Goal: Information Seeking & Learning: Check status

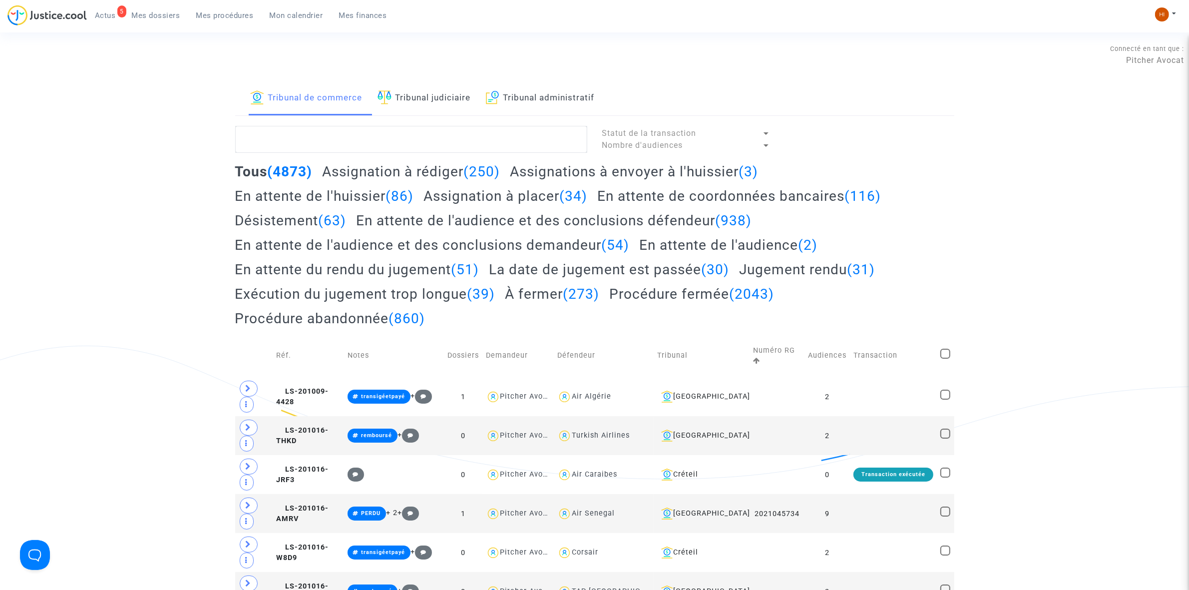
click at [425, 95] on link "Tribunal judiciaire" at bounding box center [424, 98] width 93 height 34
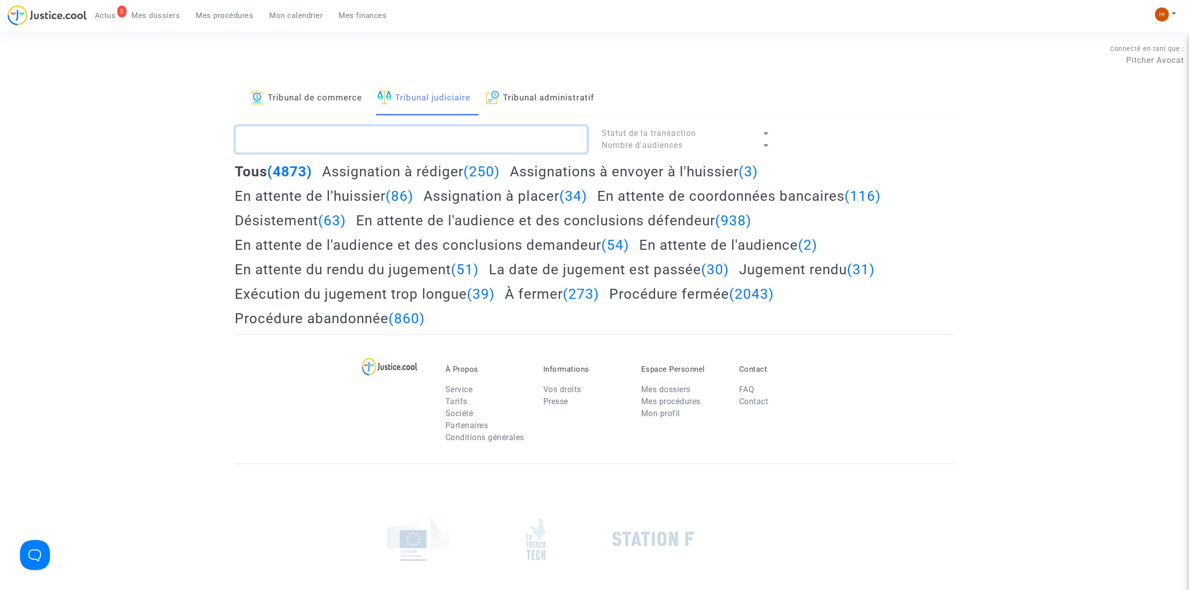
click at [424, 146] on textarea at bounding box center [411, 139] width 352 height 27
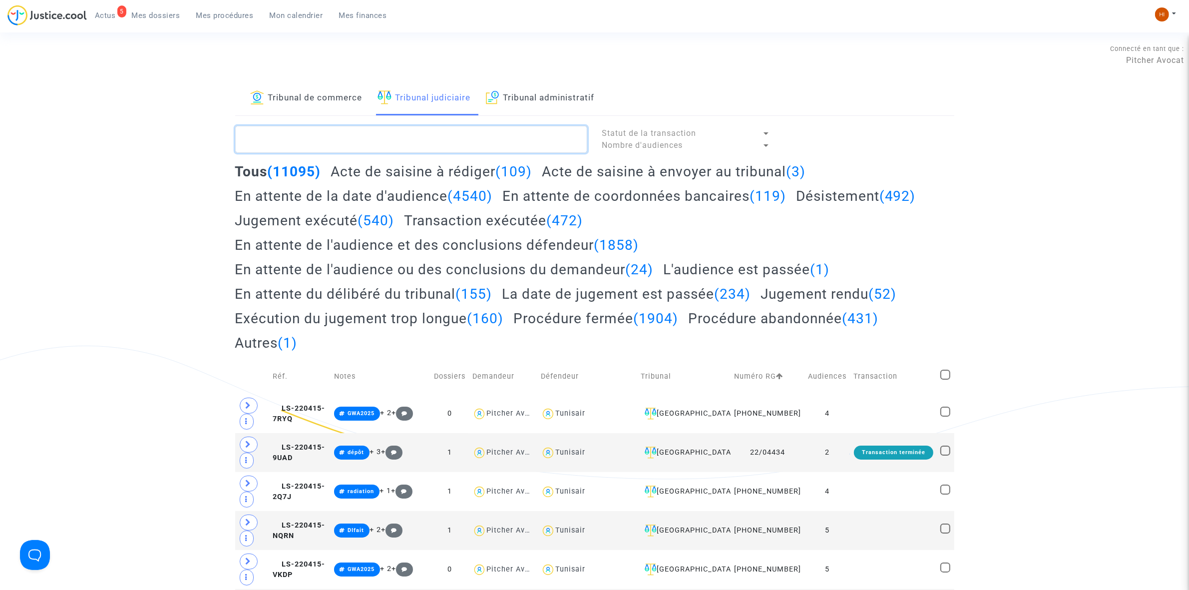
paste textarea "LS-250213-DEDU"
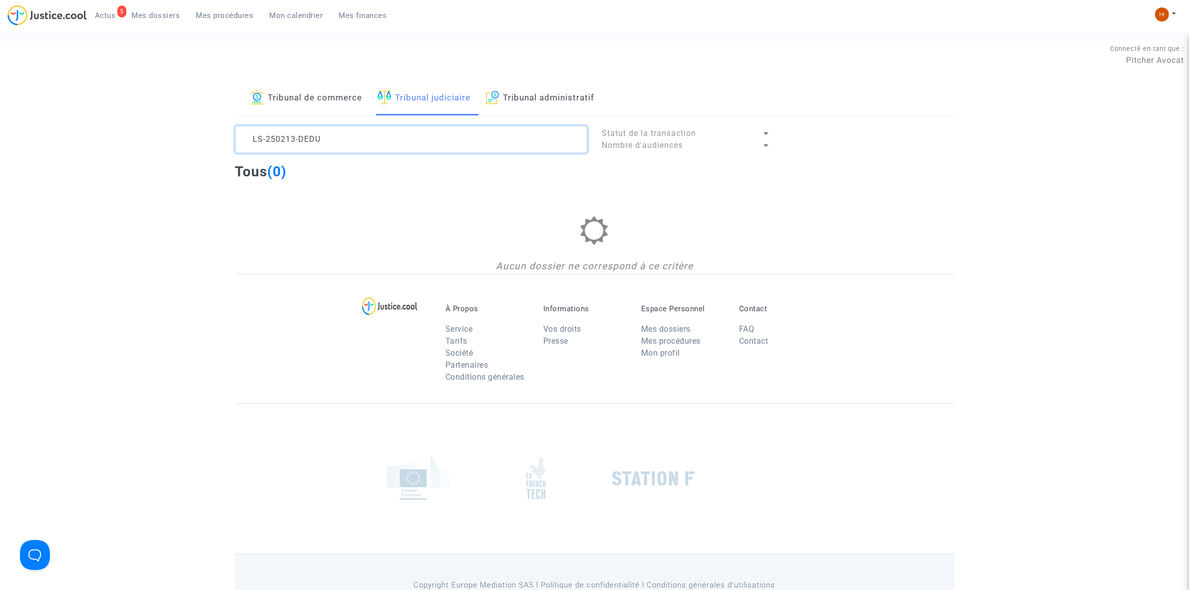
click at [432, 135] on textarea at bounding box center [411, 139] width 352 height 27
type textarea "LS-250213-DEDU"
click at [1169, 18] on button at bounding box center [1166, 14] width 22 height 15
click at [1149, 30] on link "Mon profil" at bounding box center [1125, 35] width 101 height 16
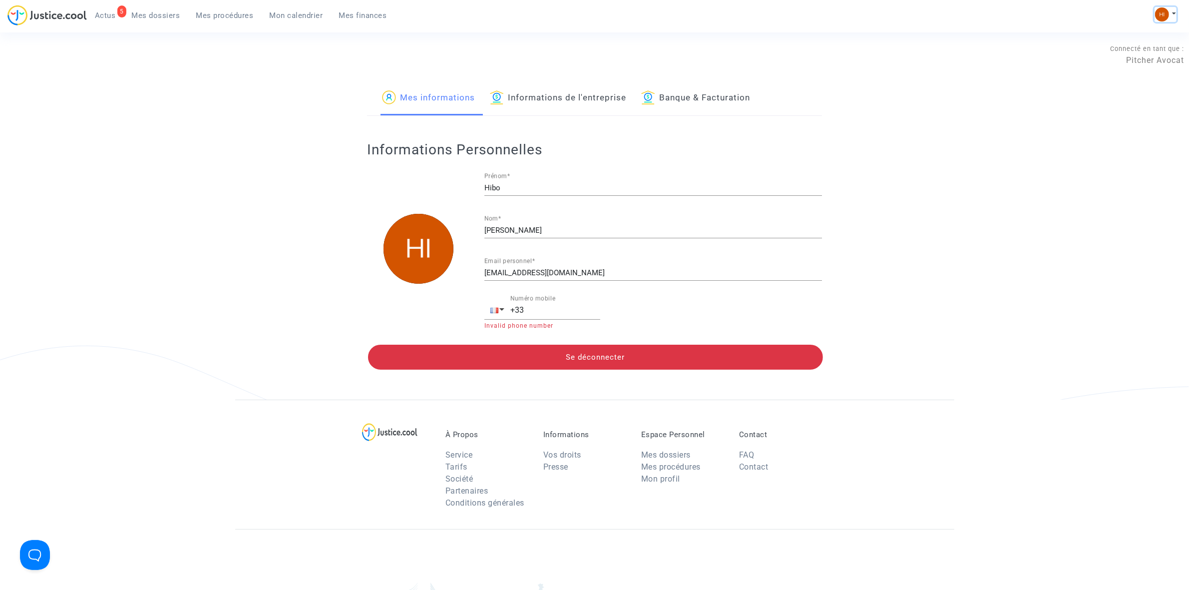
click at [1167, 15] on img at bounding box center [1162, 14] width 14 height 14
click at [1129, 53] on link "Changer de compte" at bounding box center [1125, 51] width 101 height 16
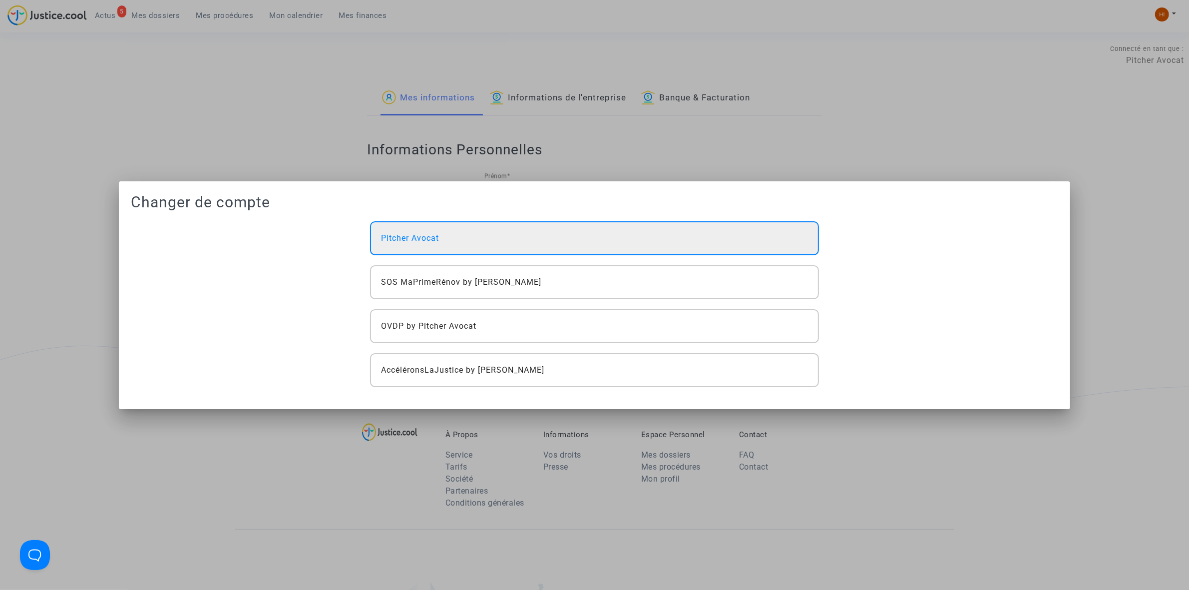
click at [588, 246] on div "Pitcher Avocat" at bounding box center [594, 238] width 448 height 34
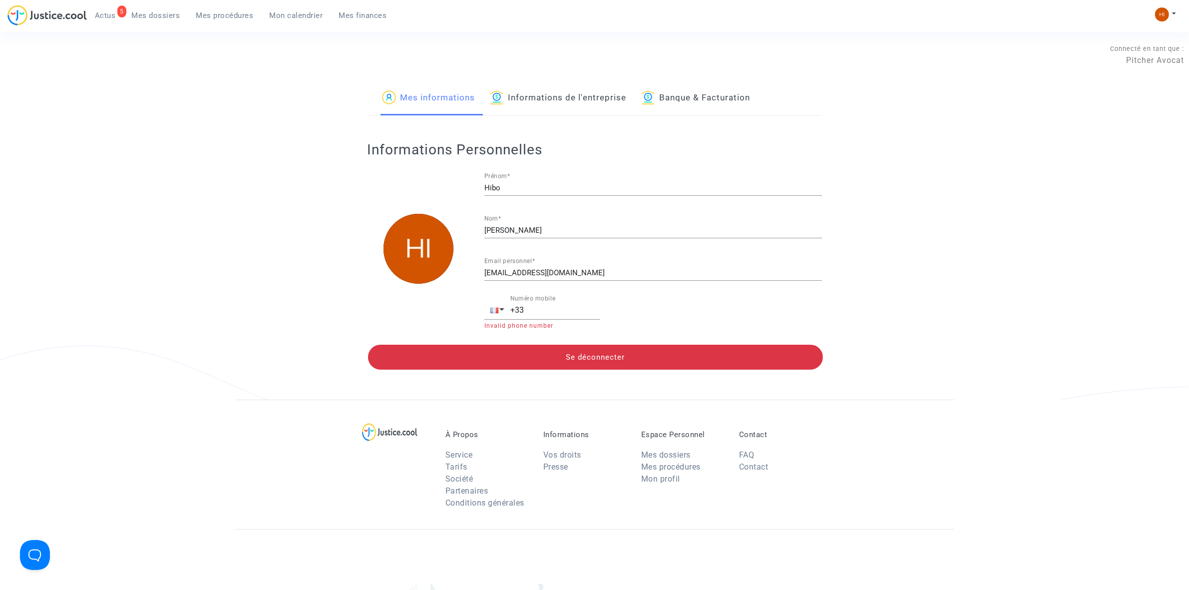
click at [221, 15] on span "Mes procédures" at bounding box center [224, 15] width 57 height 9
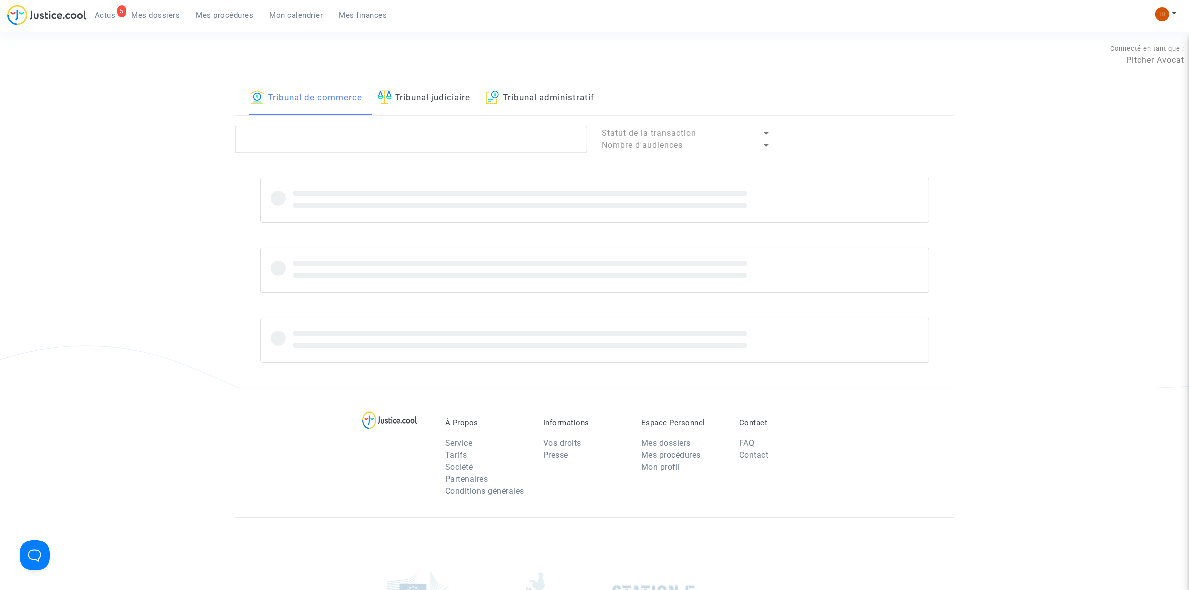
click at [418, 96] on link "Tribunal judiciaire" at bounding box center [424, 98] width 93 height 34
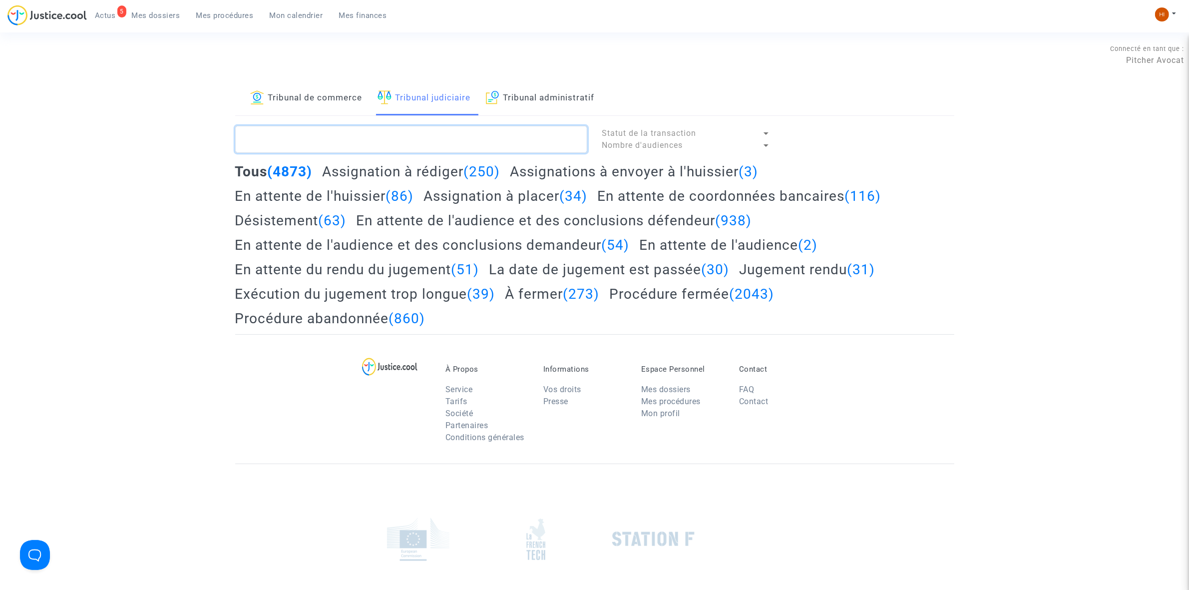
click at [455, 145] on textarea at bounding box center [411, 139] width 352 height 27
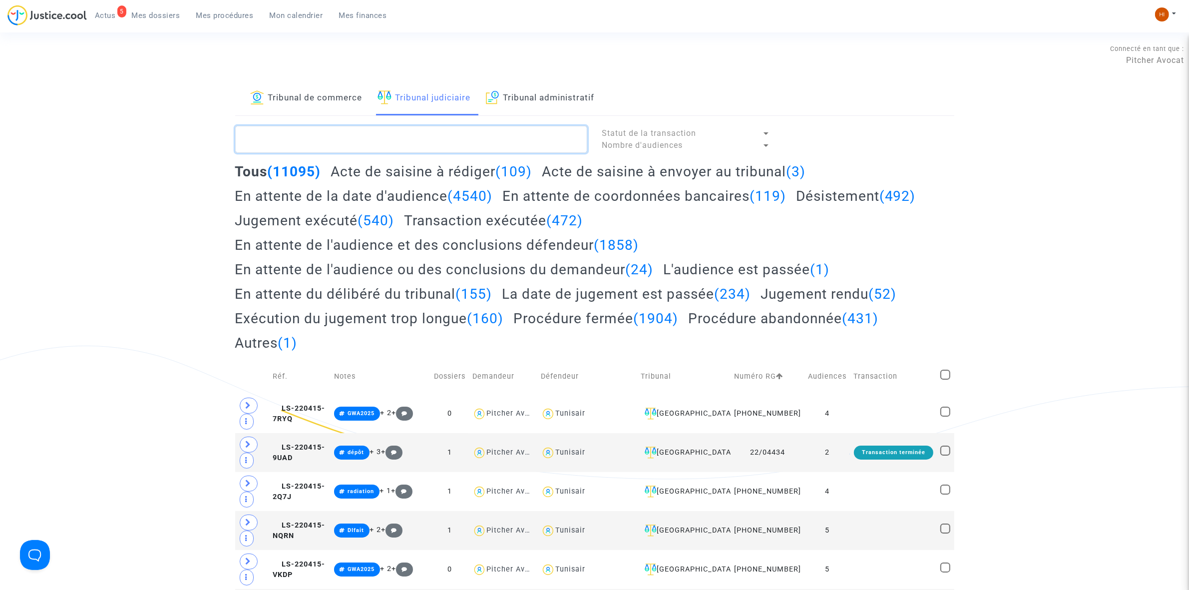
paste textarea "LS-250213-DEDU"
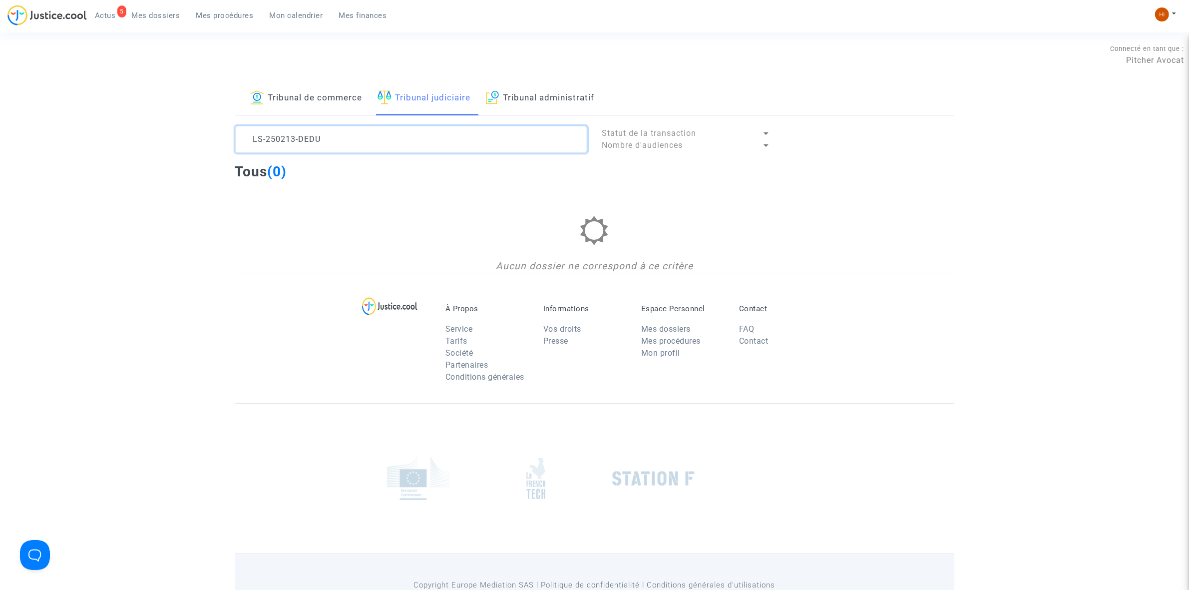
type textarea "LS-250213-DEDU"
click at [301, 94] on link "Tribunal de commerce" at bounding box center [306, 98] width 112 height 34
click at [310, 146] on textarea at bounding box center [411, 139] width 352 height 27
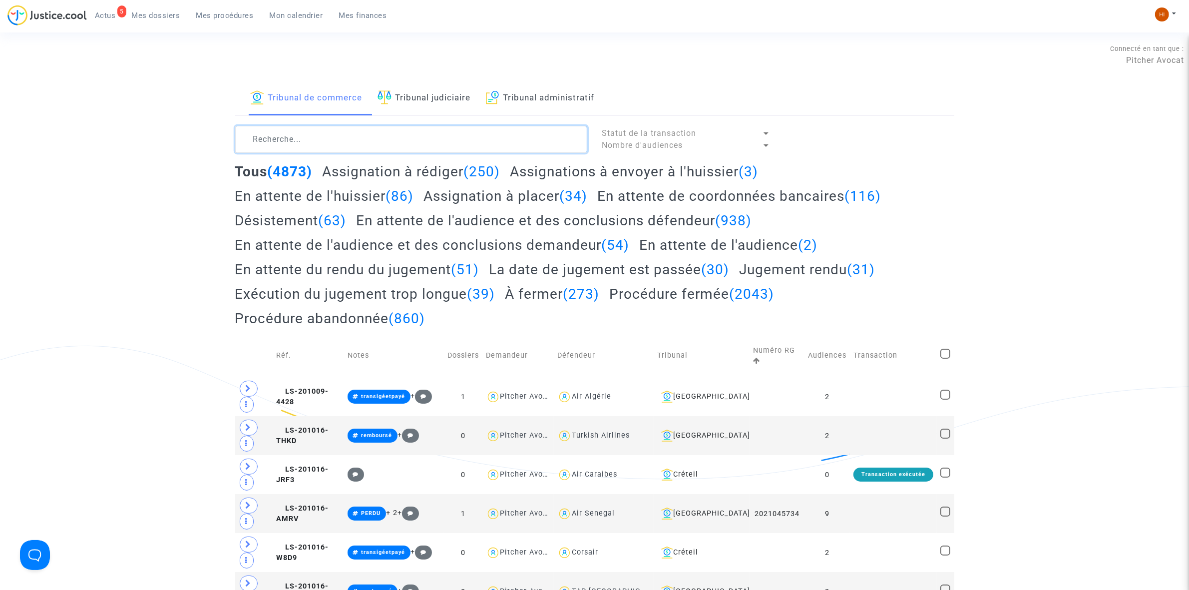
paste textarea "LS-250213-DEDU"
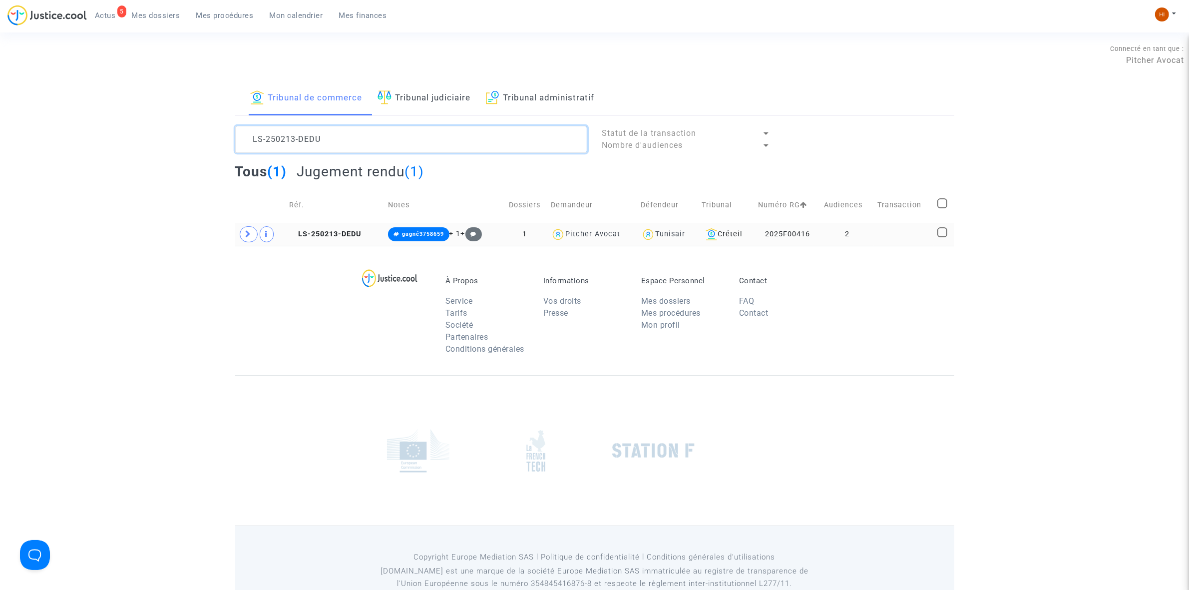
type textarea "LS-250213-DEDU"
click at [896, 240] on td at bounding box center [904, 234] width 60 height 23
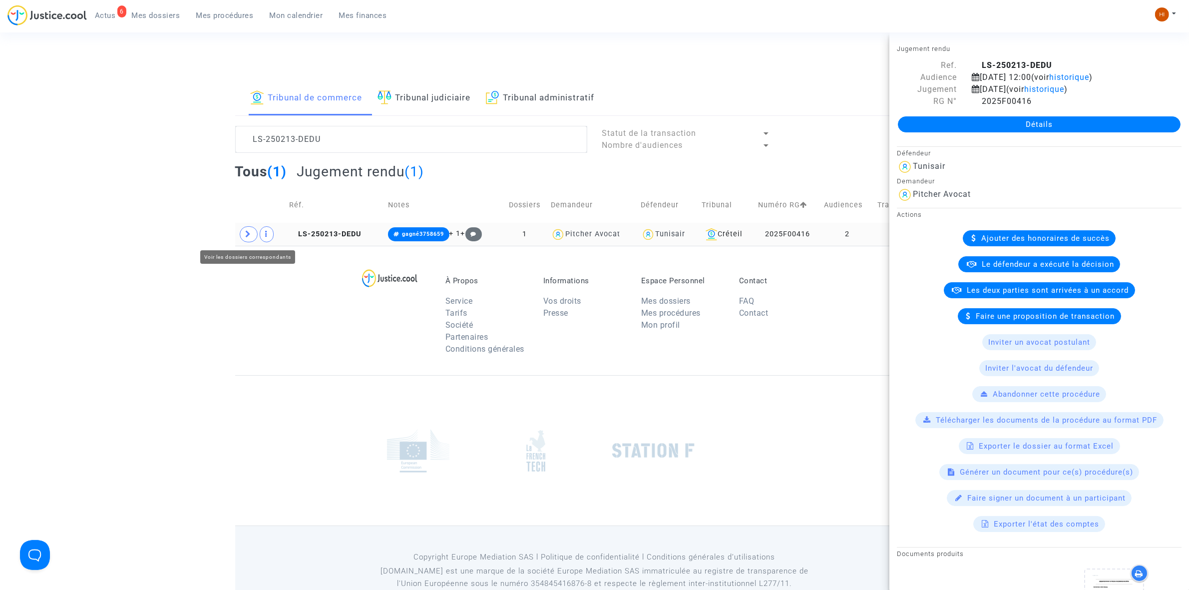
click at [240, 235] on span at bounding box center [249, 234] width 18 height 16
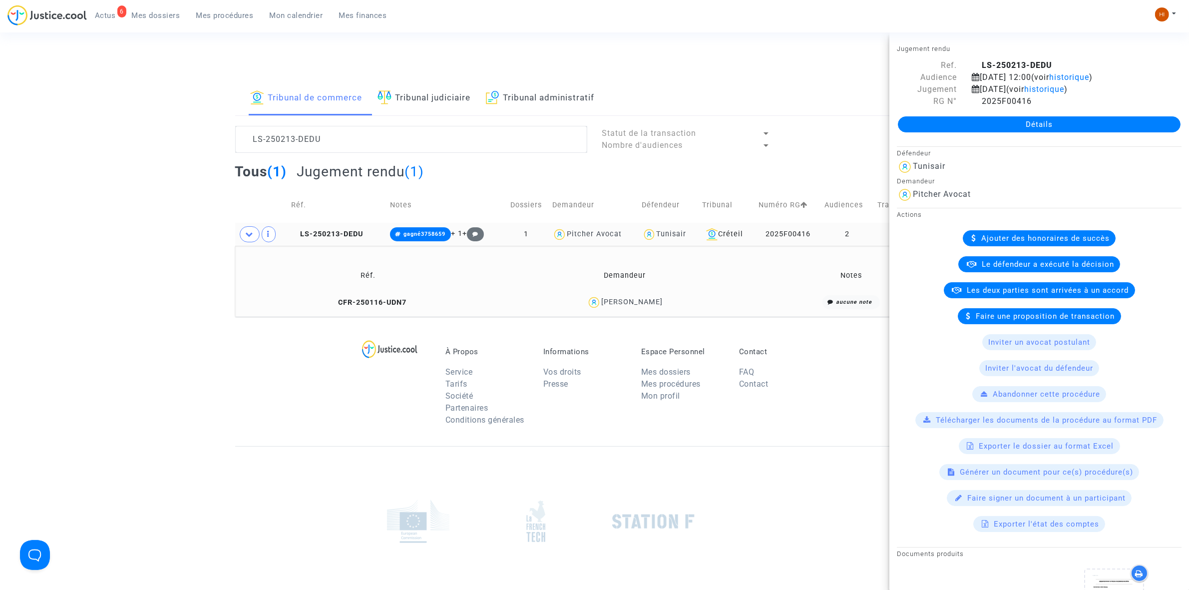
drag, startPoint x: 696, startPoint y: 296, endPoint x: 592, endPoint y: 296, distance: 103.9
click at [592, 296] on div "Mohamed Bouchahoi" at bounding box center [624, 302] width 247 height 14
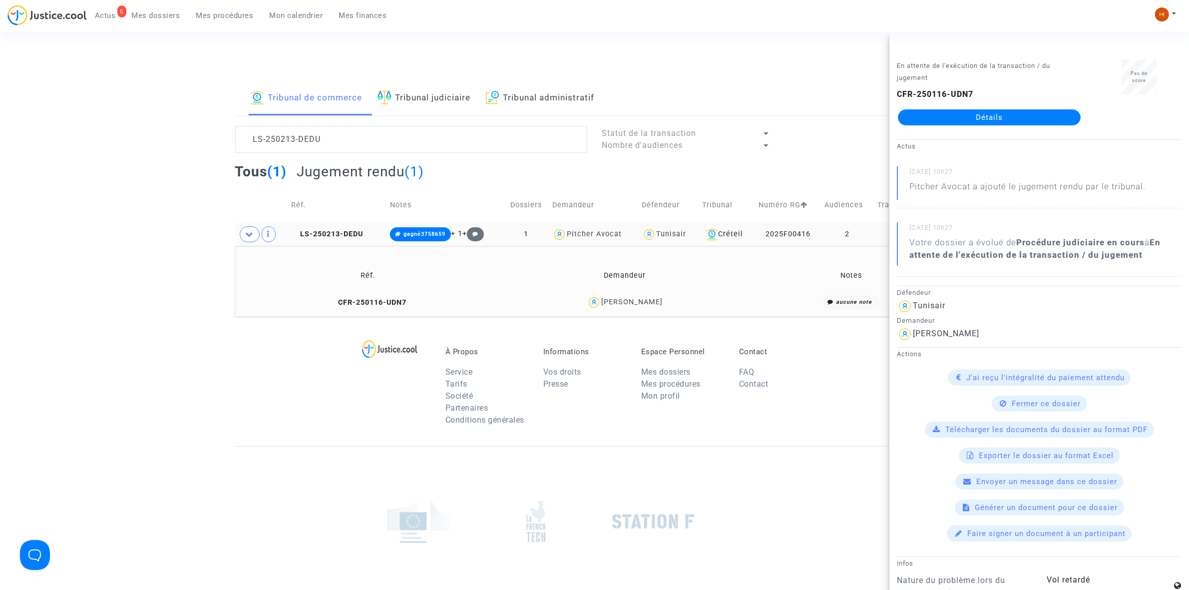
copy div "Mohamed Bouchahoi"
click at [293, 236] on icon at bounding box center [294, 233] width 7 height 7
drag, startPoint x: 295, startPoint y: 234, endPoint x: 583, endPoint y: 391, distance: 328.7
click at [295, 234] on icon at bounding box center [294, 233] width 7 height 7
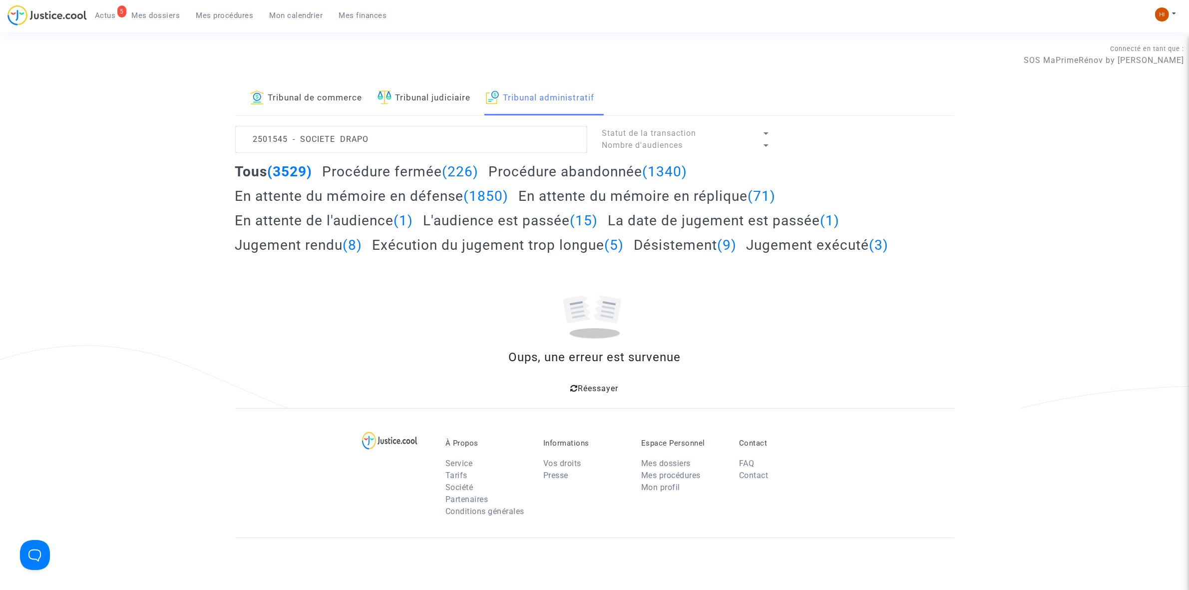
click at [385, 139] on textarea at bounding box center [411, 139] width 352 height 27
click at [356, 105] on link "Tribunal de commerce" at bounding box center [306, 98] width 112 height 34
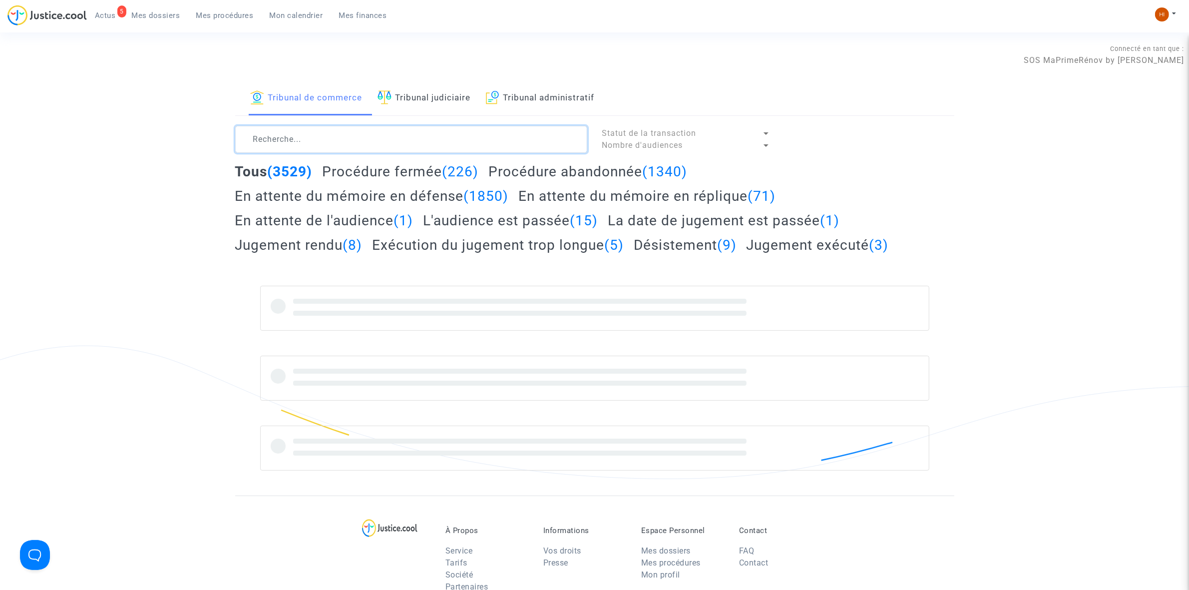
click at [362, 134] on textarea at bounding box center [411, 139] width 352 height 27
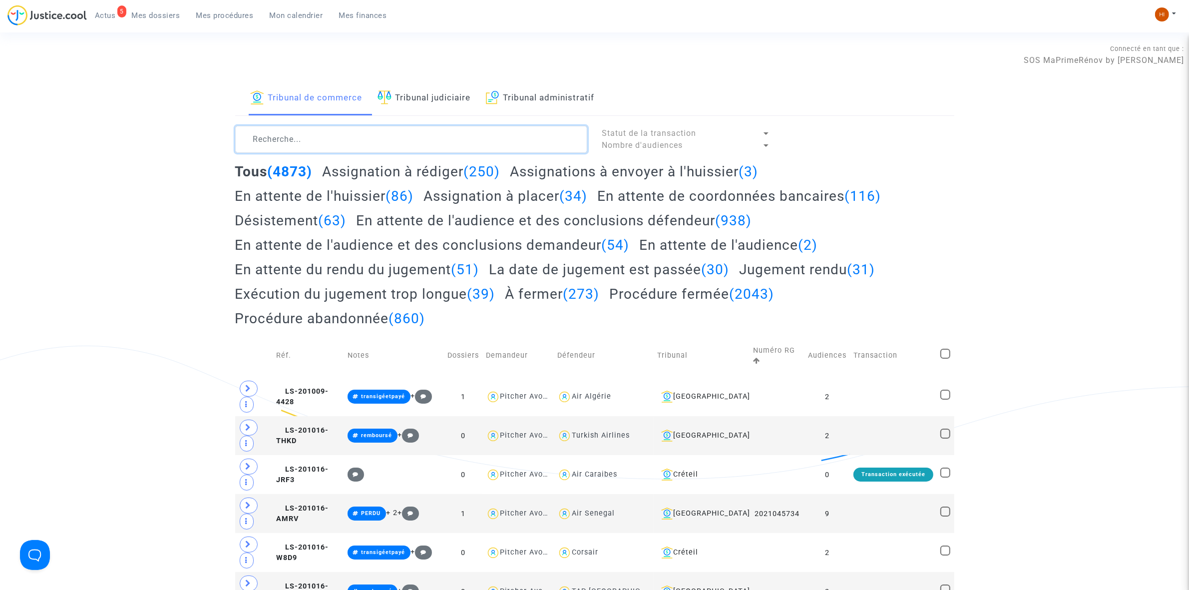
paste textarea "LS-230817-F27Z"
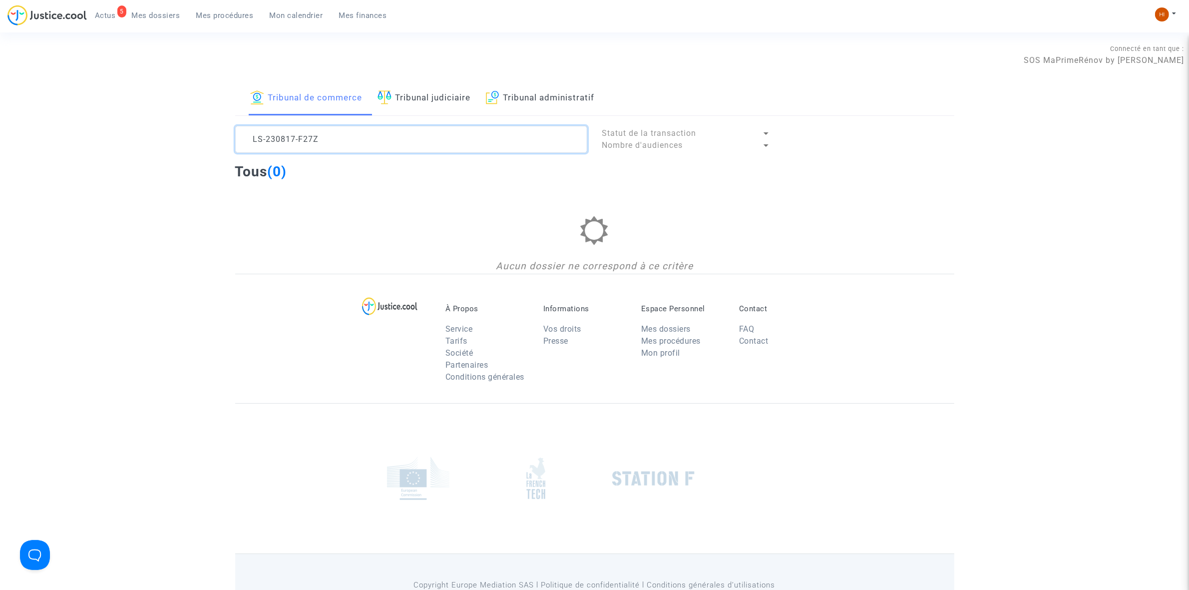
type textarea "LS-230817-F27Z"
click at [400, 92] on link "Tribunal judiciaire" at bounding box center [424, 98] width 93 height 34
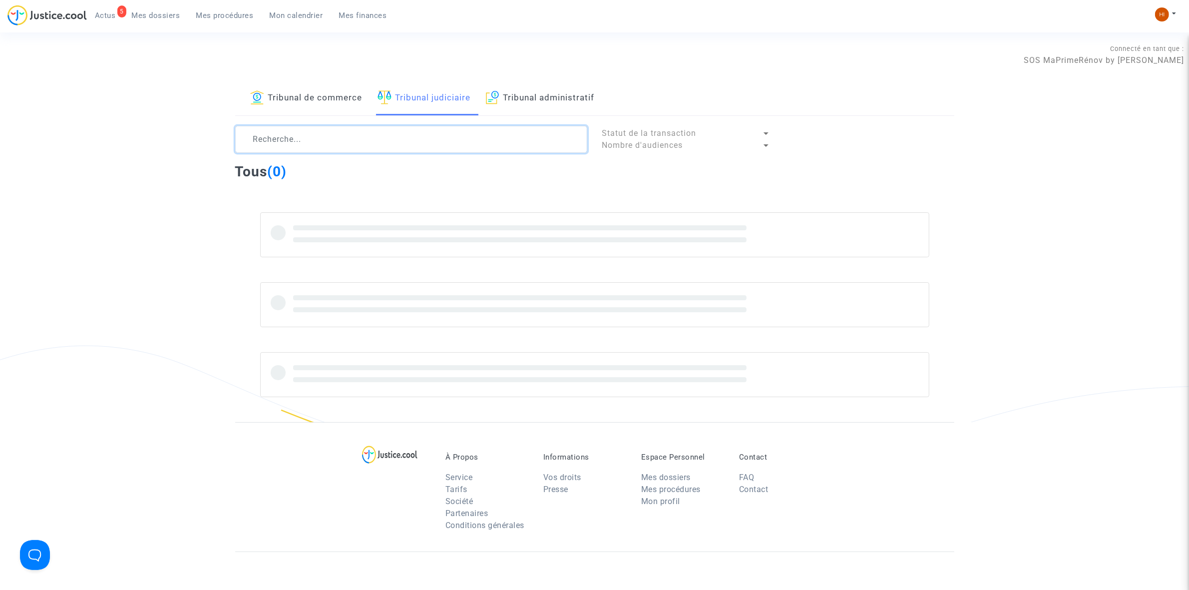
click at [371, 143] on textarea at bounding box center [411, 139] width 352 height 27
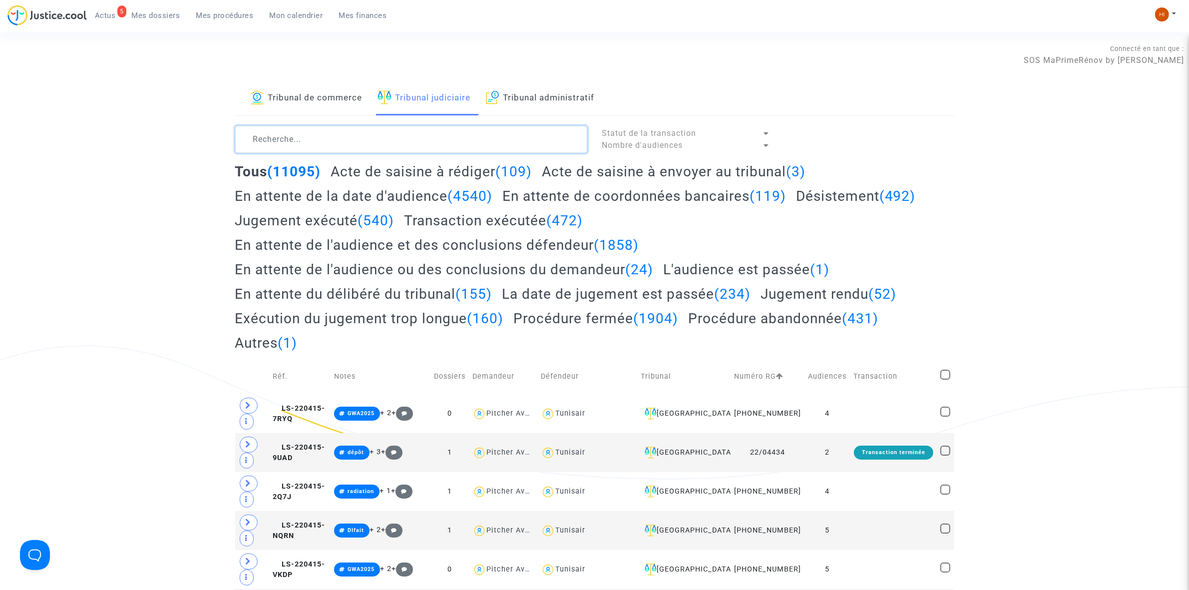
paste textarea "LS-230817-F27Z"
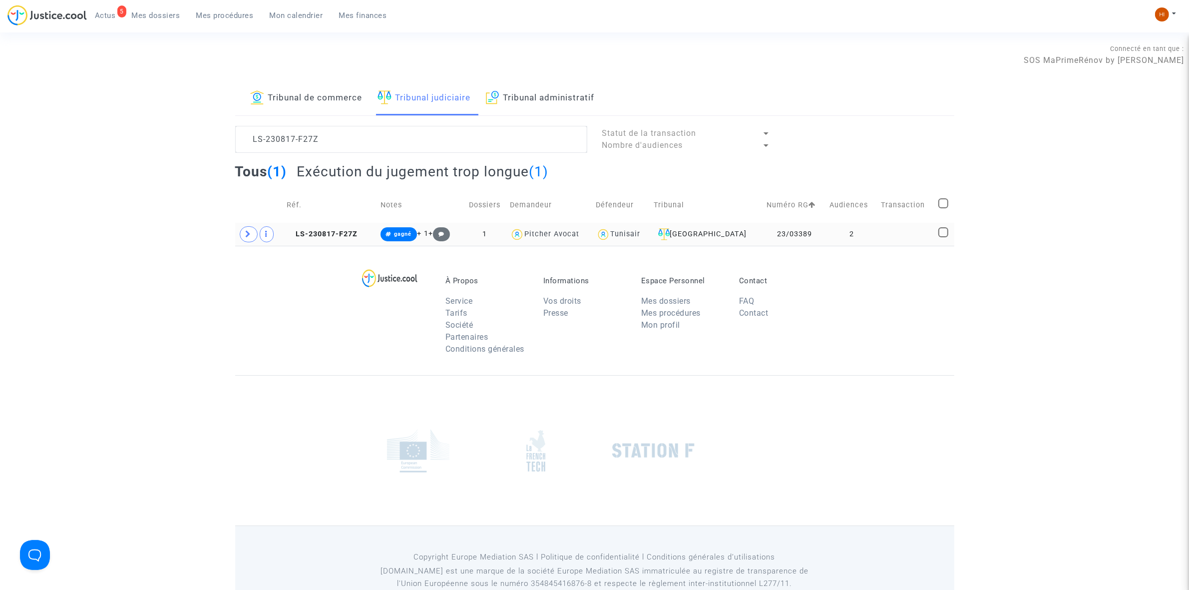
click at [829, 232] on td "2" at bounding box center [851, 234] width 51 height 23
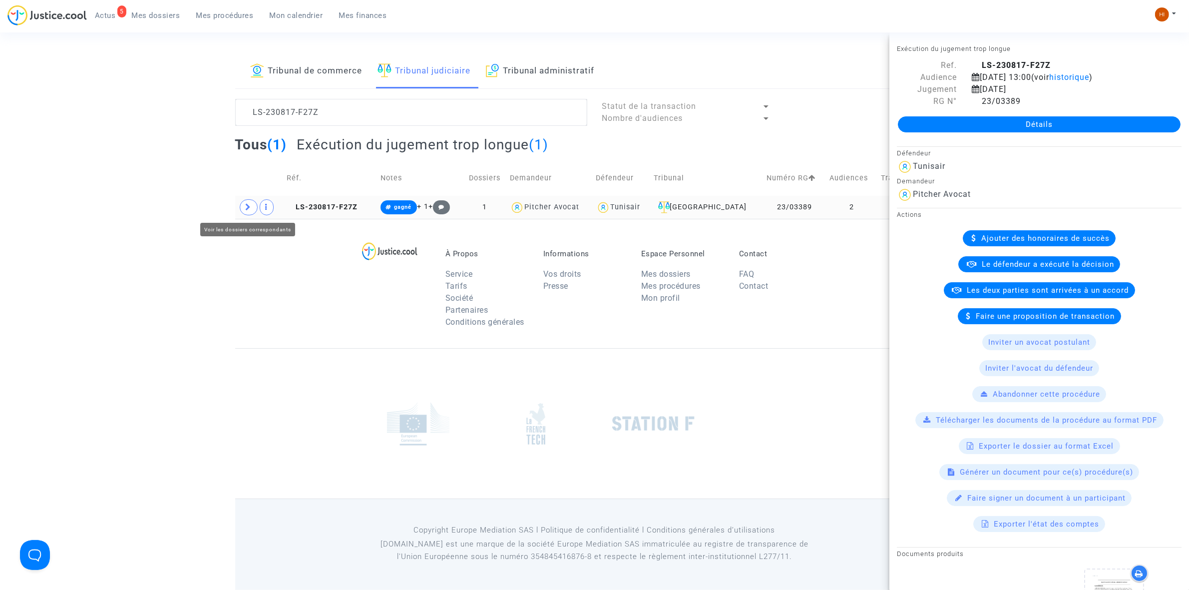
drag, startPoint x: 250, startPoint y: 207, endPoint x: 246, endPoint y: 215, distance: 8.9
click at [250, 207] on icon at bounding box center [249, 206] width 6 height 7
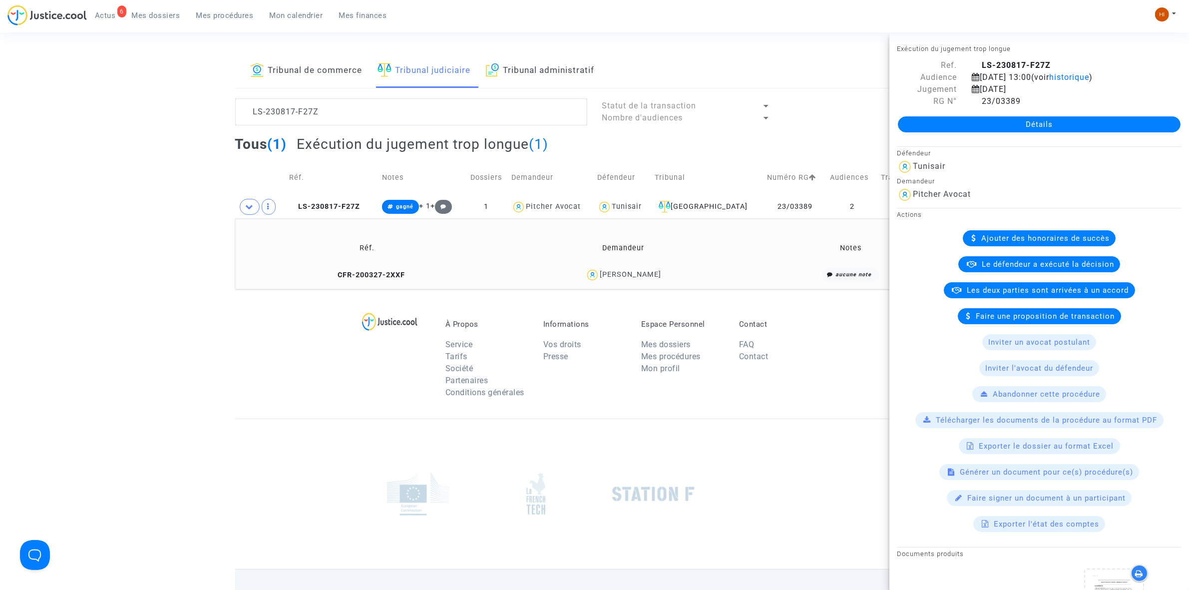
drag, startPoint x: 680, startPoint y: 273, endPoint x: 587, endPoint y: 282, distance: 93.3
click at [587, 282] on div "ABDELJELIL DJEBALI" at bounding box center [623, 275] width 248 height 14
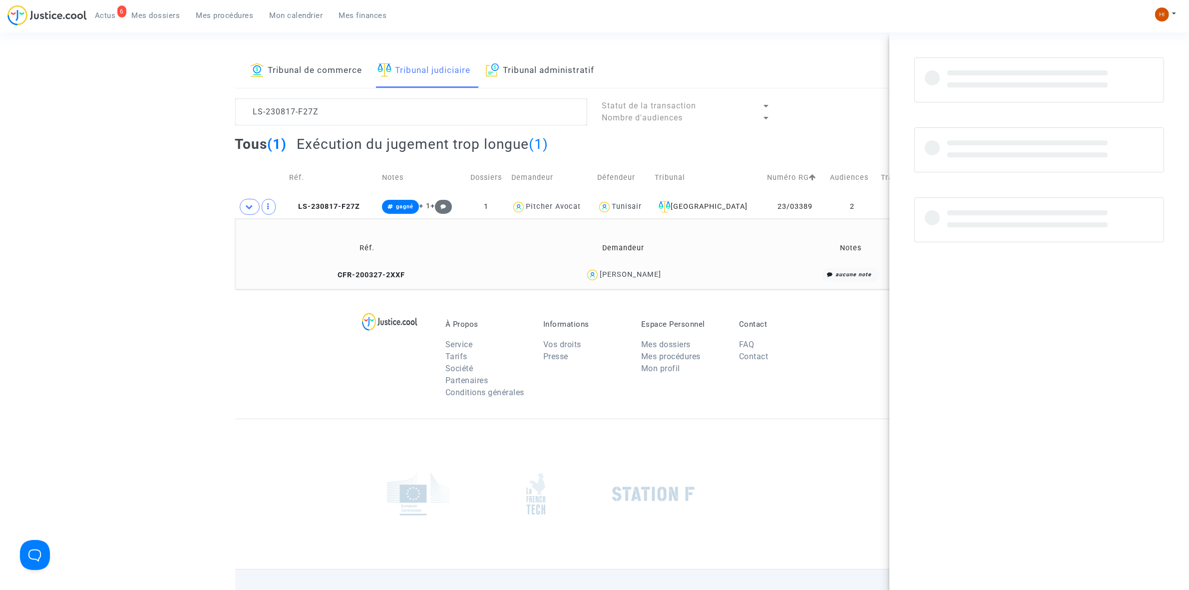
copy div "ABDELJELIL DJEBALI"
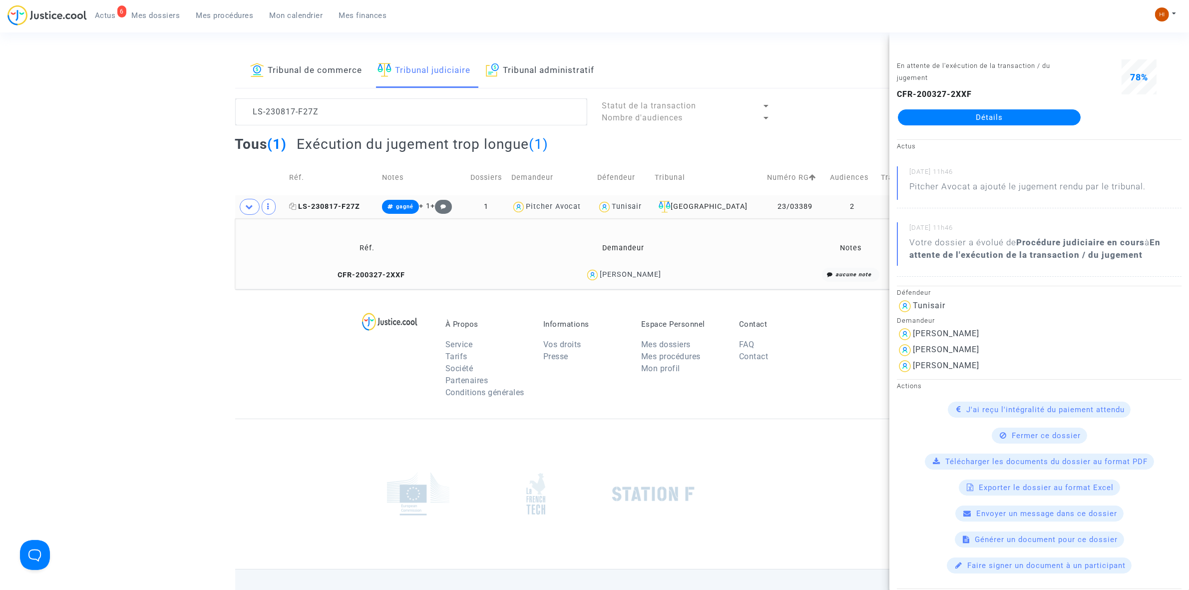
click at [297, 206] on icon at bounding box center [292, 206] width 7 height 7
drag, startPoint x: 332, startPoint y: 200, endPoint x: 348, endPoint y: 203, distance: 16.3
click at [332, 200] on td "LS-230817-F27Z" at bounding box center [332, 206] width 93 height 23
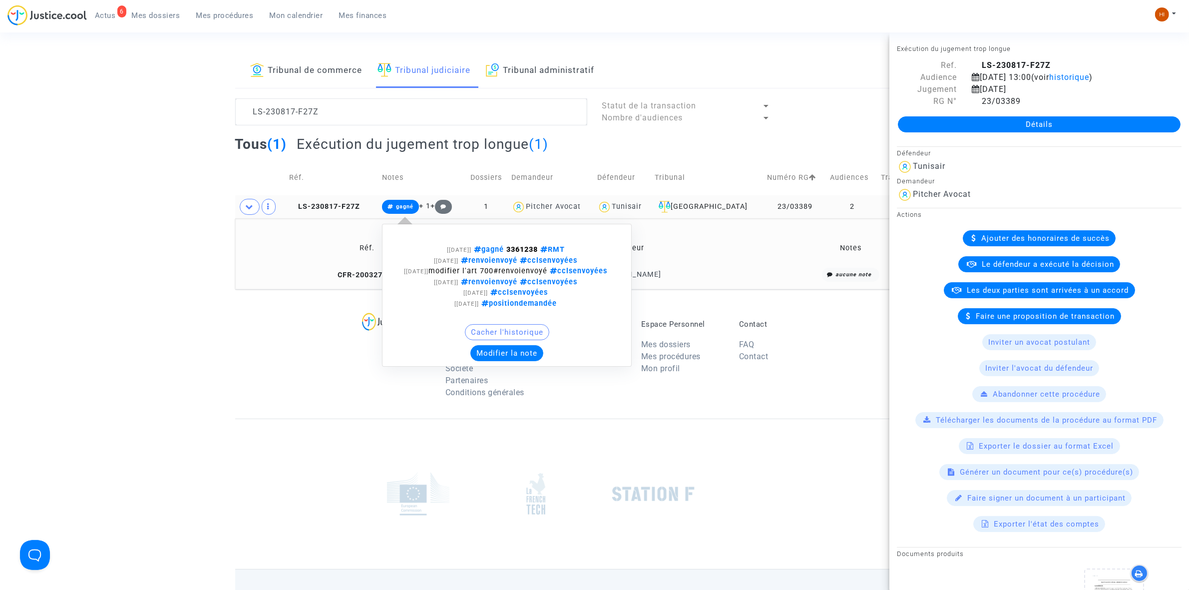
click at [406, 206] on span "gagné" at bounding box center [404, 206] width 17 height 6
drag, startPoint x: 518, startPoint y: 247, endPoint x: 550, endPoint y: 253, distance: 31.9
click at [538, 253] on strong "3361238" at bounding box center [521, 249] width 31 height 8
copy strong "3361238"
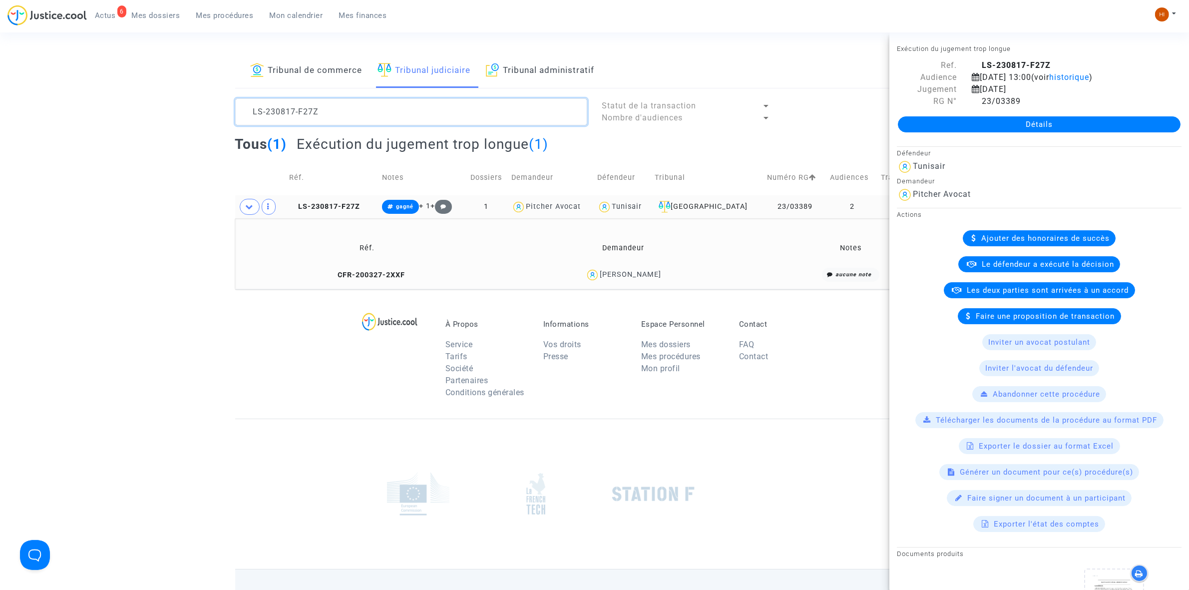
drag, startPoint x: 338, startPoint y: 116, endPoint x: 138, endPoint y: 117, distance: 199.8
click at [138, 117] on div "Tribunal de commerce Tribunal judiciaire Tribunal administratif LS-230817-F27Z …" at bounding box center [594, 171] width 1189 height 235
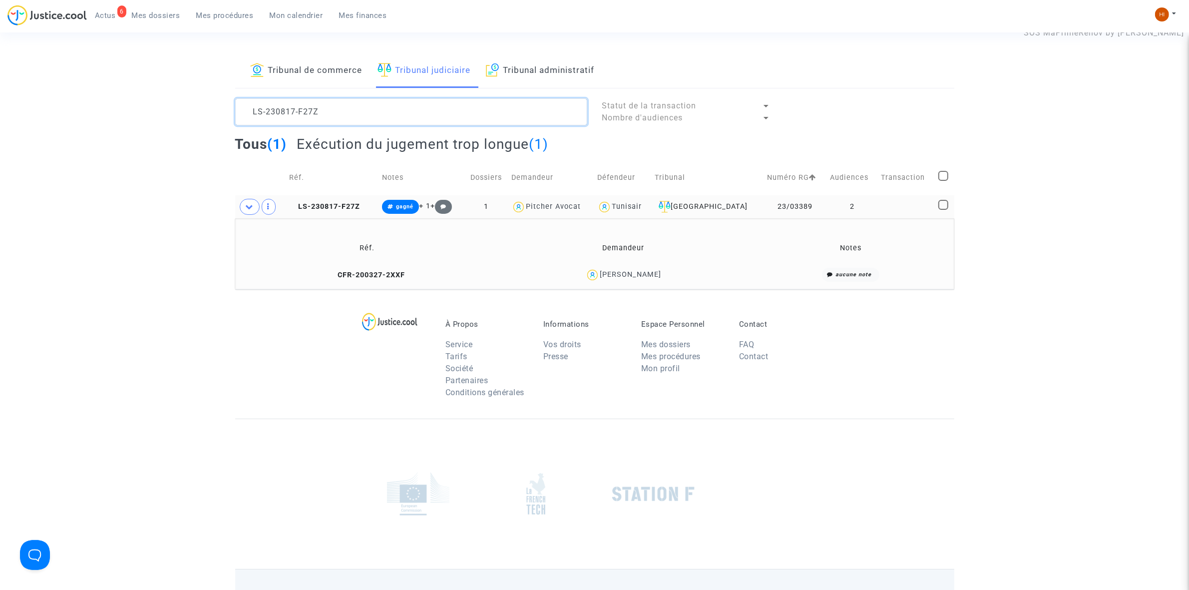
paste textarea "50603-9ZMK"
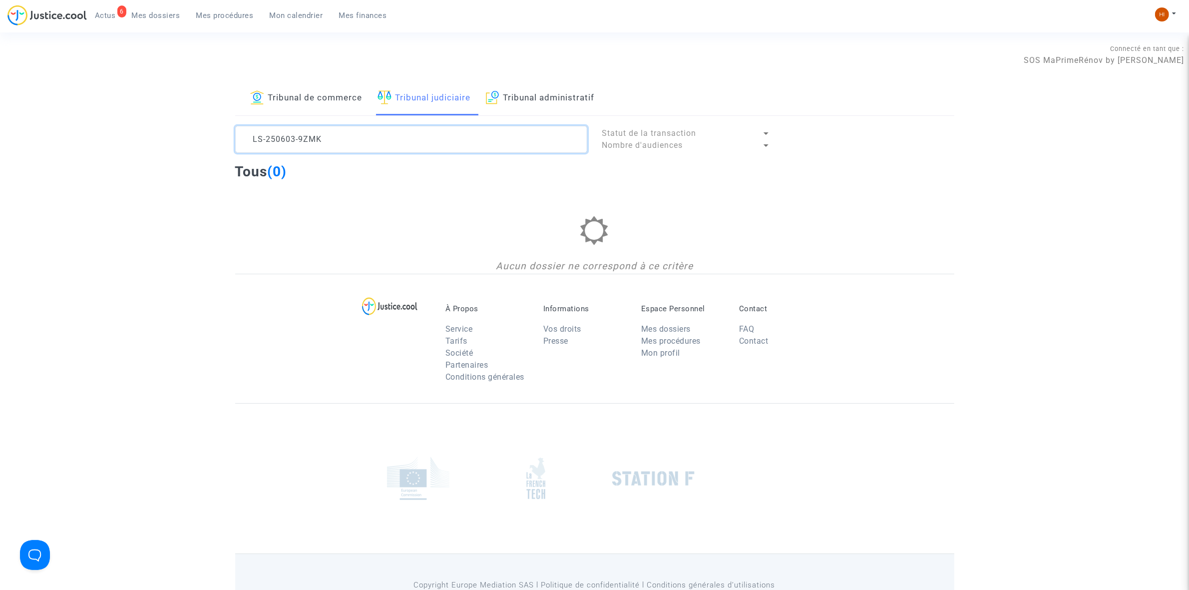
type textarea "LS-250603-9ZMK"
drag, startPoint x: 312, startPoint y: 94, endPoint x: 313, endPoint y: 121, distance: 27.0
click at [312, 93] on link "Tribunal de commerce" at bounding box center [306, 98] width 112 height 34
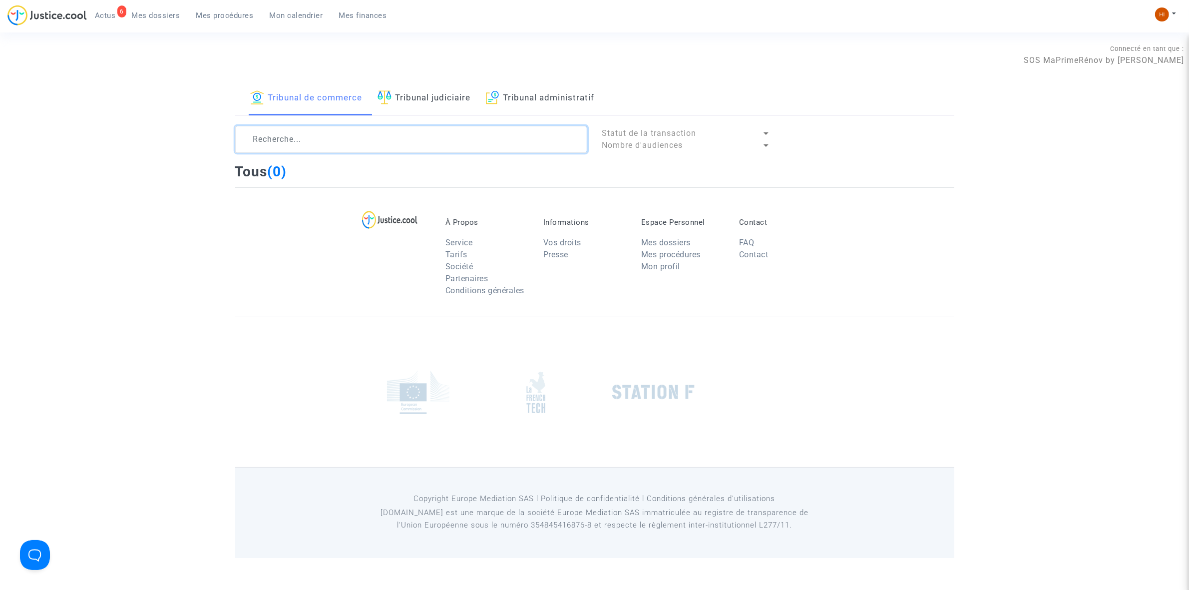
click at [311, 152] on textarea at bounding box center [411, 139] width 352 height 27
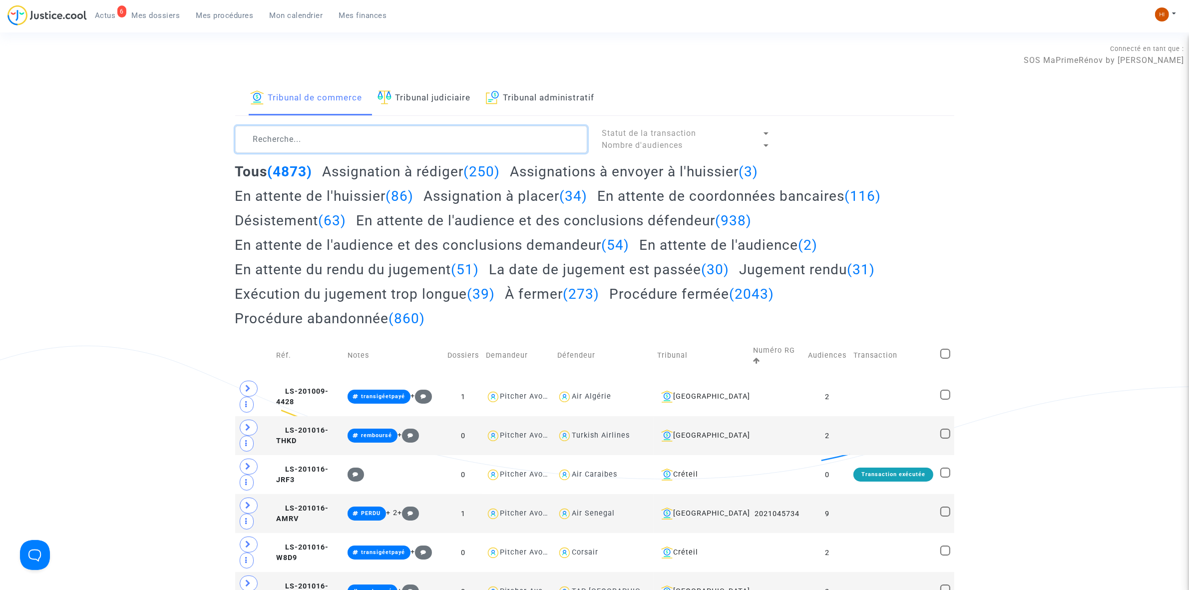
paste textarea "LS-250603-9ZMK"
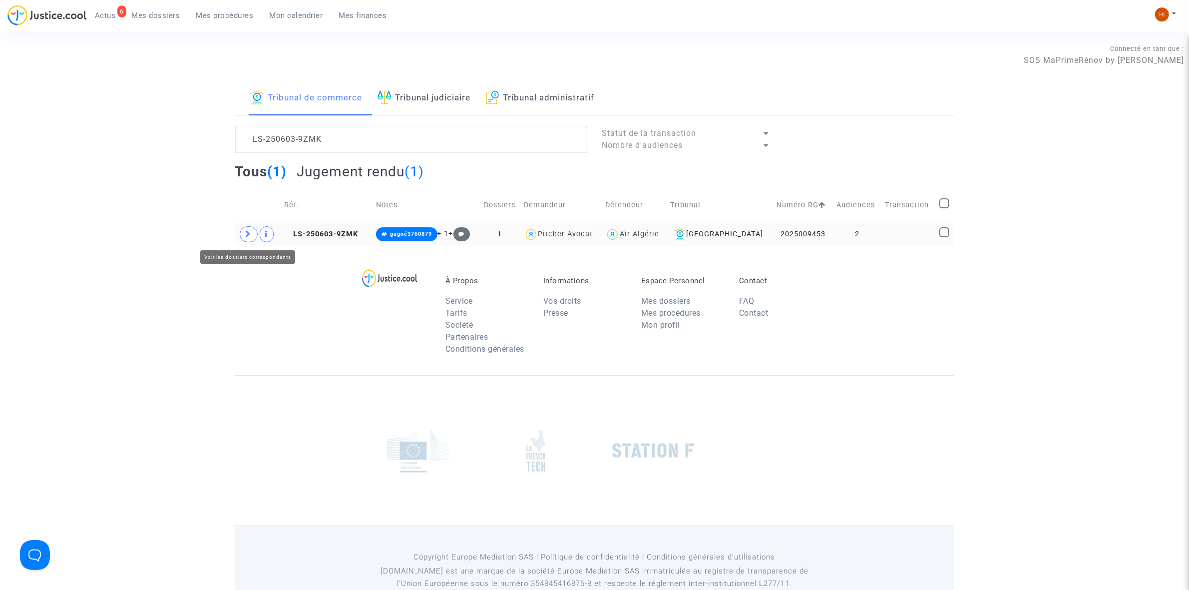
click at [246, 237] on icon at bounding box center [249, 233] width 6 height 7
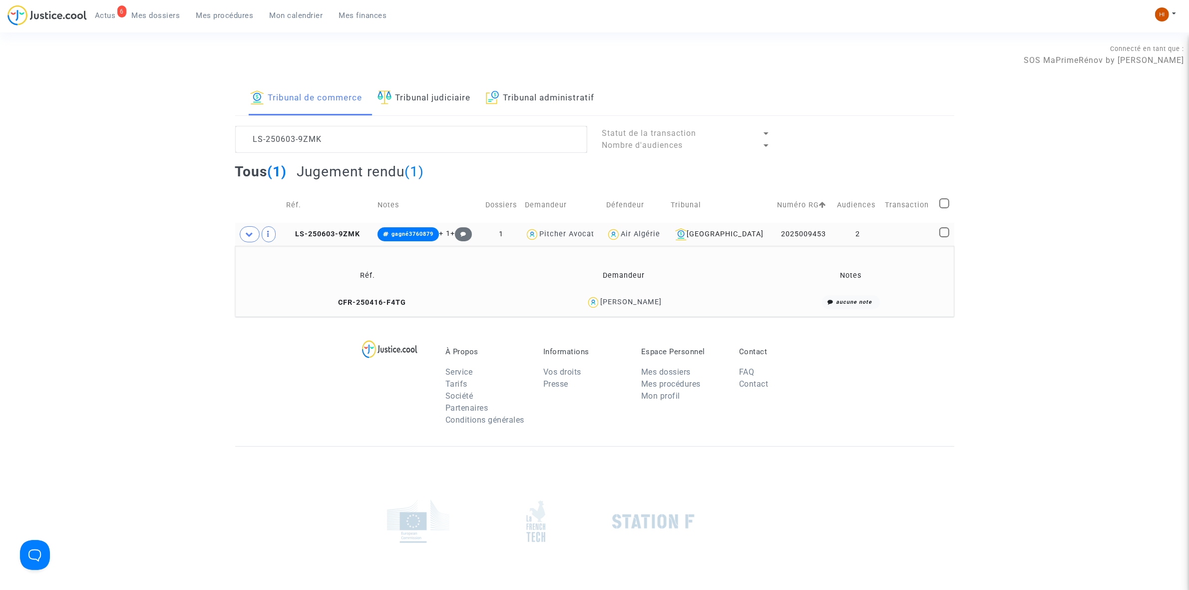
drag, startPoint x: 656, startPoint y: 301, endPoint x: 603, endPoint y: 306, distance: 53.1
click at [603, 306] on div "Aimen HIMRANE" at bounding box center [624, 302] width 248 height 14
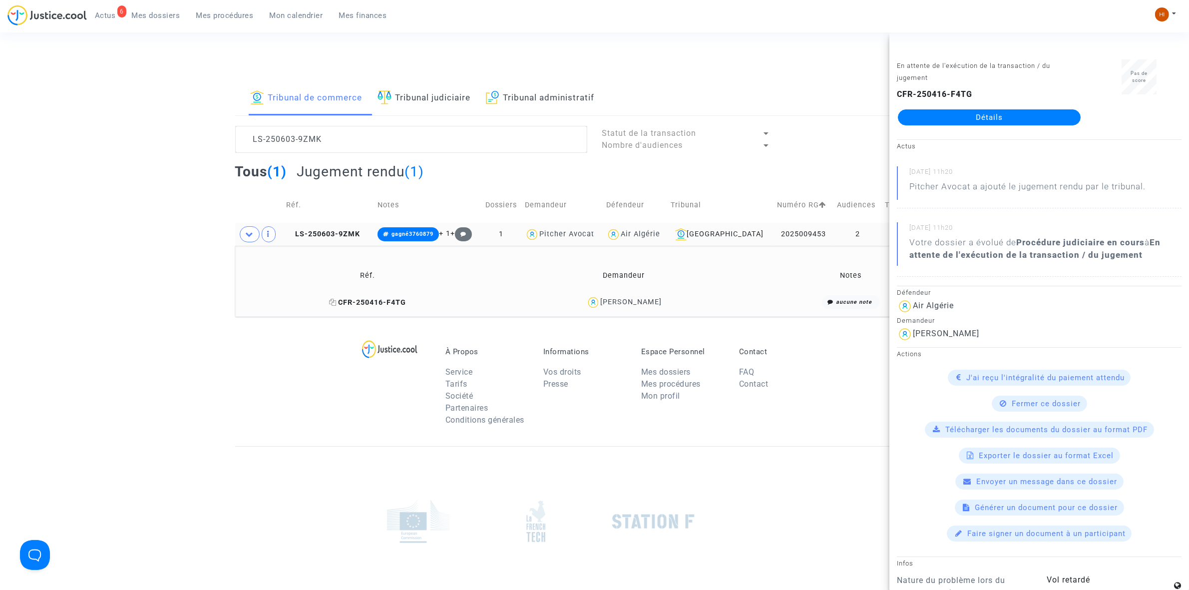
click at [371, 300] on span "CFR-250416-F4TG" at bounding box center [367, 302] width 77 height 8
click at [338, 233] on span "LS-250603-9ZMK" at bounding box center [323, 234] width 74 height 8
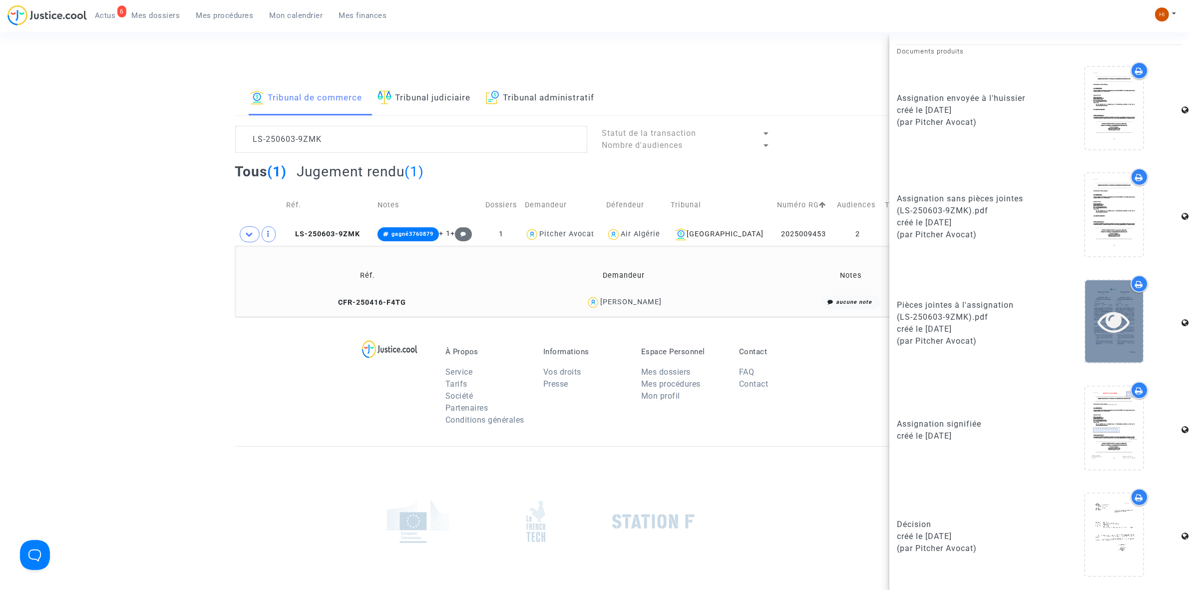
scroll to position [513, 0]
drag, startPoint x: 336, startPoint y: 234, endPoint x: 860, endPoint y: 198, distance: 525.5
click at [336, 234] on span "LS-250603-9ZMK" at bounding box center [323, 234] width 74 height 8
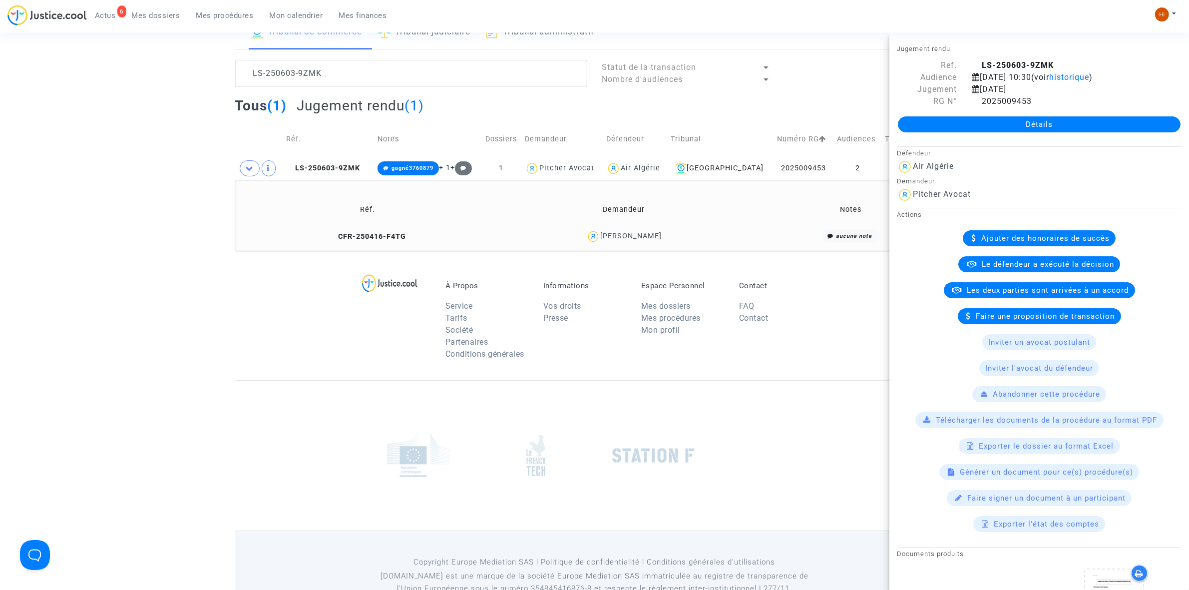
scroll to position [98, 0]
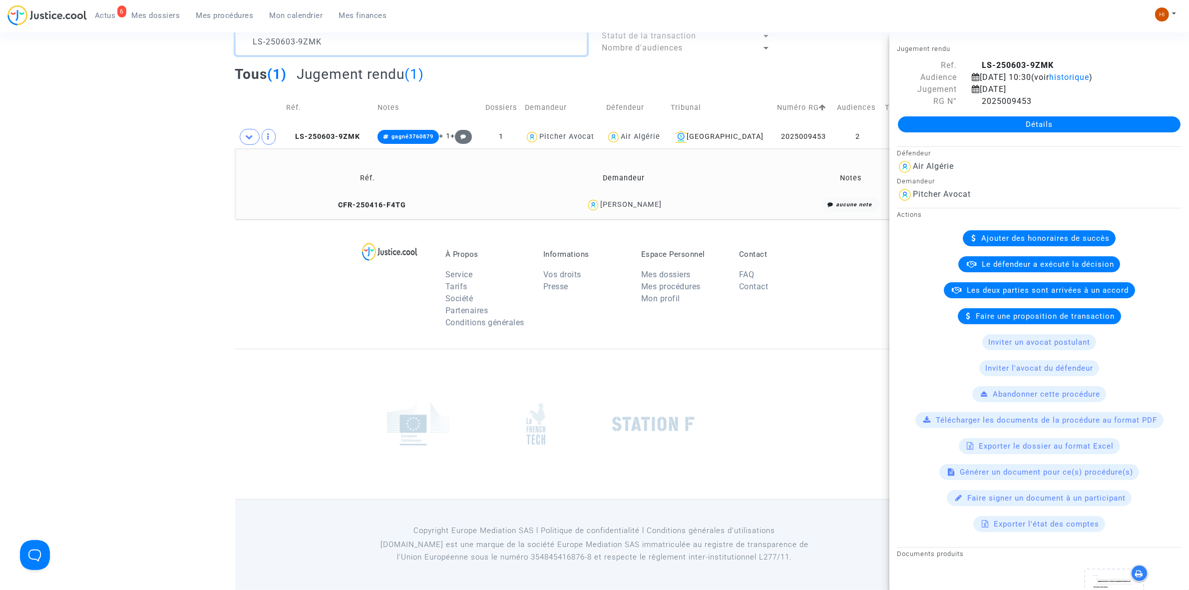
drag, startPoint x: 372, startPoint y: 50, endPoint x: -61, endPoint y: 45, distance: 433.0
click at [0, 45] on html "6 Actus Mes dossiers Mes procédures Mon calendrier Mes finances Mon profil Chan…" at bounding box center [594, 246] width 1189 height 687
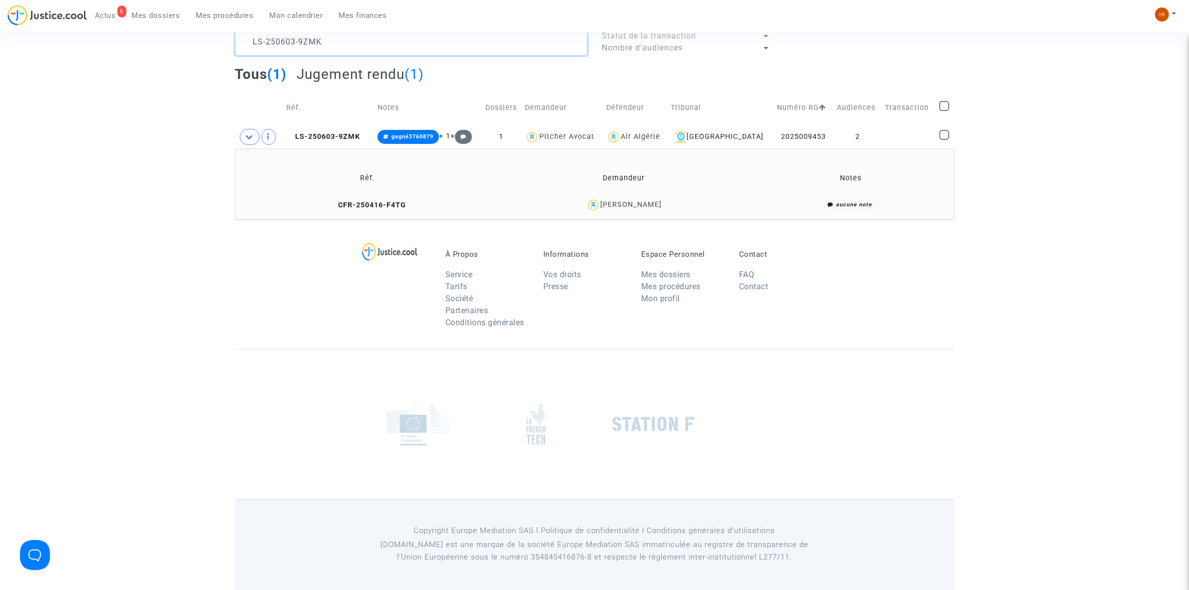
paste textarea "BW48"
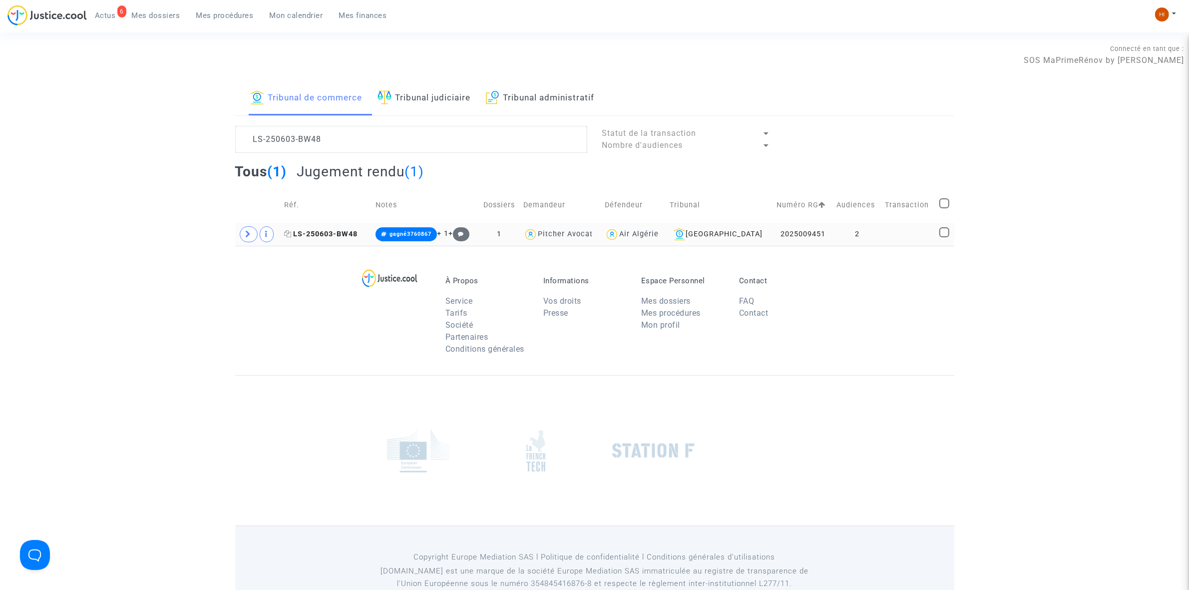
click at [351, 233] on span "LS-250603-BW48" at bounding box center [320, 234] width 73 height 8
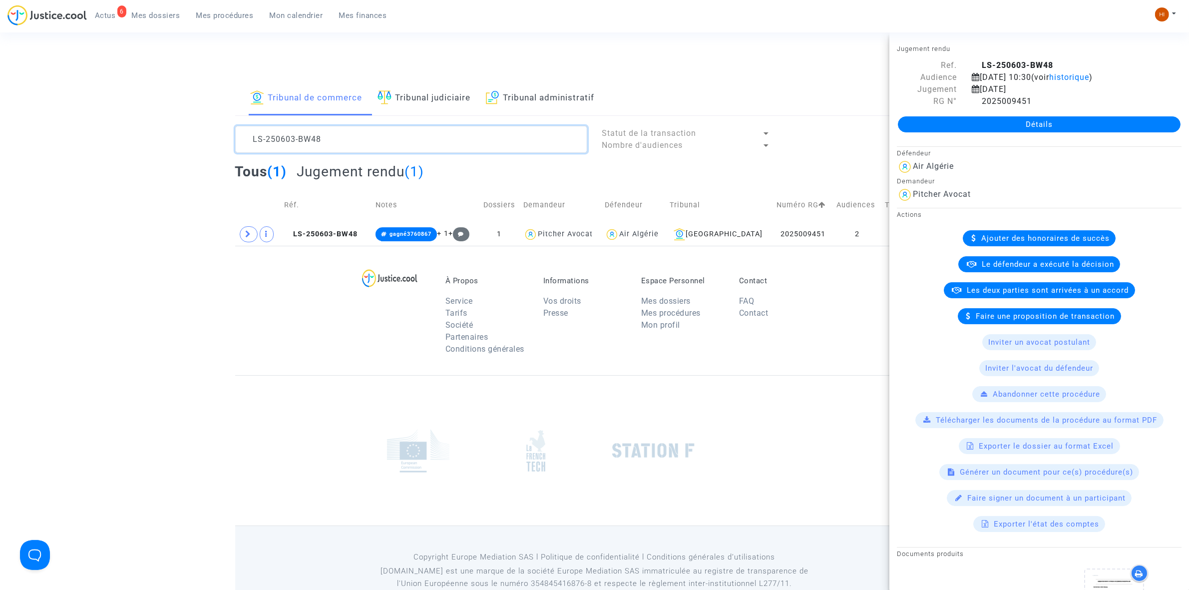
drag, startPoint x: 343, startPoint y: 145, endPoint x: 215, endPoint y: 140, distance: 127.4
click at [103, 135] on div "Tribunal de commerce Tribunal judiciaire Tribunal administratif LS-250603-BW48 …" at bounding box center [594, 163] width 1189 height 164
paste textarea "HQFG"
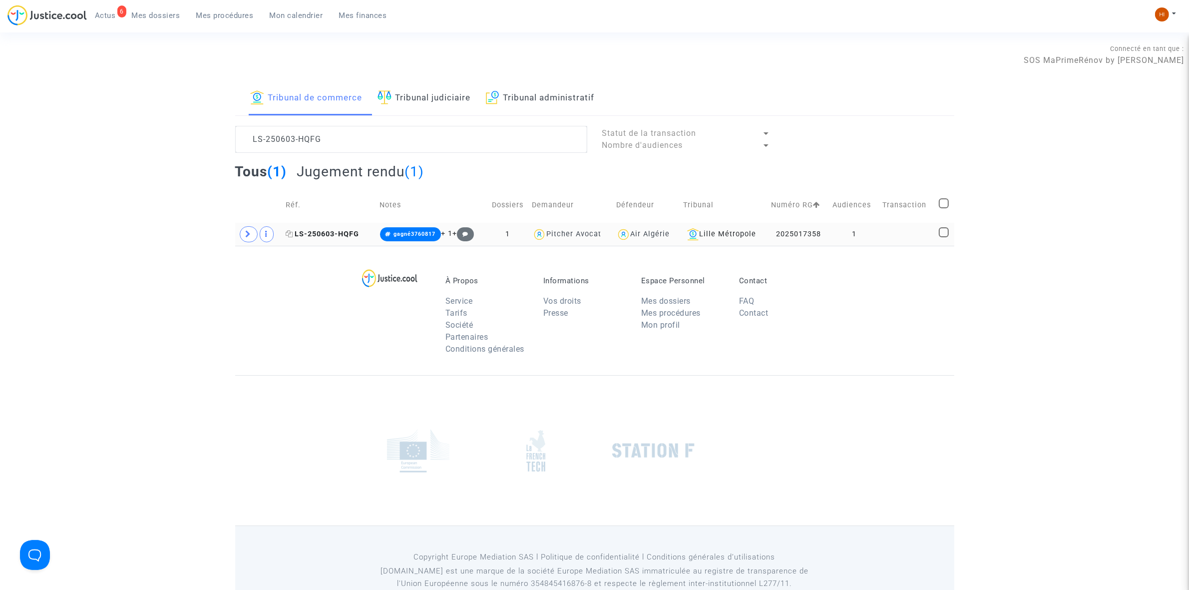
click at [335, 235] on span "LS-250603-HQFG" at bounding box center [322, 234] width 73 height 8
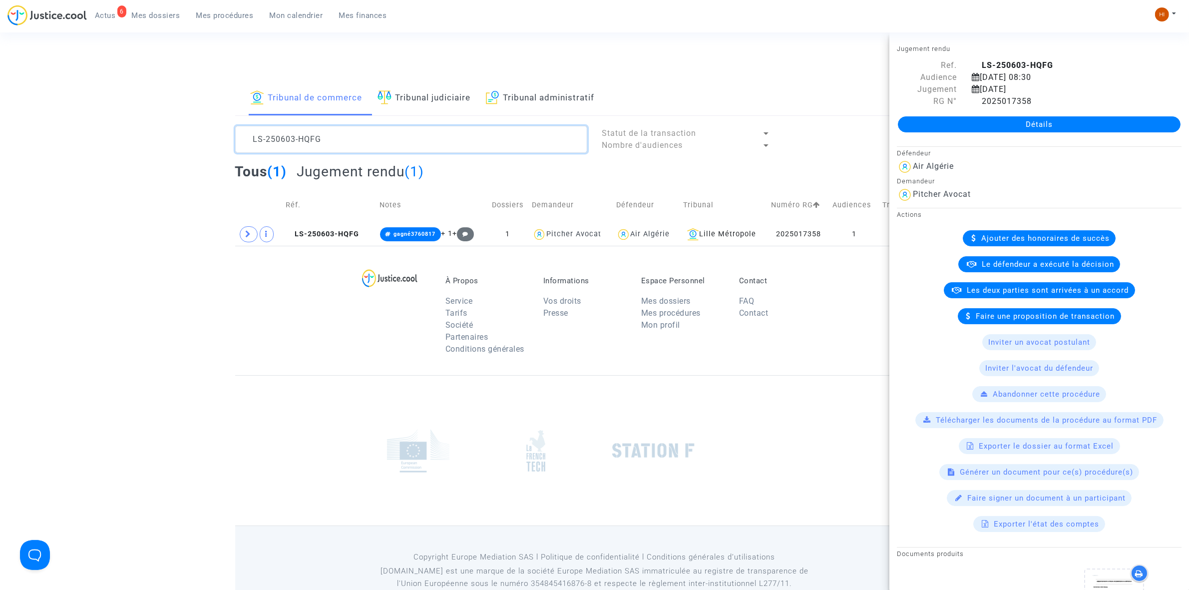
drag, startPoint x: 375, startPoint y: 138, endPoint x: 198, endPoint y: 143, distance: 177.3
click at [198, 143] on div "Tribunal de commerce Tribunal judiciaire Tribunal administratif LS-250603-HQFG …" at bounding box center [594, 163] width 1189 height 164
paste textarea "4RAT"
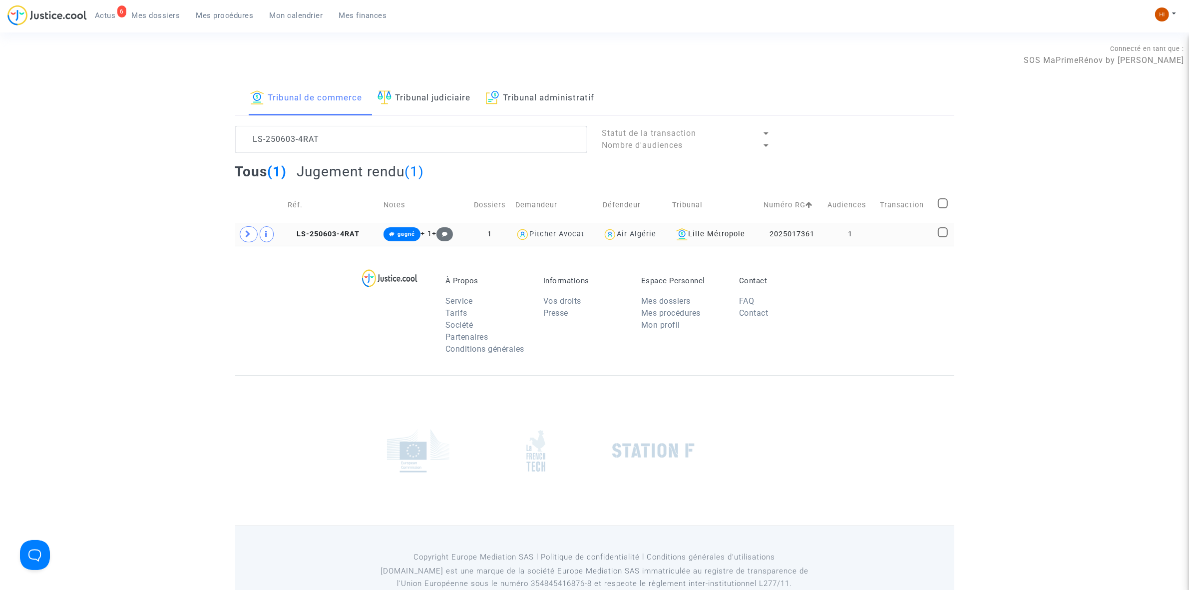
click at [855, 233] on td "1" at bounding box center [850, 234] width 52 height 23
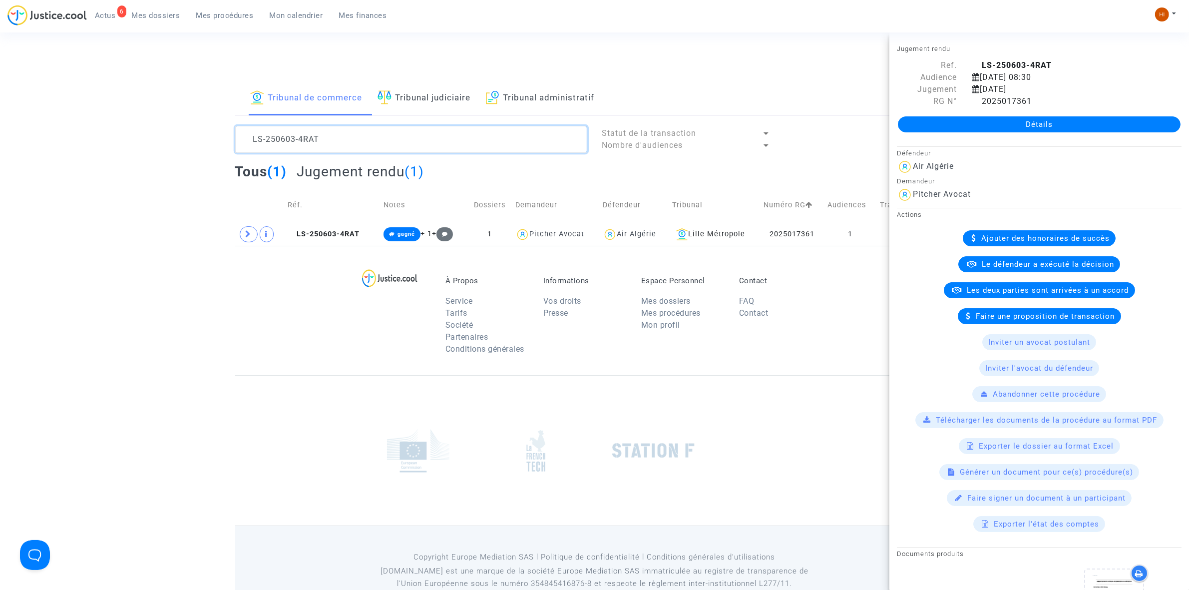
drag, startPoint x: 390, startPoint y: 135, endPoint x: 153, endPoint y: 145, distance: 237.4
click at [153, 145] on div "Tribunal de commerce Tribunal judiciaire Tribunal administratif LS-250603-4RAT …" at bounding box center [594, 163] width 1189 height 164
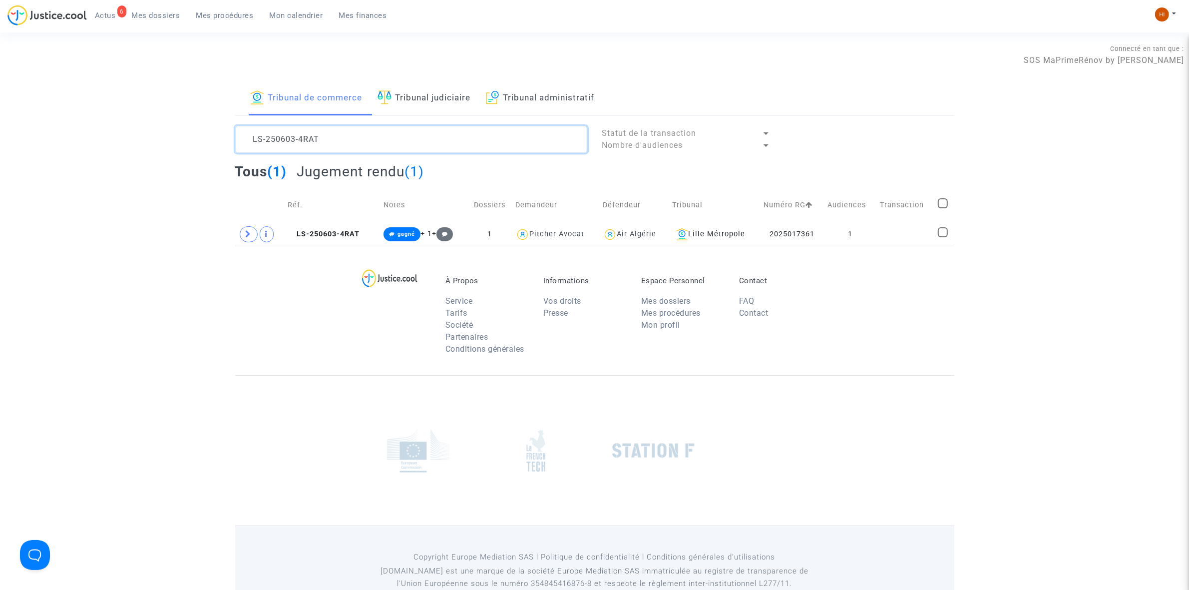
paste textarea "213-DJWF"
click at [345, 235] on span "LS-250213-DJWF" at bounding box center [323, 234] width 73 height 8
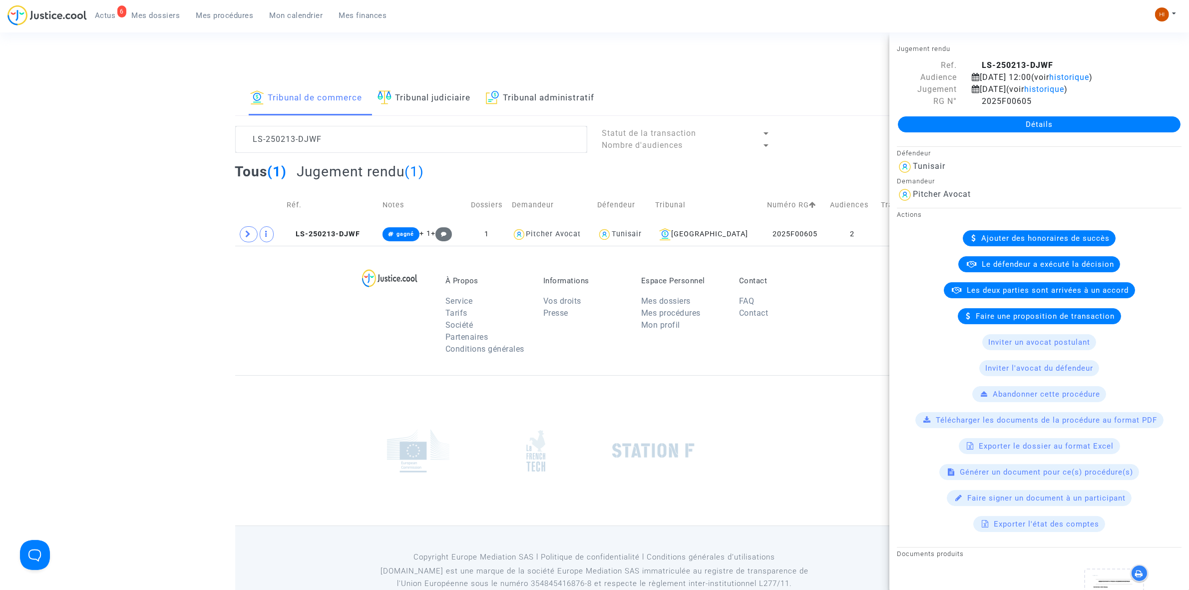
drag, startPoint x: 415, startPoint y: 156, endPoint x: 407, endPoint y: 154, distance: 8.2
click at [414, 156] on lawsuits-list "LS-250213-DJWF Statut de la transaction Nombre d'audiences Tous (1) Jugement re…" at bounding box center [594, 186] width 719 height 120
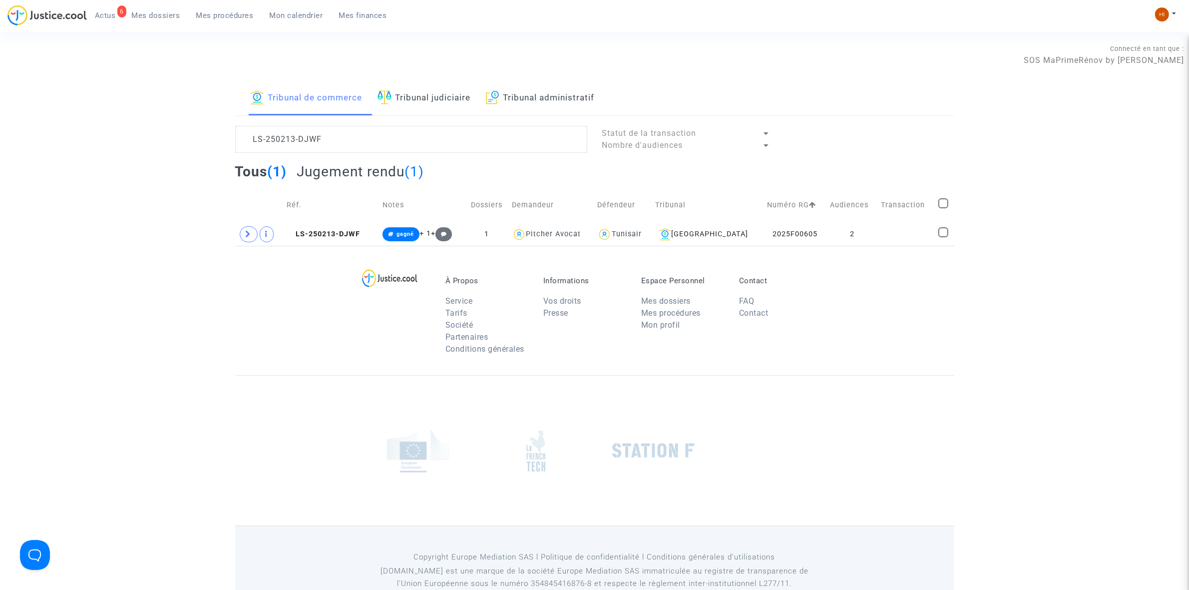
drag, startPoint x: 407, startPoint y: 154, endPoint x: 408, endPoint y: 142, distance: 11.5
click at [404, 150] on lawsuits-list "LS-250213-DJWF Statut de la transaction Nombre d'audiences Tous (1) Jugement re…" at bounding box center [594, 186] width 719 height 120
click at [408, 142] on textarea at bounding box center [411, 139] width 352 height 27
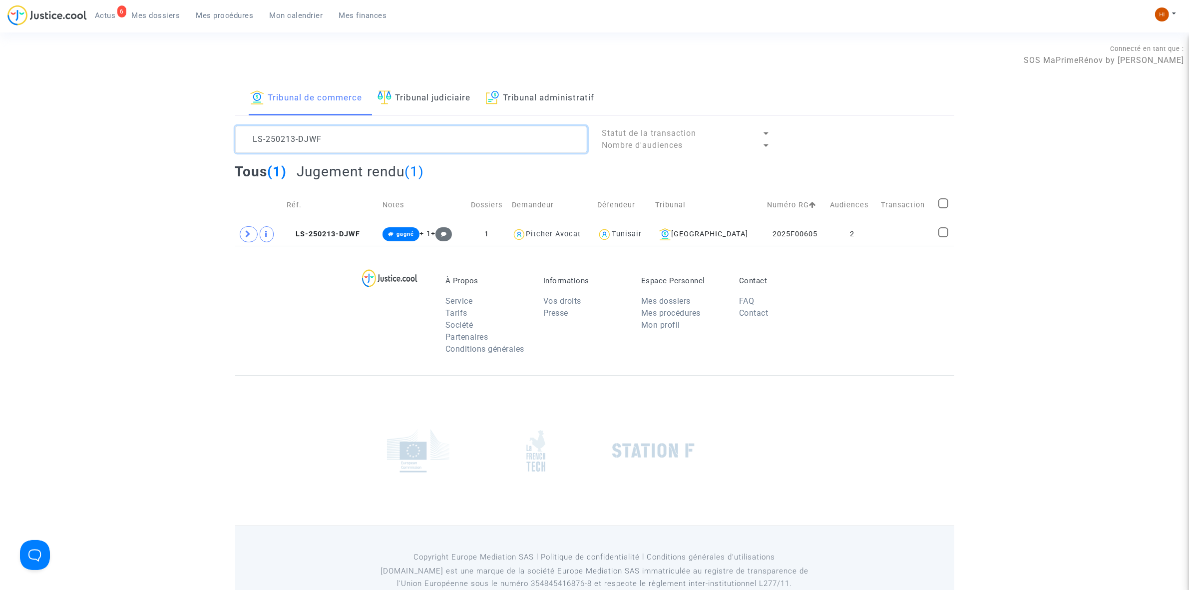
paste textarea "603-M34P"
click at [845, 239] on td "1" at bounding box center [854, 234] width 50 height 23
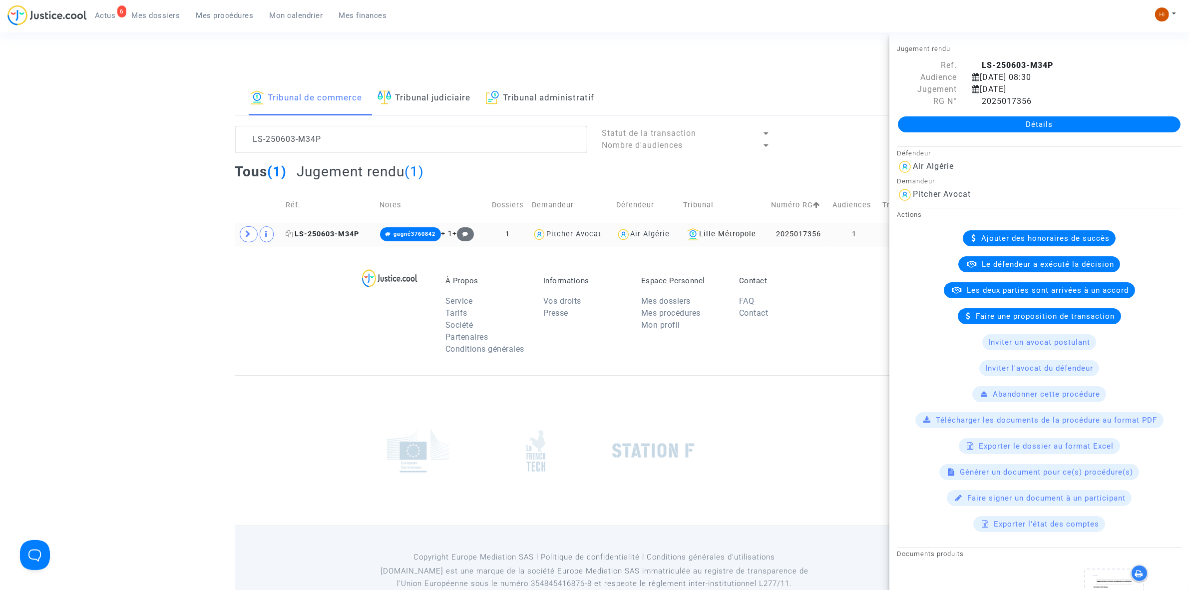
click at [290, 232] on icon at bounding box center [289, 233] width 7 height 7
drag, startPoint x: 289, startPoint y: 140, endPoint x: 78, endPoint y: 103, distance: 213.9
click at [78, 103] on div "Tribunal de commerce Tribunal judiciaire Tribunal administratif LS-250603-M34P …" at bounding box center [594, 163] width 1189 height 164
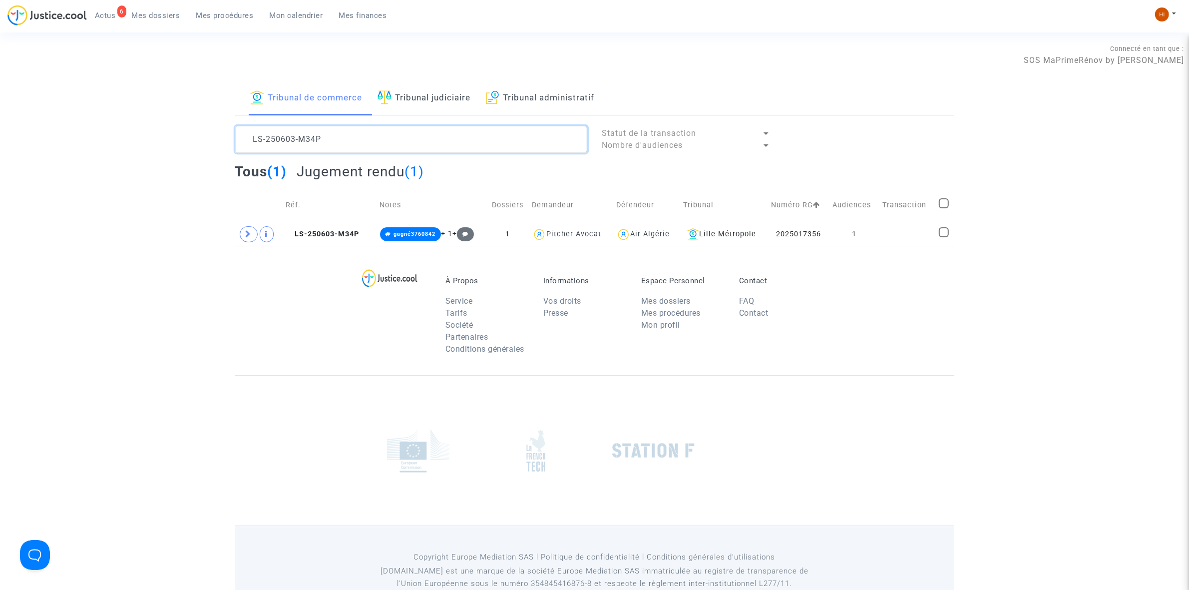
paste textarea "83GJ"
click at [504, 148] on textarea at bounding box center [411, 139] width 352 height 27
paste textarea "GZ99"
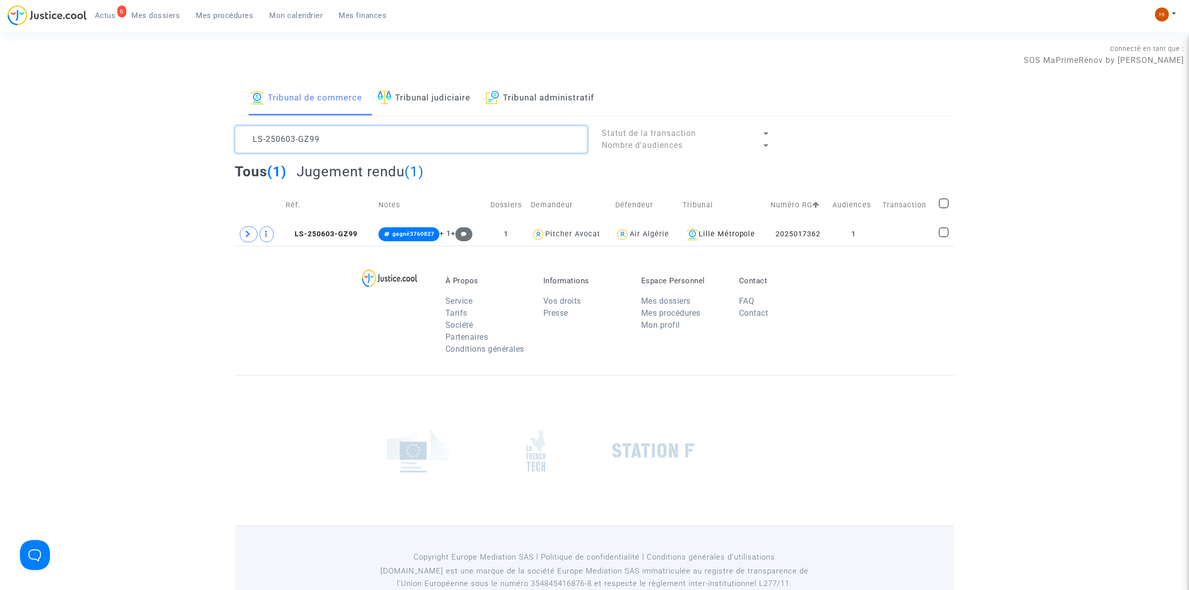
click at [341, 141] on textarea at bounding box center [411, 139] width 352 height 27
paste textarea "213-96KQ"
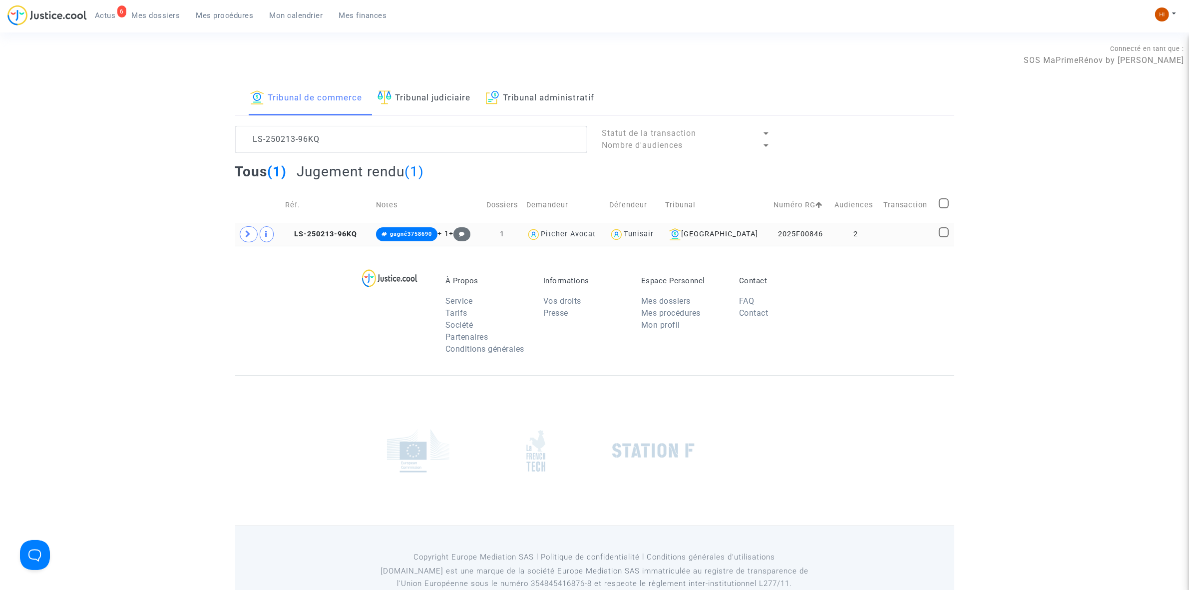
click at [872, 230] on td "2" at bounding box center [855, 234] width 49 height 23
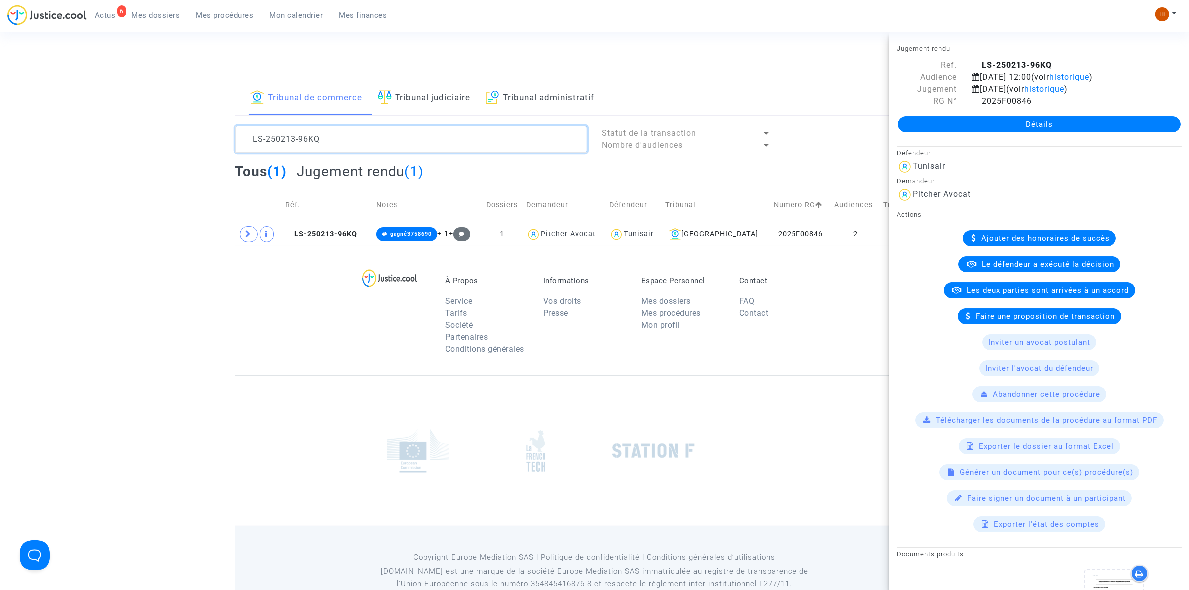
click at [413, 137] on textarea at bounding box center [411, 139] width 352 height 27
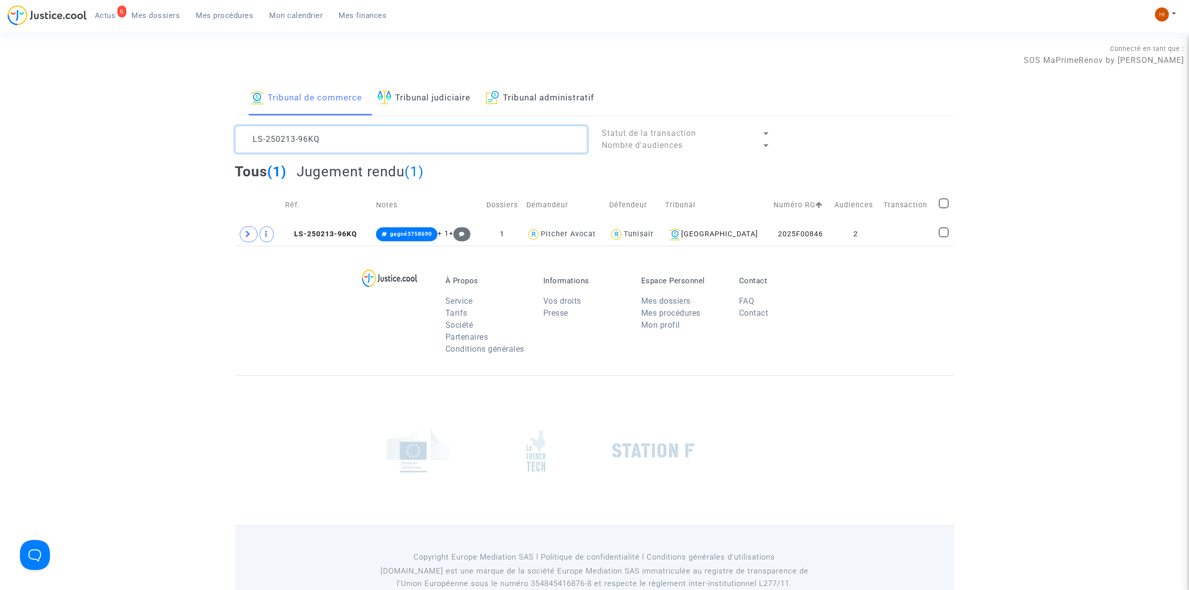
click at [413, 137] on textarea at bounding box center [411, 139] width 352 height 27
paste textarea "4-8MGU"
click at [356, 228] on td "LS-250214-8MGU" at bounding box center [331, 234] width 97 height 23
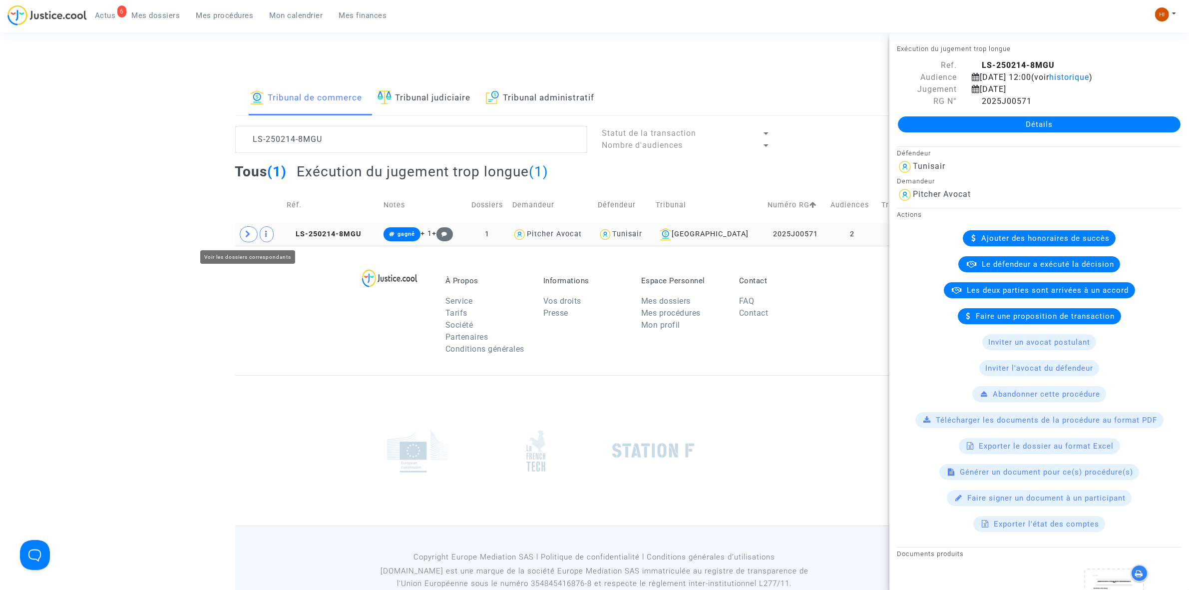
click at [250, 233] on icon at bounding box center [249, 233] width 6 height 7
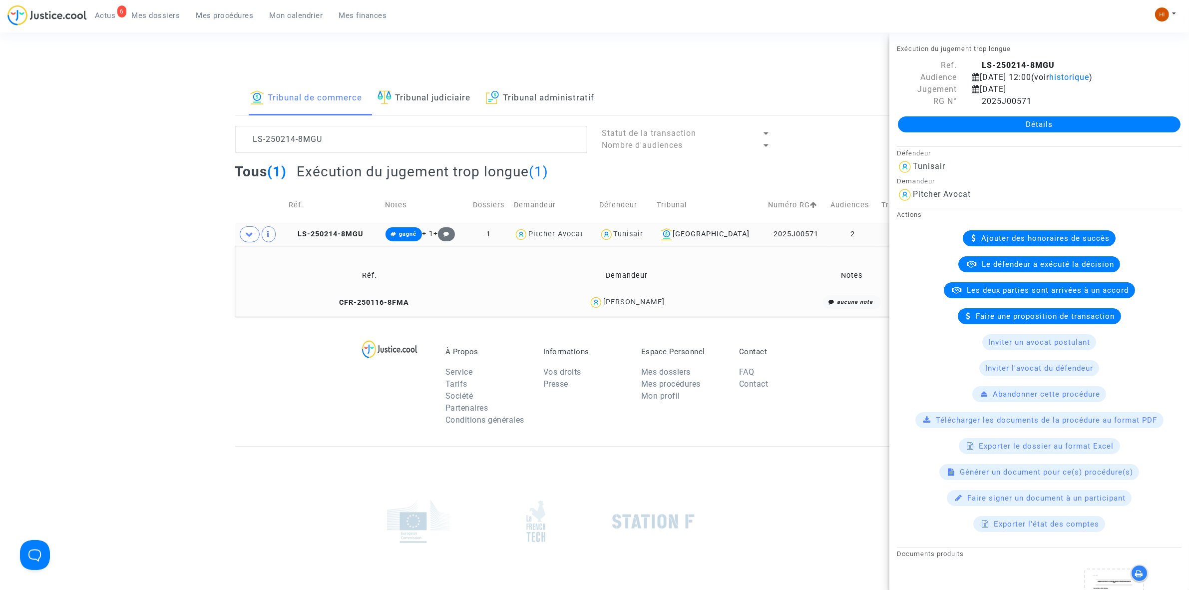
drag, startPoint x: 664, startPoint y: 296, endPoint x: 613, endPoint y: 302, distance: 51.3
click at [613, 302] on div "Ihab Benali" at bounding box center [627, 302] width 246 height 14
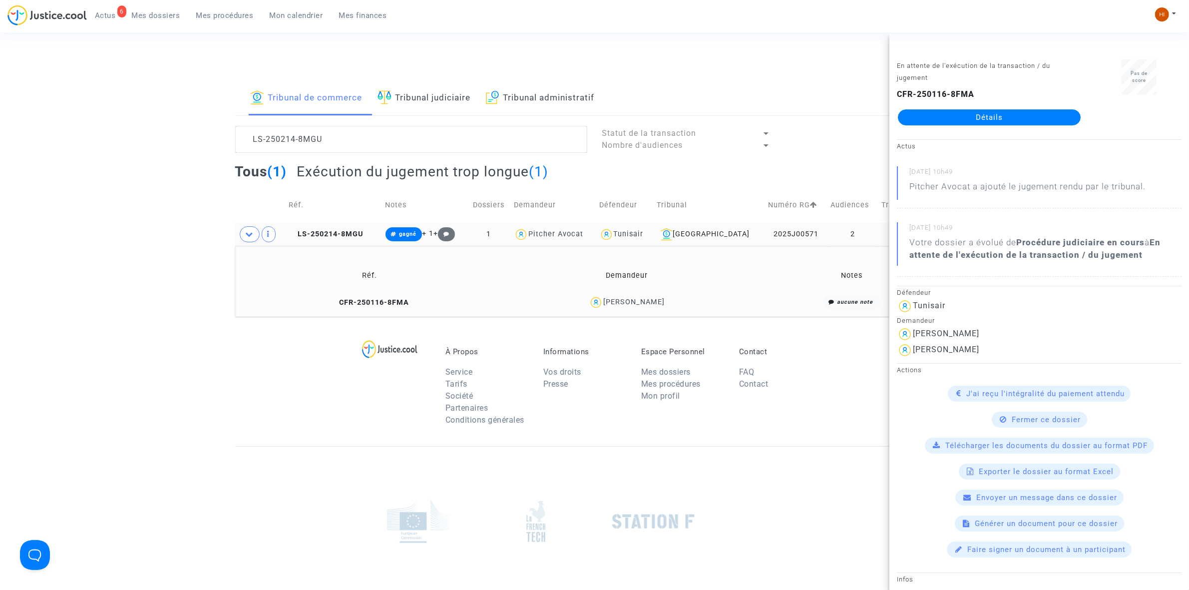
copy div "Ihab Benali"
drag, startPoint x: 380, startPoint y: 145, endPoint x: 136, endPoint y: 151, distance: 244.3
click at [152, 146] on div "Tribunal de commerce Tribunal judiciaire Tribunal administratif LS-250214-8MGU …" at bounding box center [594, 198] width 1189 height 235
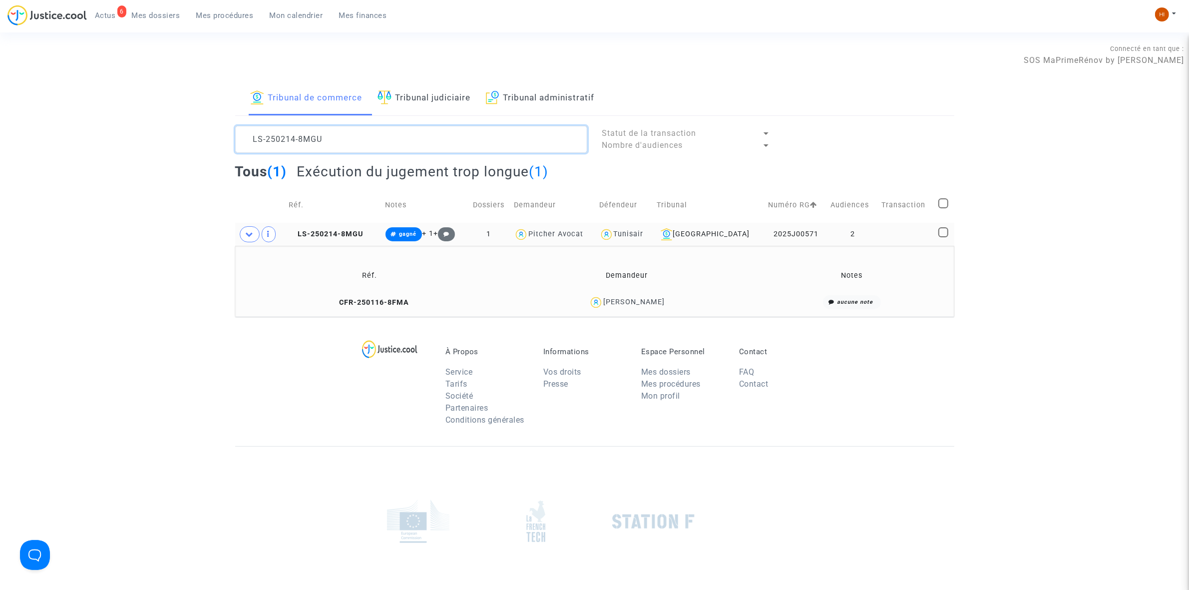
paste textarea "Rachida Belhajeplouati"
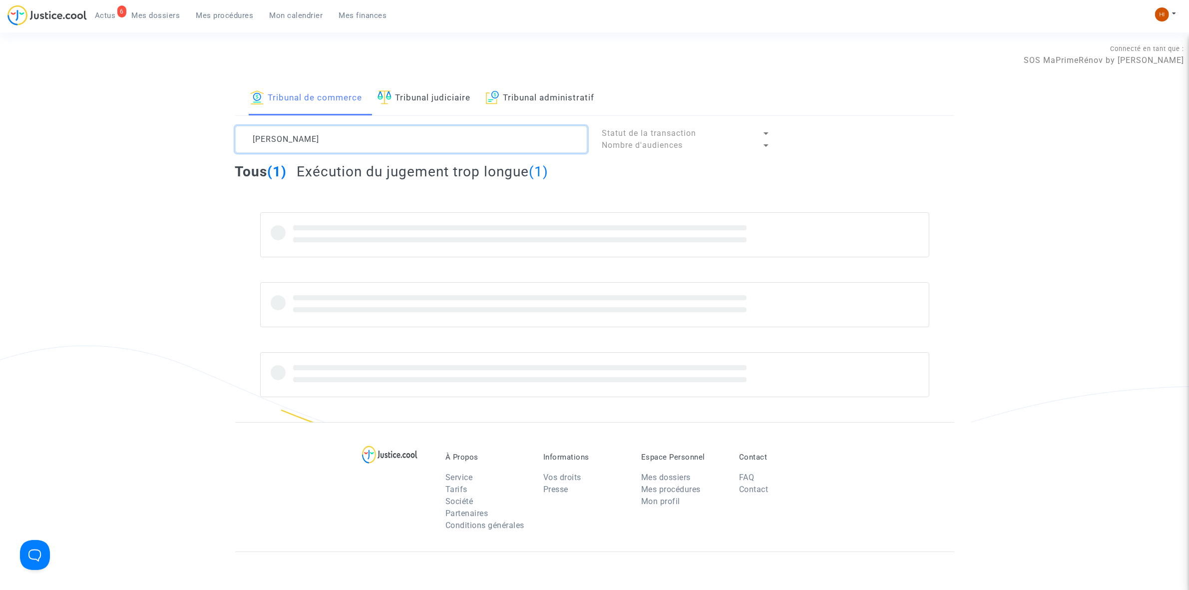
type textarea "Rachida Belhajeplouati"
click at [447, 90] on link "Tribunal judiciaire" at bounding box center [424, 98] width 93 height 34
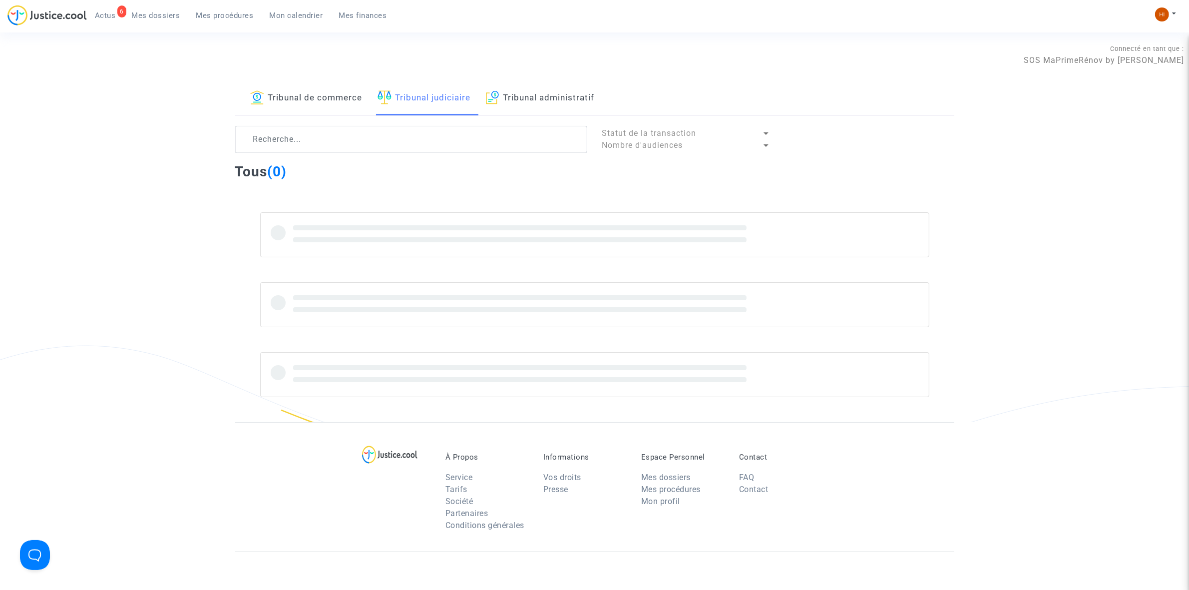
click at [305, 93] on link "Tribunal de commerce" at bounding box center [306, 98] width 112 height 34
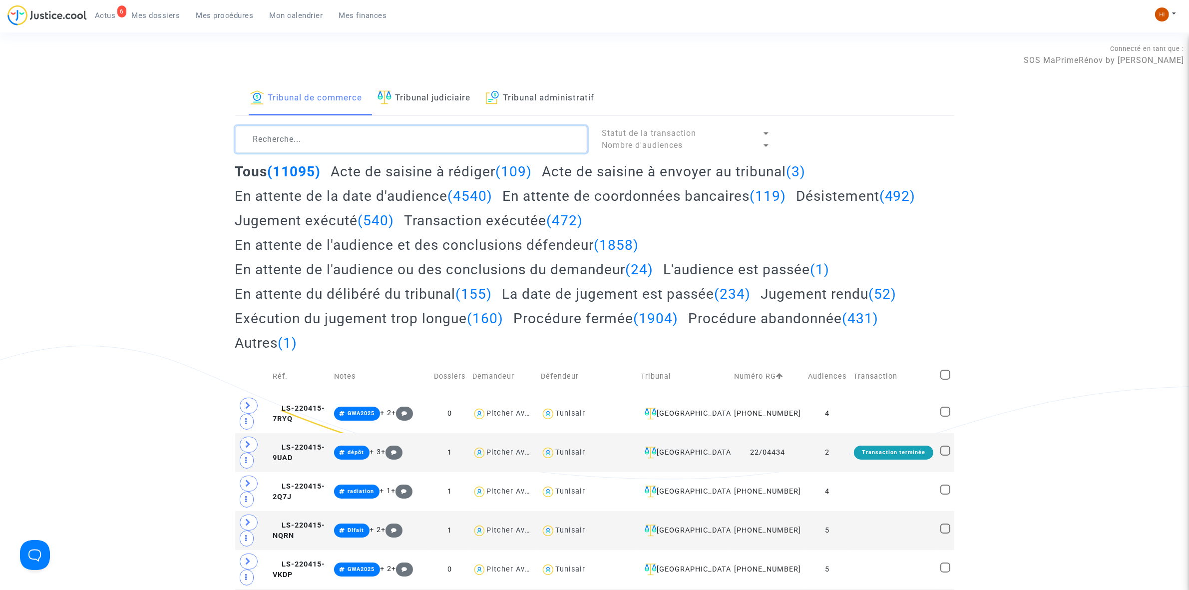
click at [302, 136] on textarea at bounding box center [411, 139] width 352 height 27
paste textarea "Rachida Belhajeplouati"
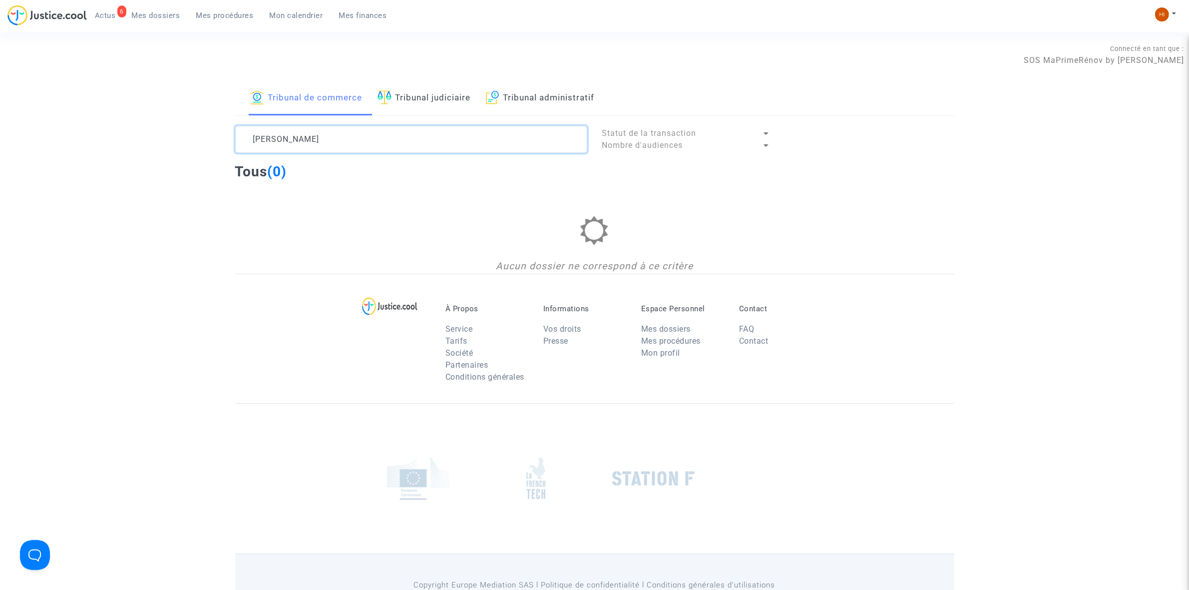
type textarea "Rachida Belhajeplouati"
click at [422, 85] on link "Tribunal judiciaire" at bounding box center [424, 98] width 93 height 34
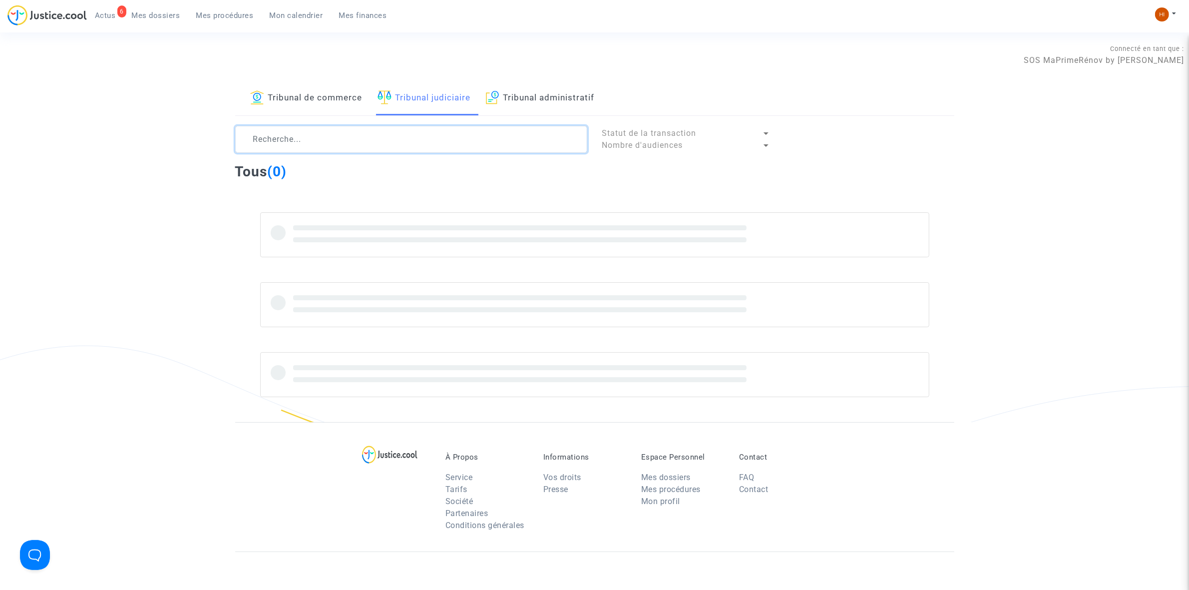
click at [408, 142] on textarea at bounding box center [411, 139] width 352 height 27
paste textarea "Rachida Belhajeplouati"
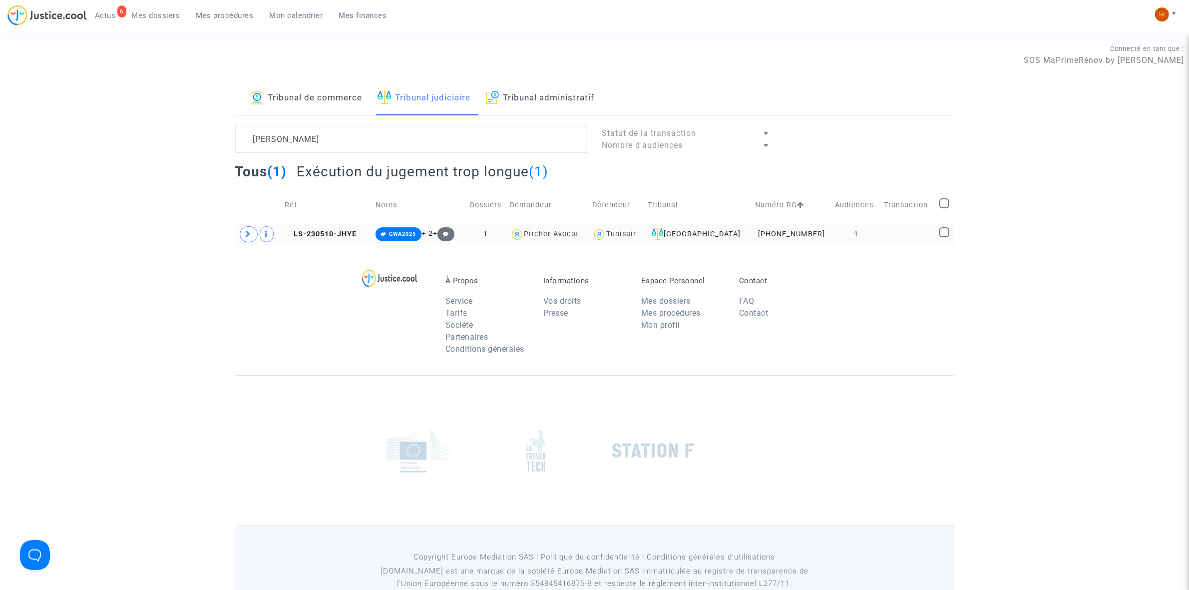
click at [338, 239] on td "LS-230510-JHYE" at bounding box center [326, 234] width 90 height 23
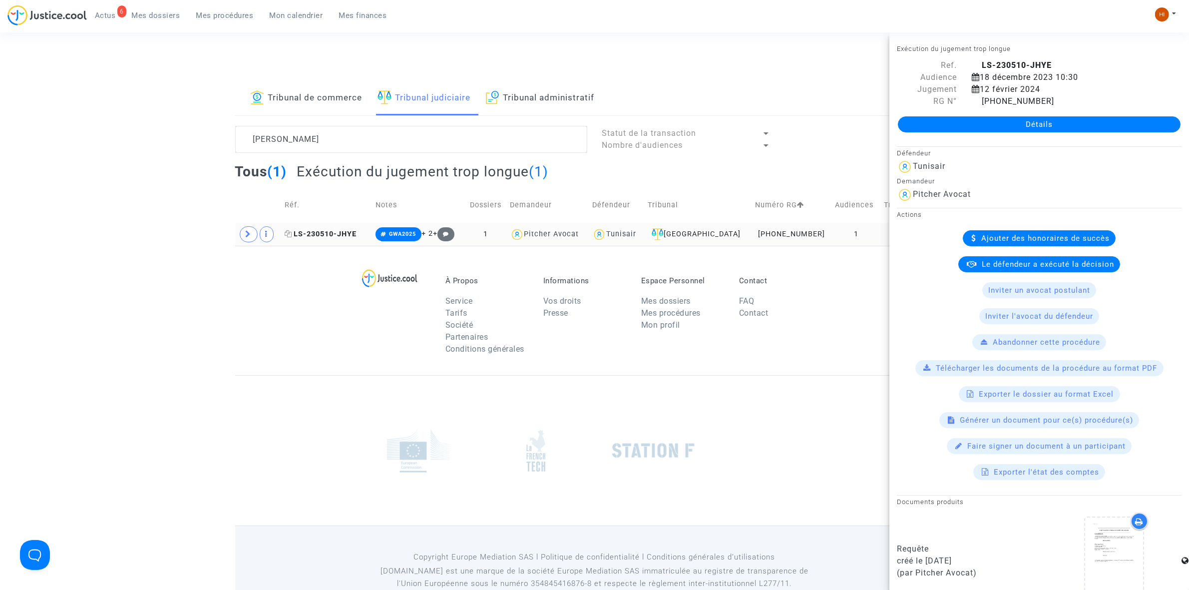
click at [331, 234] on span "LS-230510-JHYE" at bounding box center [321, 234] width 72 height 8
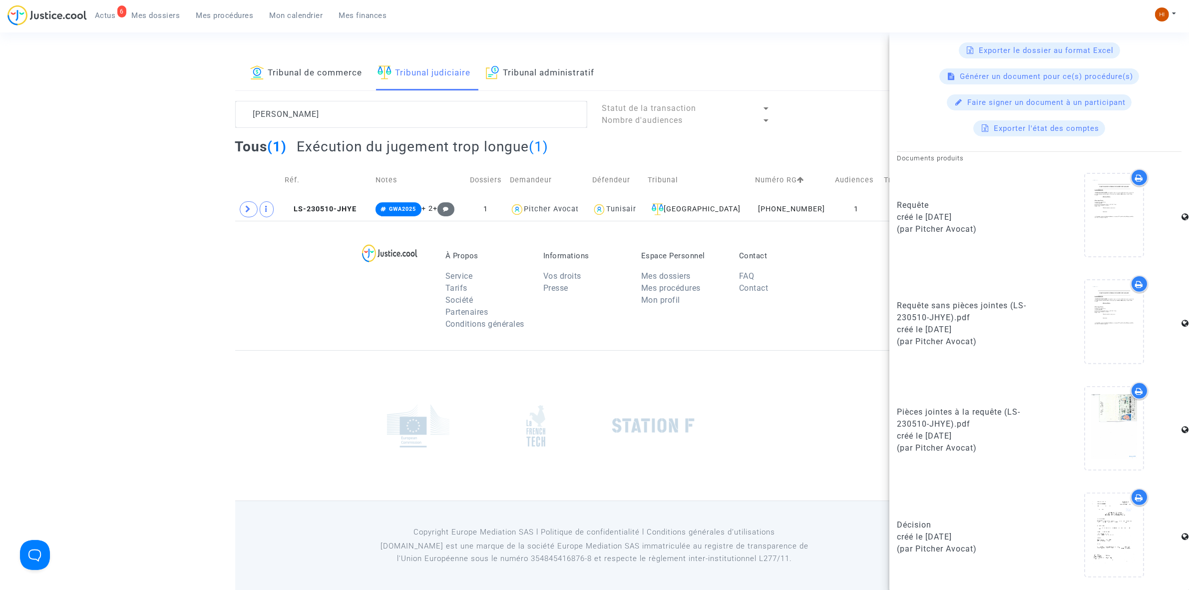
scroll to position [27, 0]
click at [252, 215] on td at bounding box center [258, 207] width 46 height 23
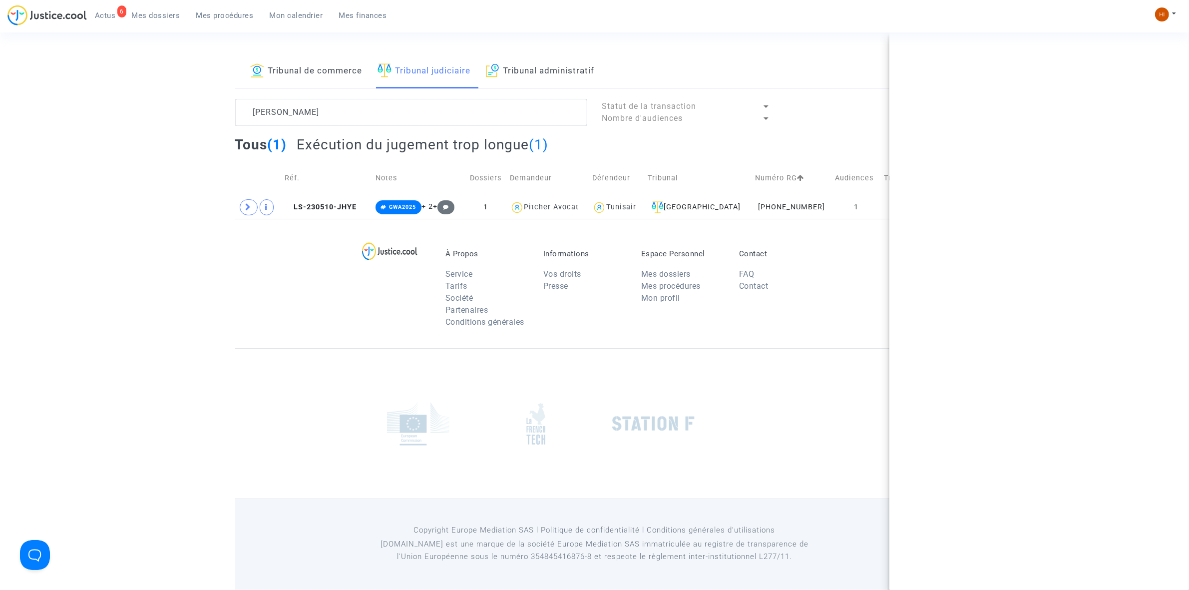
scroll to position [0, 0]
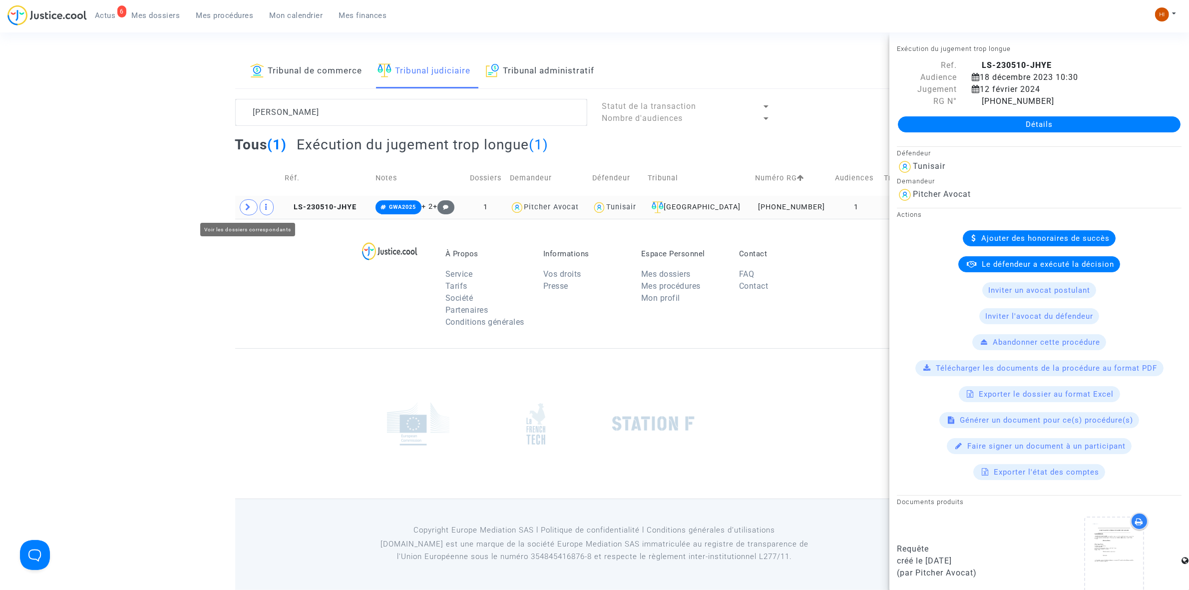
click at [242, 210] on span at bounding box center [249, 207] width 18 height 16
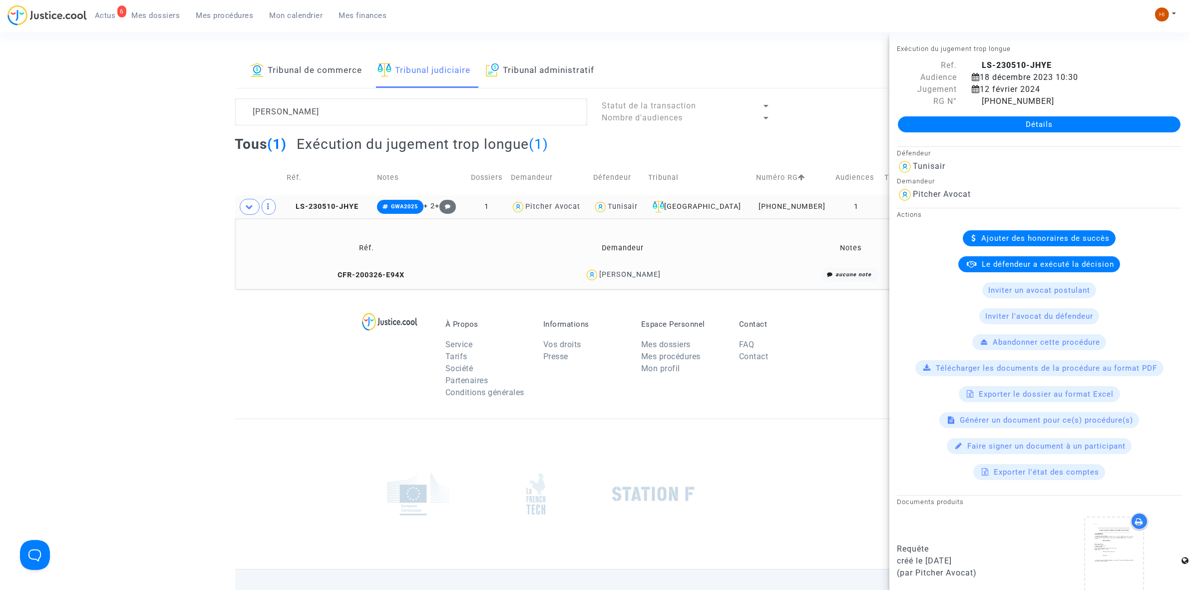
drag, startPoint x: 642, startPoint y: 276, endPoint x: 573, endPoint y: 274, distance: 68.5
click at [573, 274] on div "RACHIDA BELHAJEPLOUATI" at bounding box center [622, 275] width 249 height 14
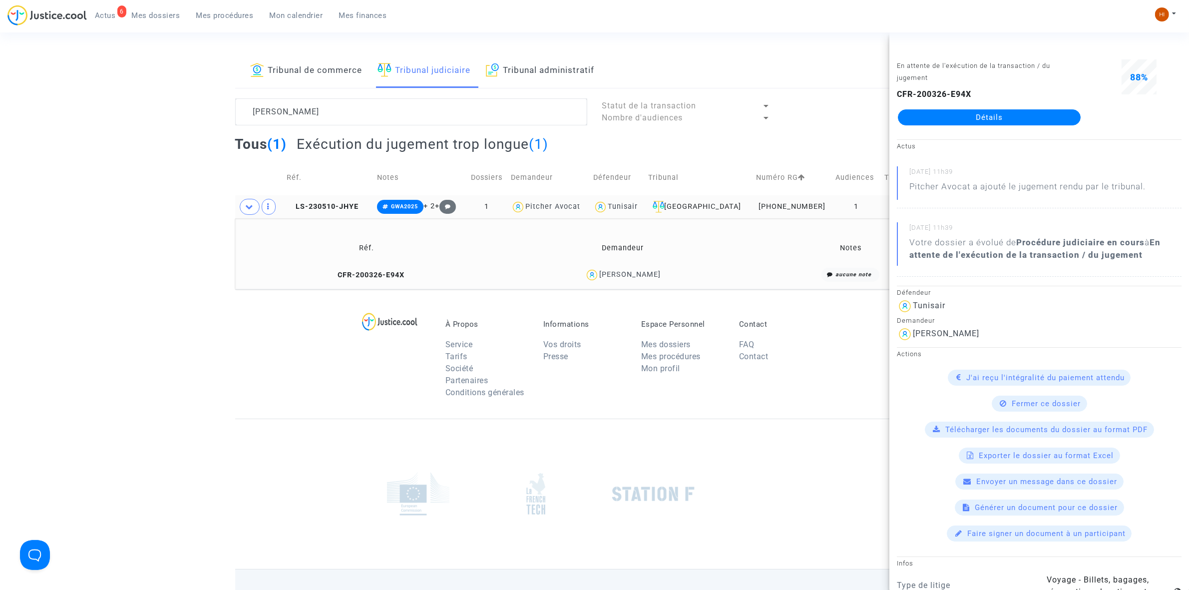
copy div "RACHIDA BELHAJEPLOUATI"
click at [410, 109] on textarea at bounding box center [411, 111] width 352 height 27
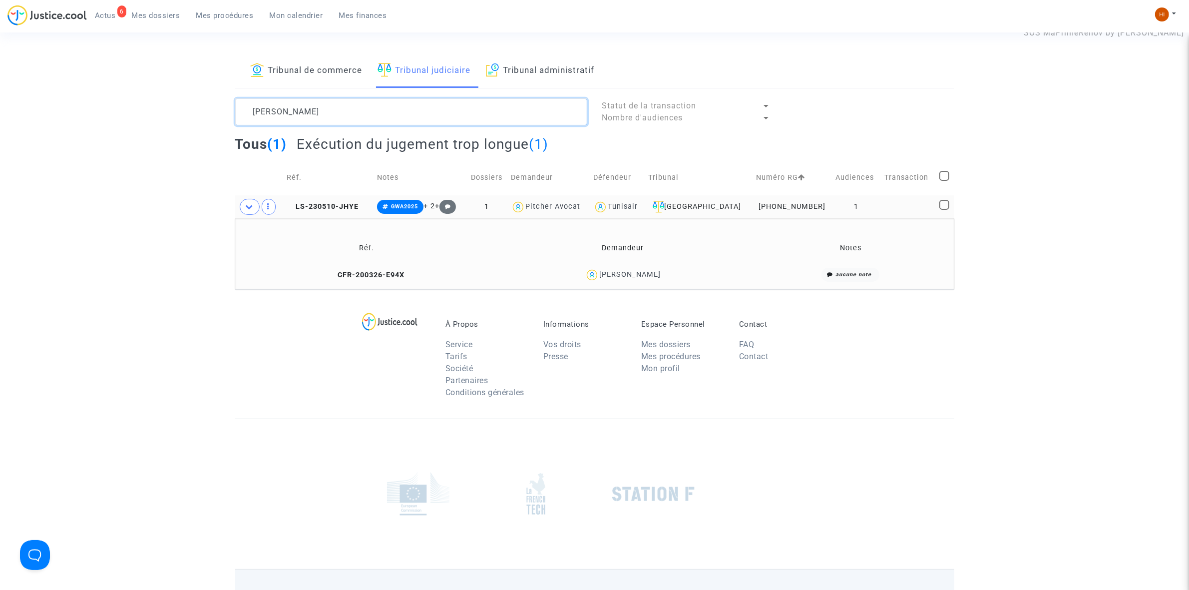
click at [410, 109] on textarea at bounding box center [411, 111] width 352 height 27
paste textarea "LS-230623-Q32Y"
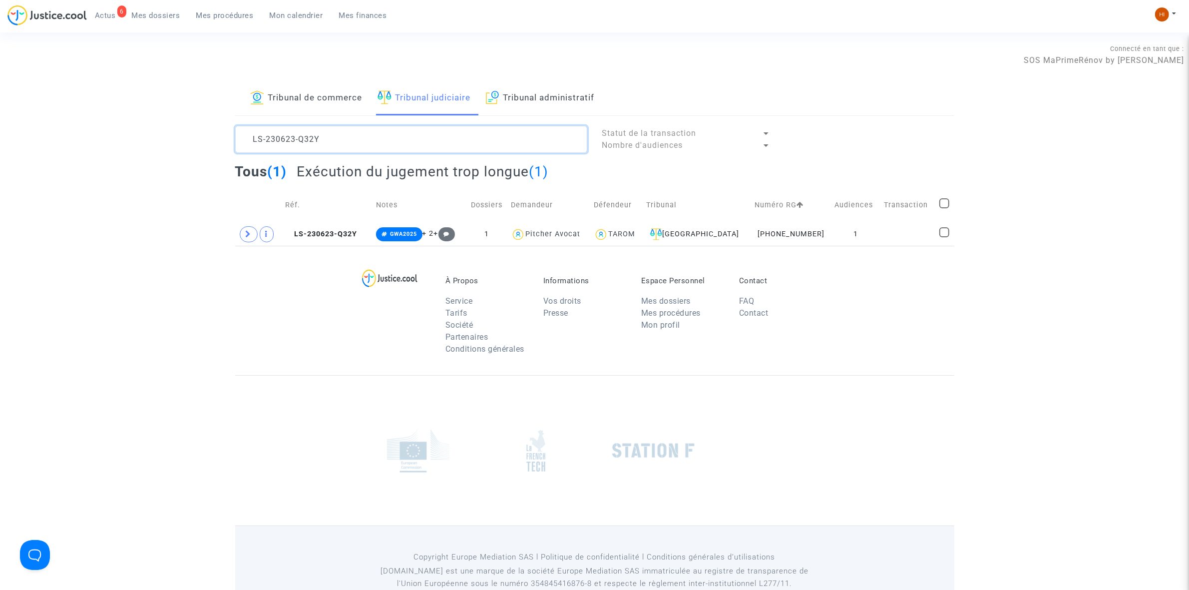
click at [320, 141] on textarea at bounding box center [411, 139] width 352 height 27
click at [321, 141] on textarea at bounding box center [411, 139] width 352 height 27
paste textarea "723-PUFH"
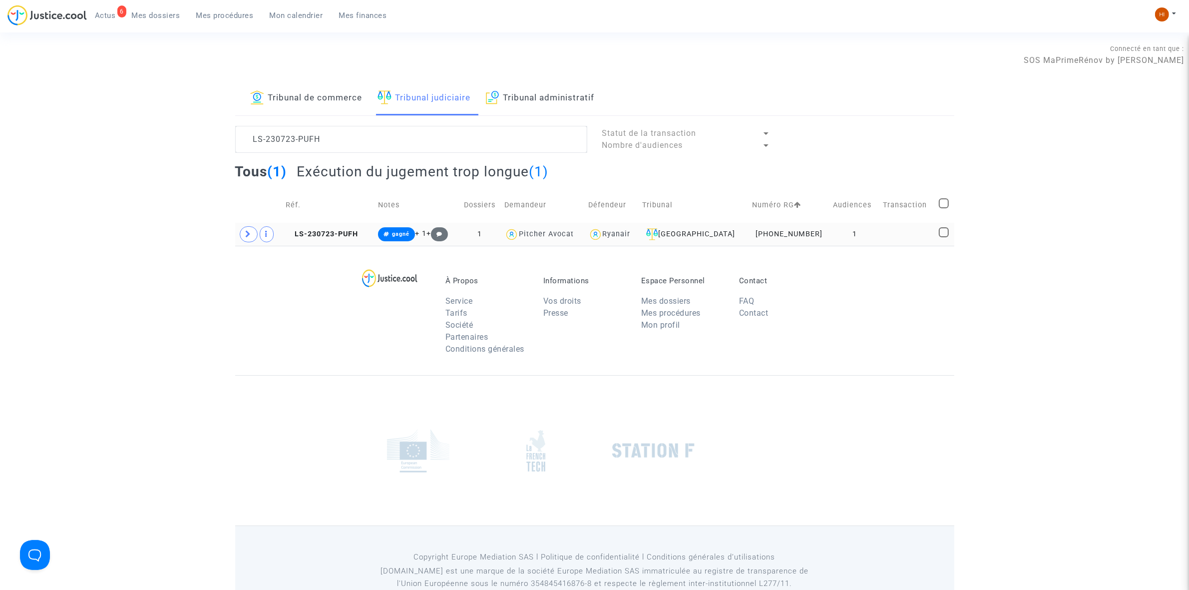
click at [358, 227] on td "LS-230723-PUFH" at bounding box center [328, 234] width 93 height 23
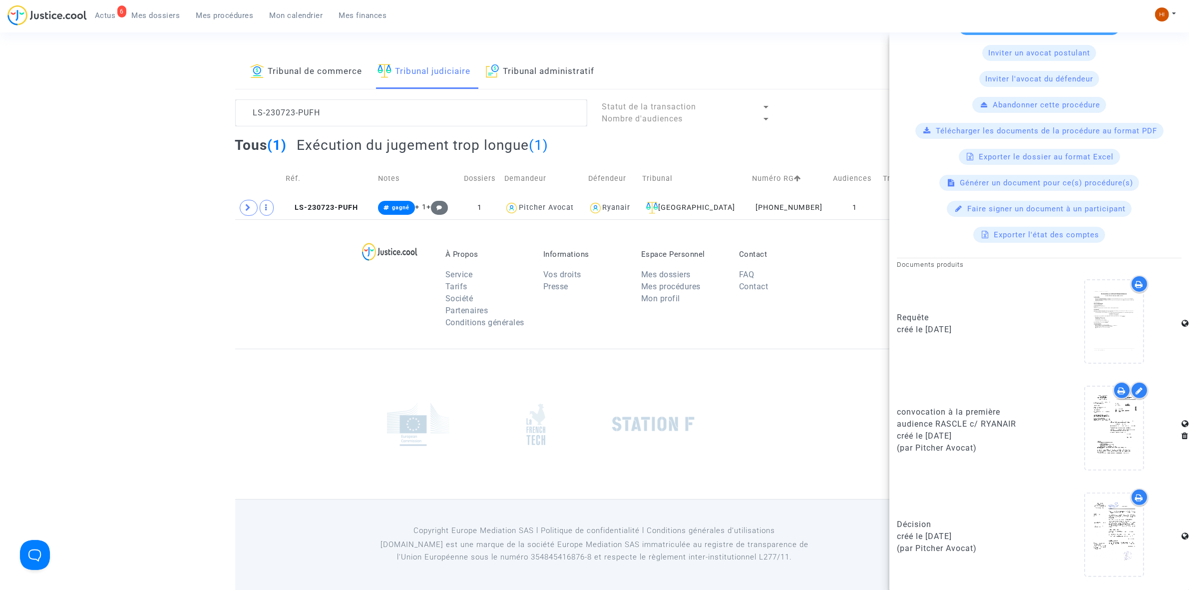
scroll to position [27, 0]
click at [395, 102] on textarea at bounding box center [411, 112] width 352 height 27
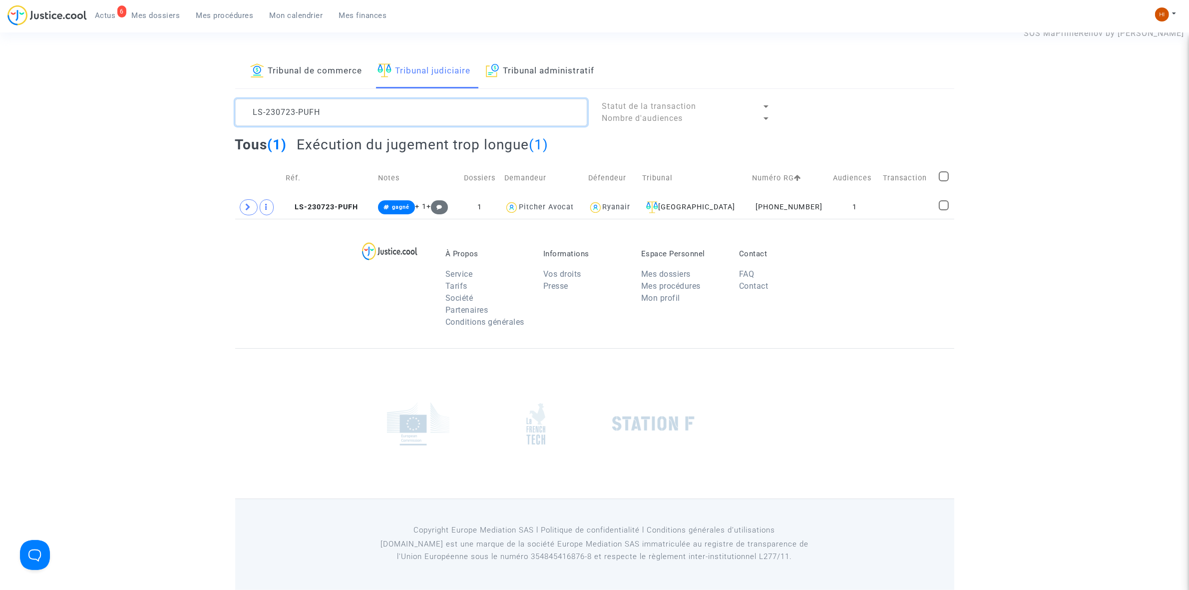
scroll to position [0, 0]
click at [394, 103] on textarea at bounding box center [411, 112] width 352 height 27
paste textarea "1215-3W4M"
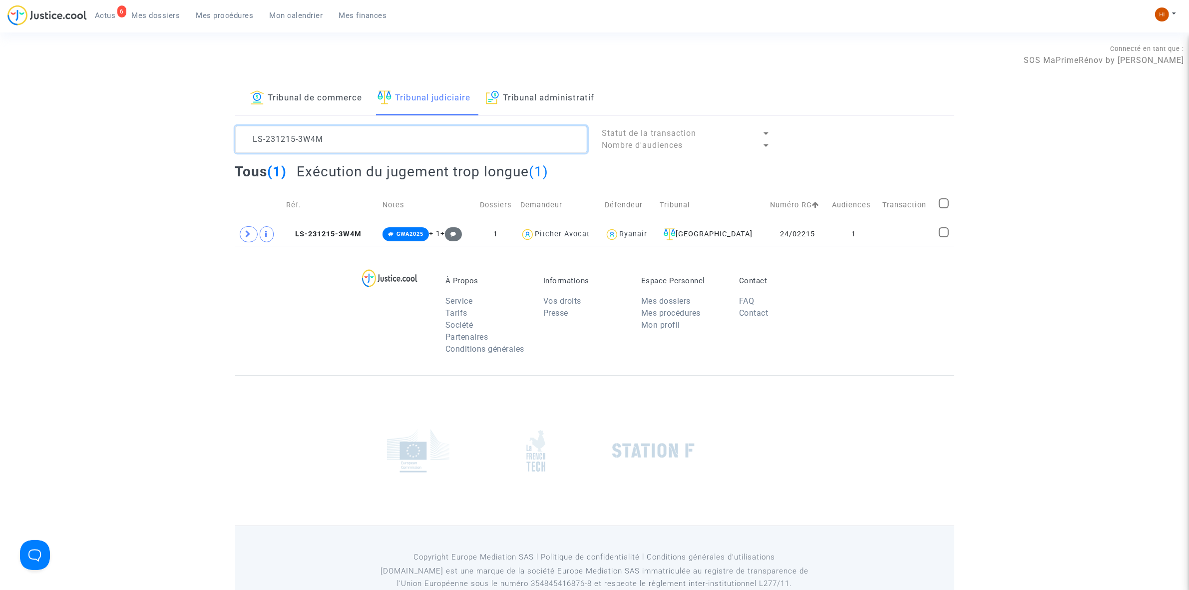
click at [381, 134] on textarea at bounding box center [411, 139] width 352 height 27
drag, startPoint x: 246, startPoint y: 236, endPoint x: 248, endPoint y: 244, distance: 8.2
click at [246, 237] on icon at bounding box center [249, 233] width 6 height 7
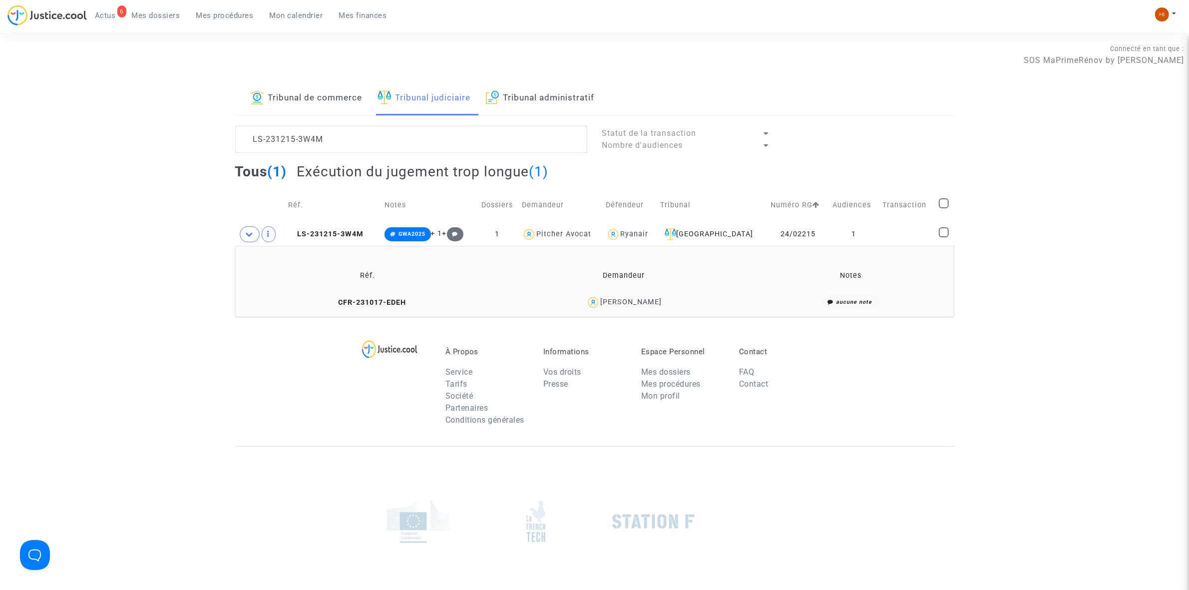
drag, startPoint x: 690, startPoint y: 303, endPoint x: 598, endPoint y: 306, distance: 92.0
click at [598, 306] on div "Fatima Goumghar" at bounding box center [624, 302] width 248 height 14
copy div "Fatima Goumghar"
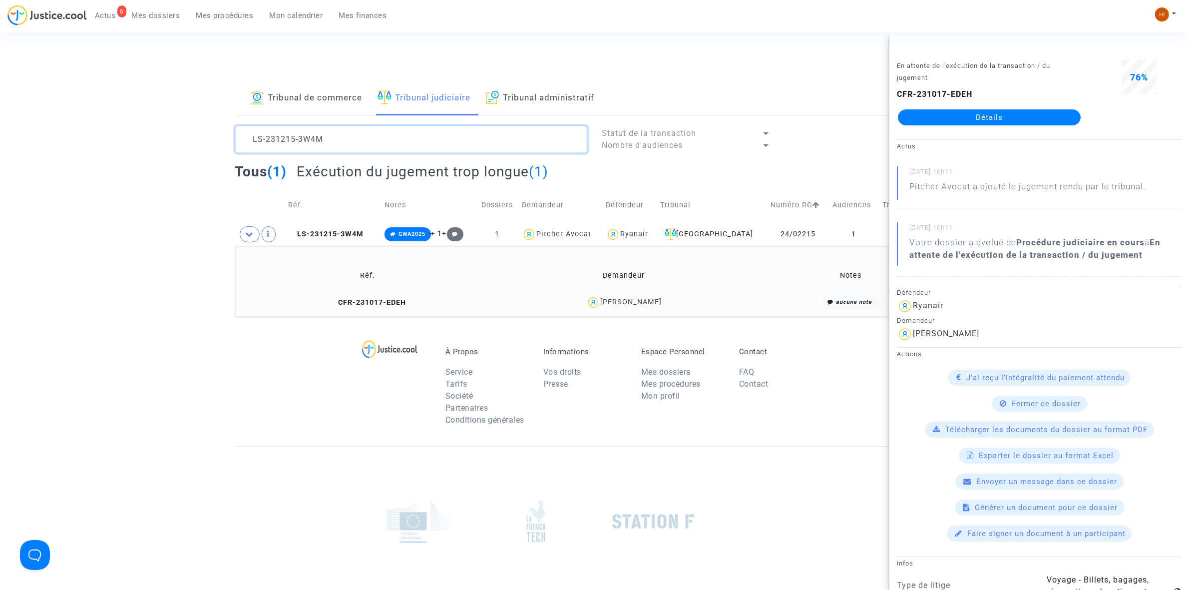
click at [407, 142] on textarea at bounding box center [411, 139] width 352 height 27
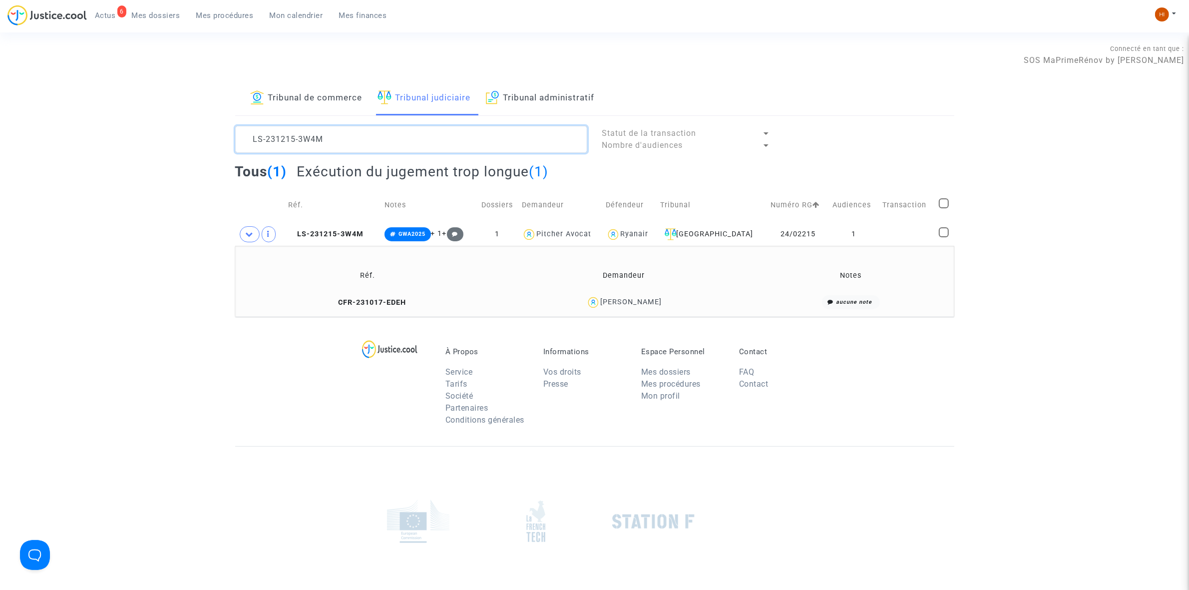
click at [407, 142] on textarea at bounding box center [411, 139] width 352 height 27
paste textarea "0217-V6MD"
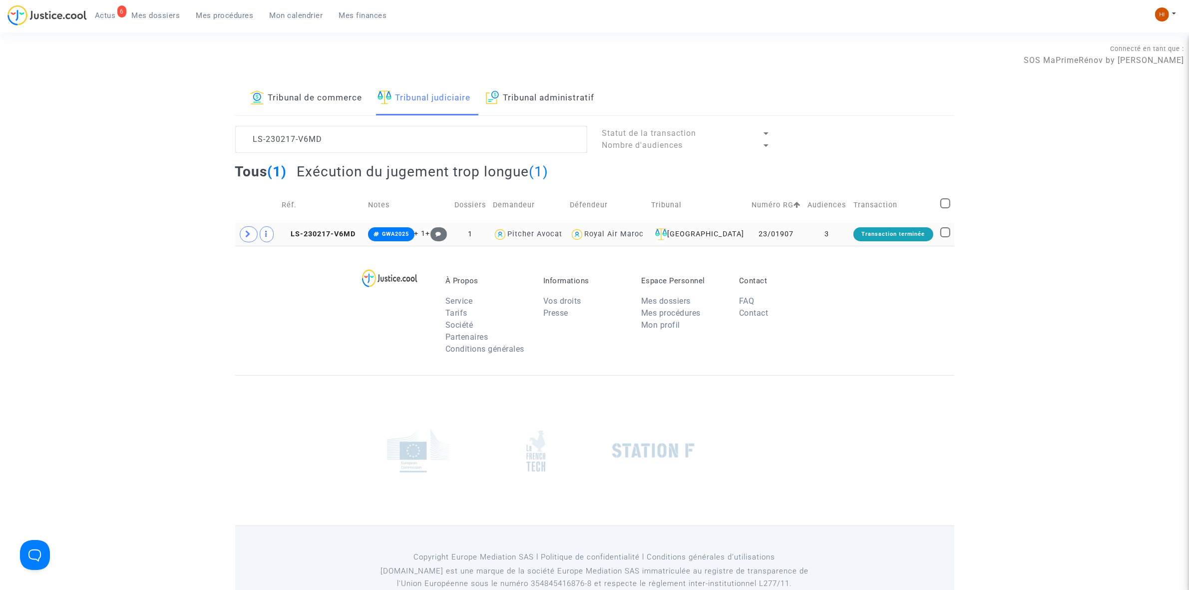
click at [347, 239] on td "LS-230217-V6MD" at bounding box center [321, 234] width 86 height 23
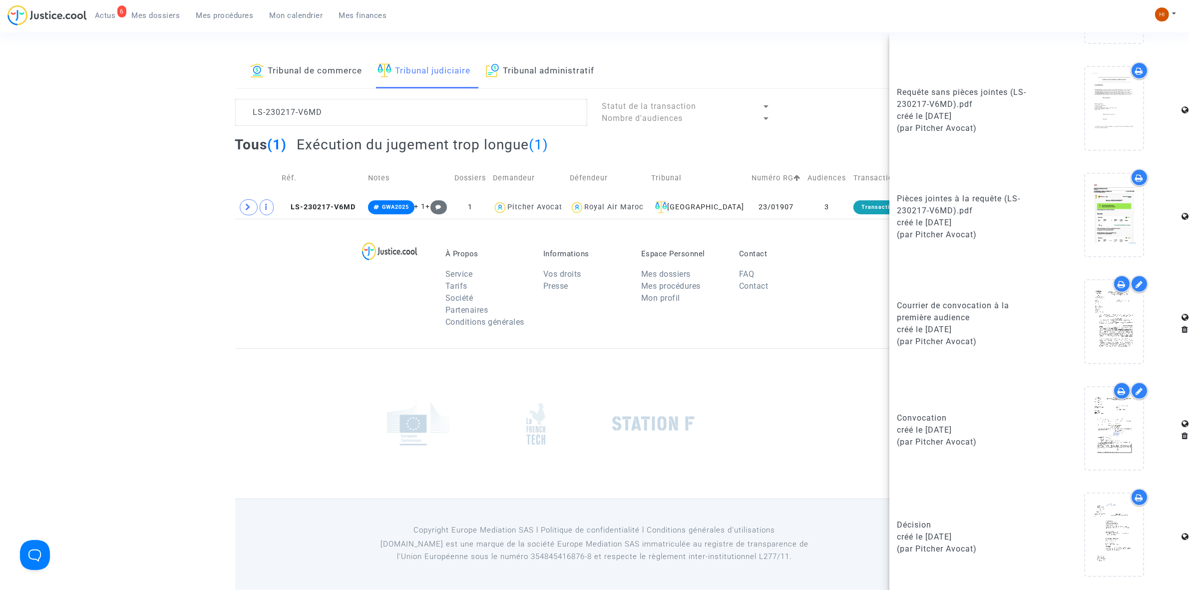
scroll to position [567, 0]
click at [1111, 560] on div at bounding box center [1114, 534] width 58 height 82
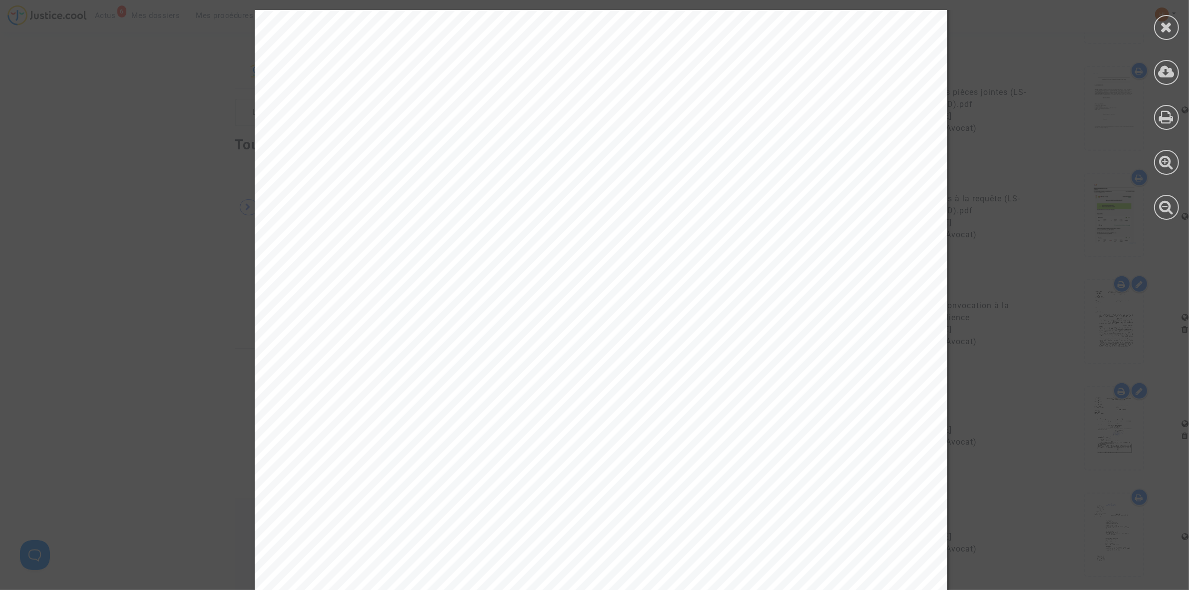
scroll to position [3035, 0]
click at [1169, 29] on icon at bounding box center [1167, 26] width 12 height 15
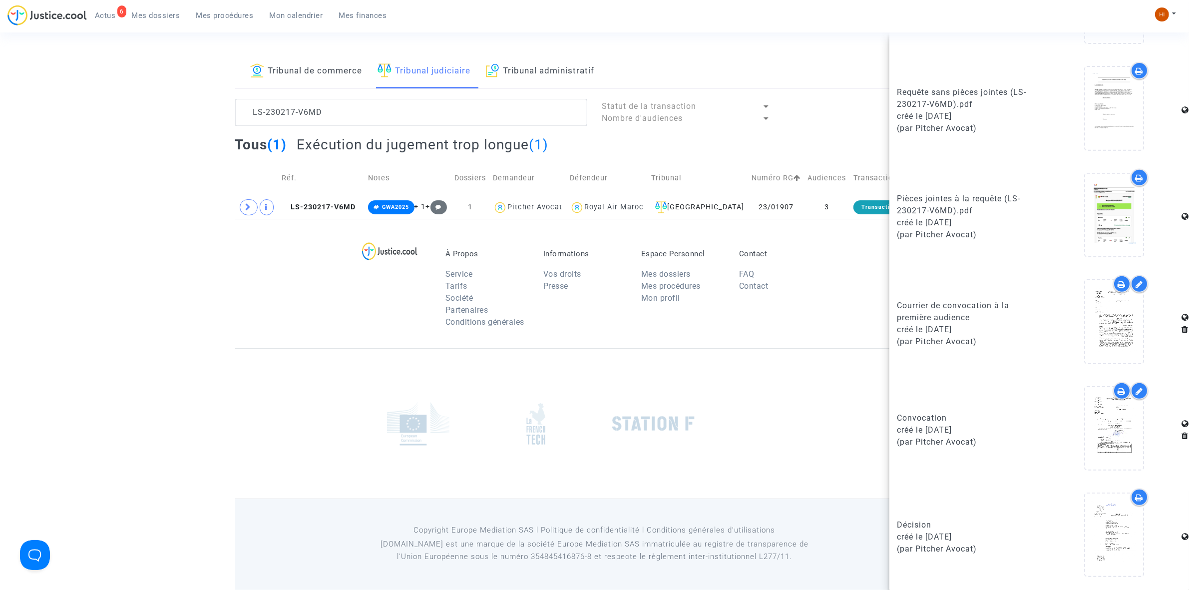
click at [366, 128] on lawsuits-list "LS-230217-V6MD Statut de la transaction Nombre d'audiences Tous (1) Exécution d…" at bounding box center [594, 159] width 719 height 120
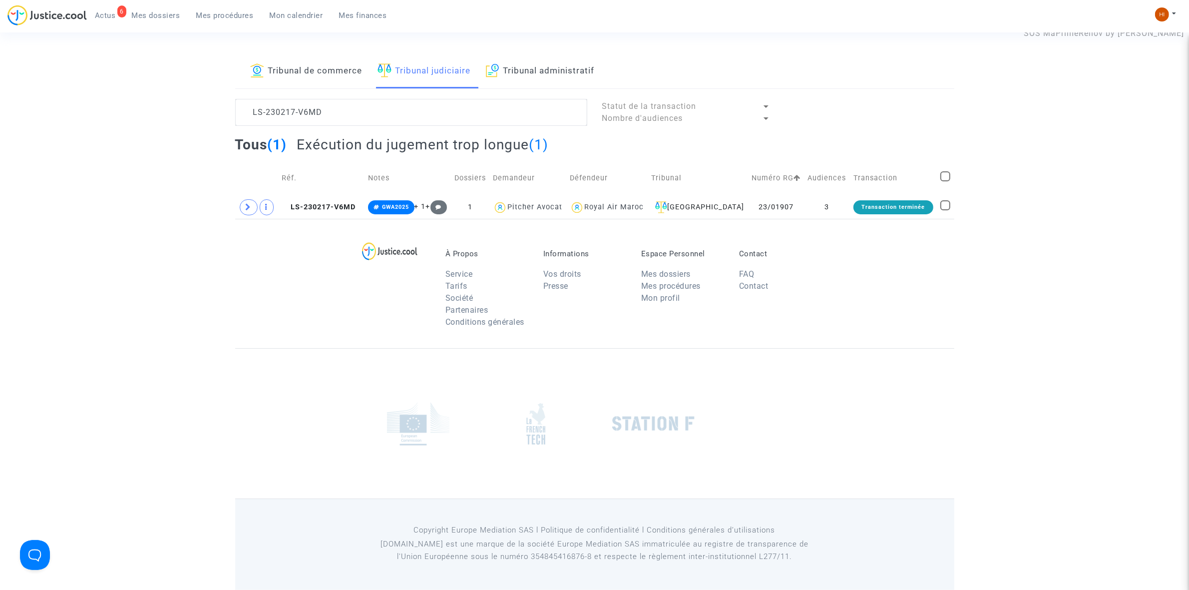
scroll to position [0, 0]
click at [366, 128] on lawsuits-list "LS-230217-V6MD Statut de la transaction Nombre d'audiences Tous (1) Exécution d…" at bounding box center [594, 159] width 719 height 120
click at [375, 111] on textarea at bounding box center [411, 112] width 352 height 27
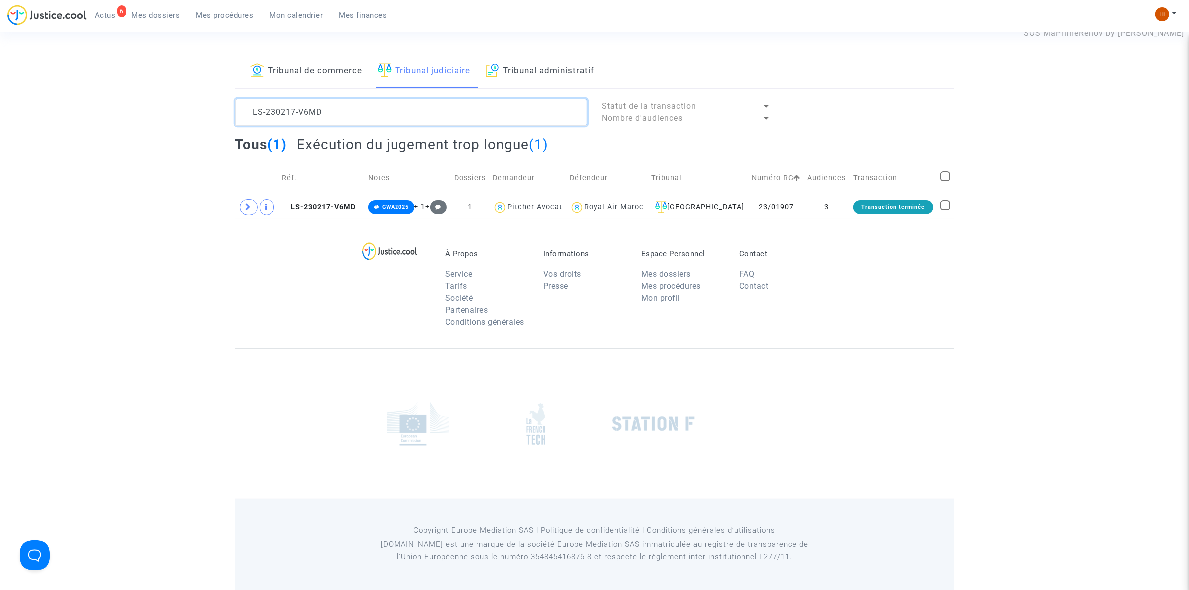
click at [375, 111] on textarea at bounding box center [411, 112] width 352 height 27
paste textarea "525-7BH3"
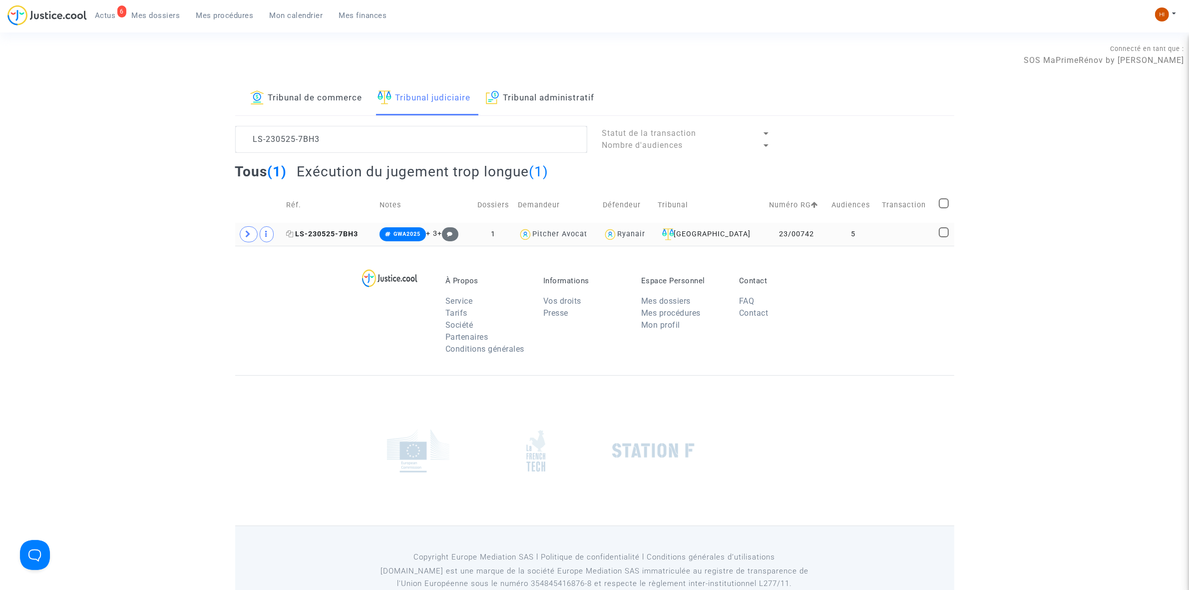
click at [333, 238] on span "LS-230525-7BH3" at bounding box center [322, 234] width 72 height 8
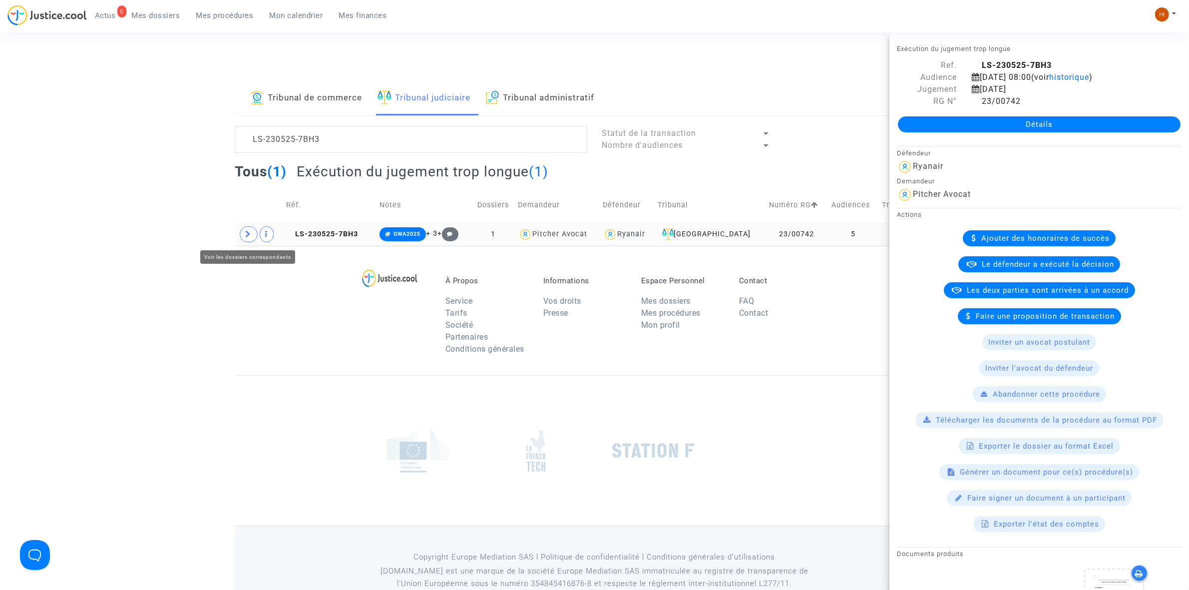
click at [251, 235] on icon at bounding box center [249, 233] width 6 height 7
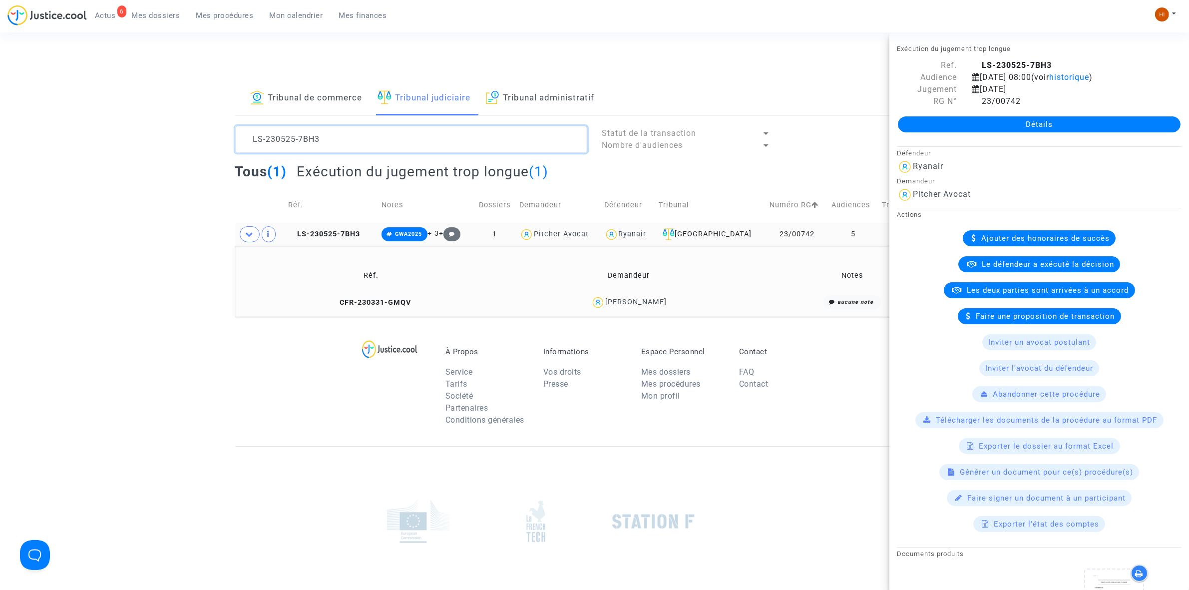
click at [353, 144] on textarea at bounding box center [411, 139] width 352 height 27
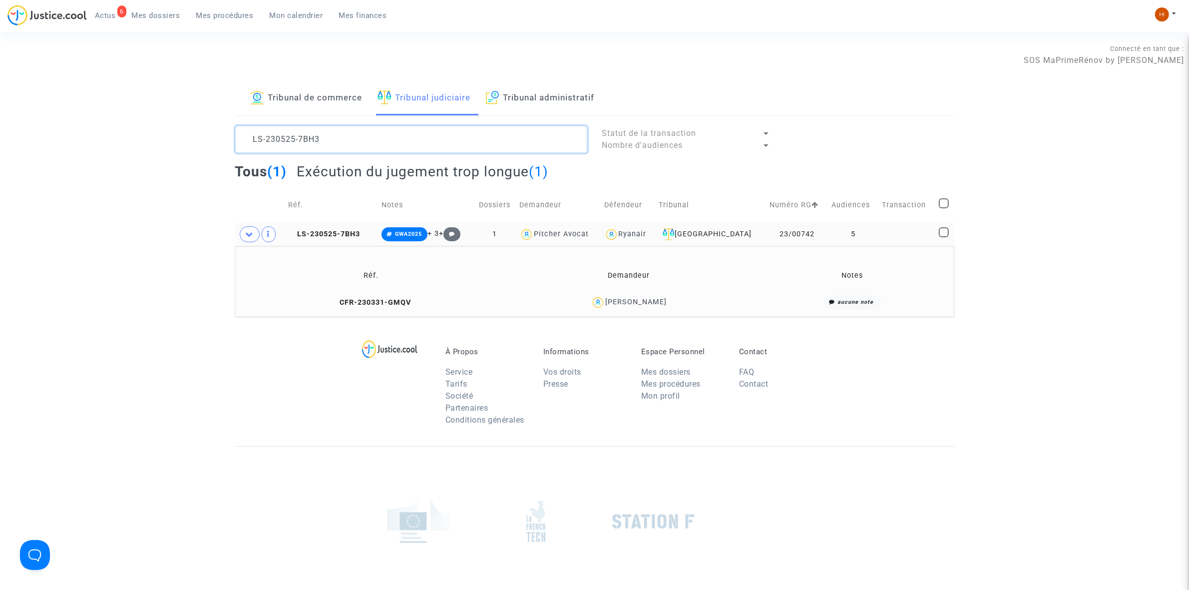
click at [353, 144] on textarea at bounding box center [411, 139] width 352 height 27
paste textarea "823-9DFR"
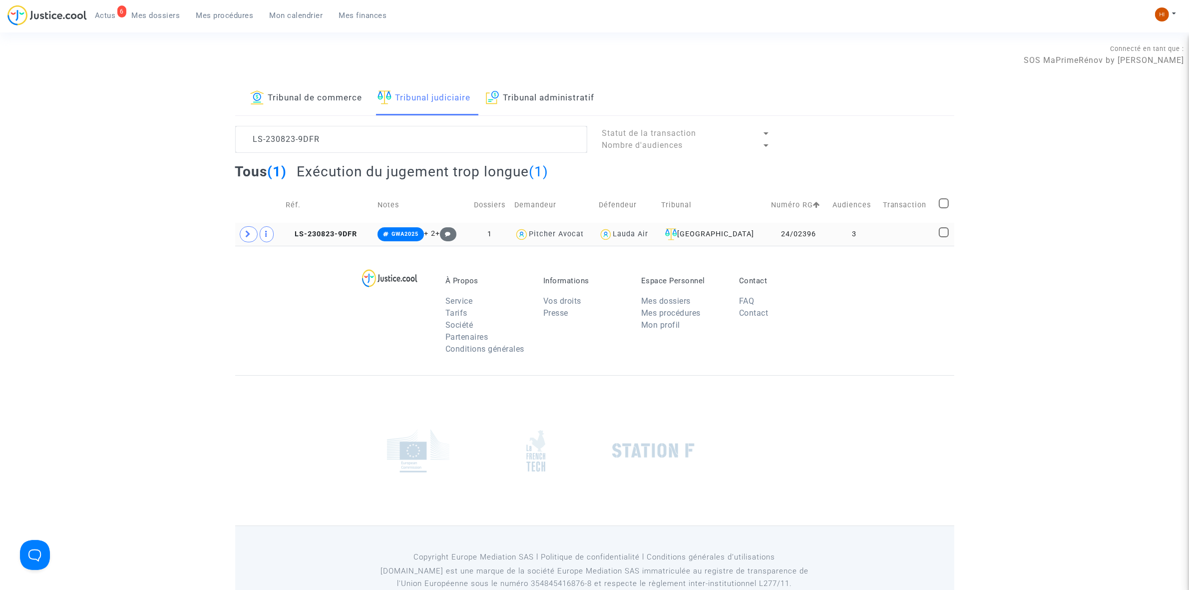
click at [352, 241] on td "LS-230823-9DFR" at bounding box center [328, 234] width 92 height 23
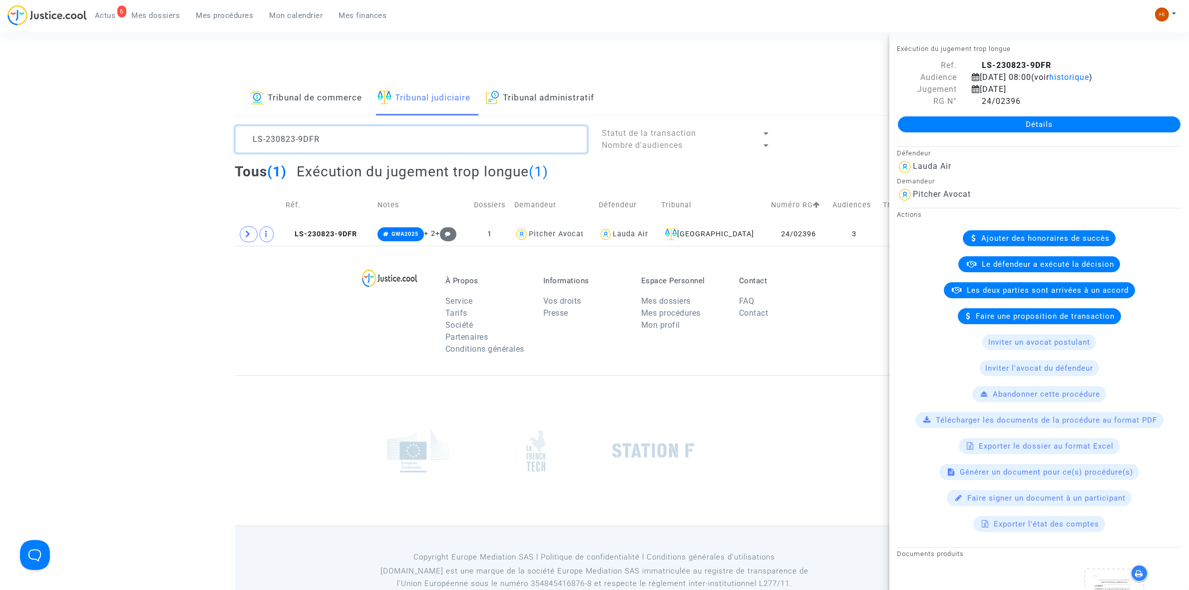
drag, startPoint x: 333, startPoint y: 135, endPoint x: 91, endPoint y: 127, distance: 241.8
click at [88, 127] on div "Tribunal de commerce Tribunal judiciaire Tribunal administratif LS-230823-9DFR …" at bounding box center [594, 163] width 1189 height 164
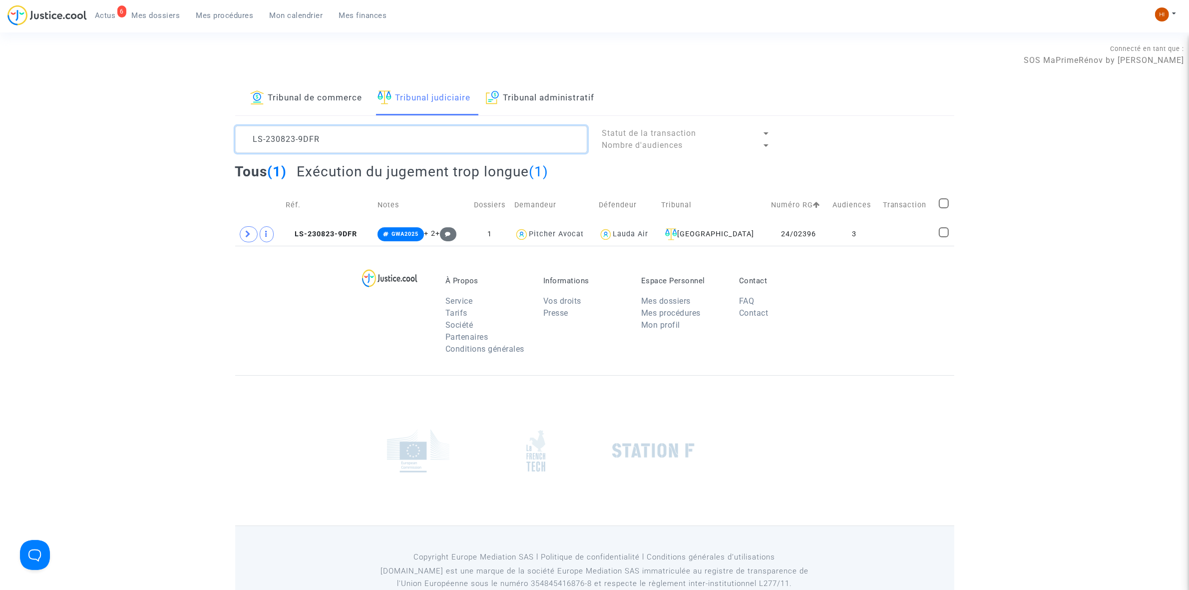
paste textarea "40412-WC88"
click at [336, 229] on td "LS-240412-WC88" at bounding box center [330, 234] width 95 height 23
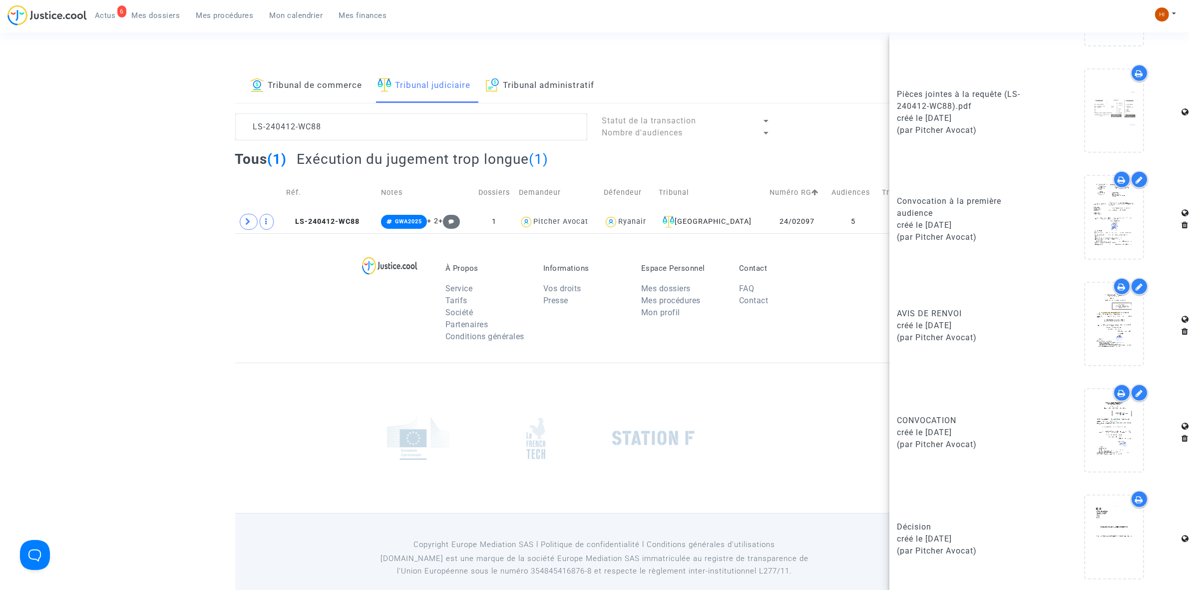
scroll to position [27, 0]
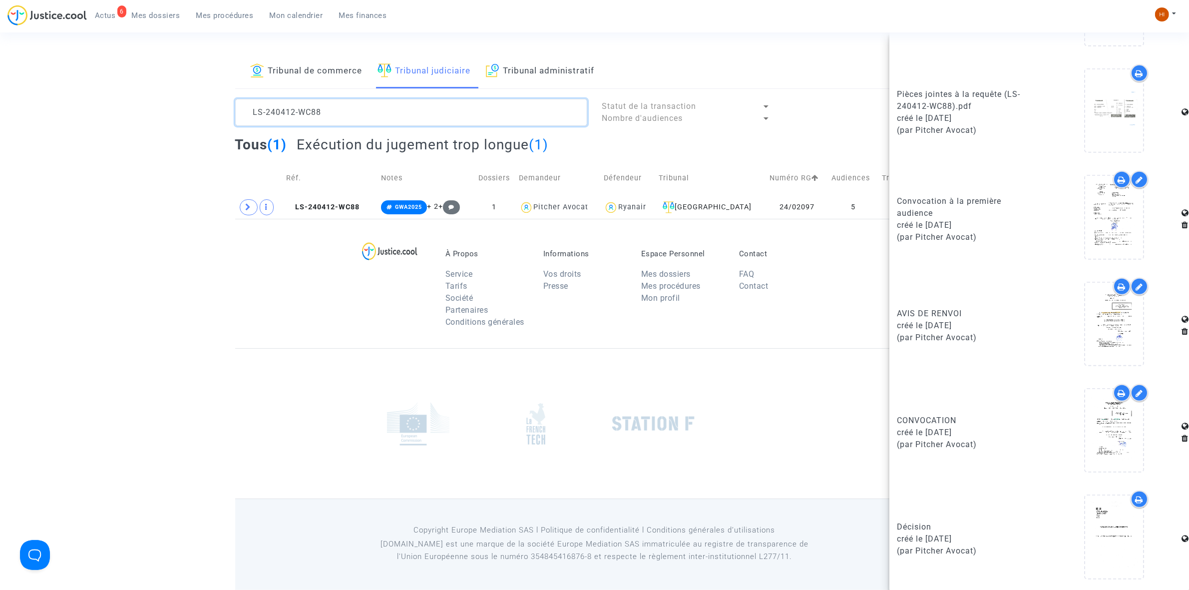
click at [346, 107] on textarea at bounding box center [411, 112] width 352 height 27
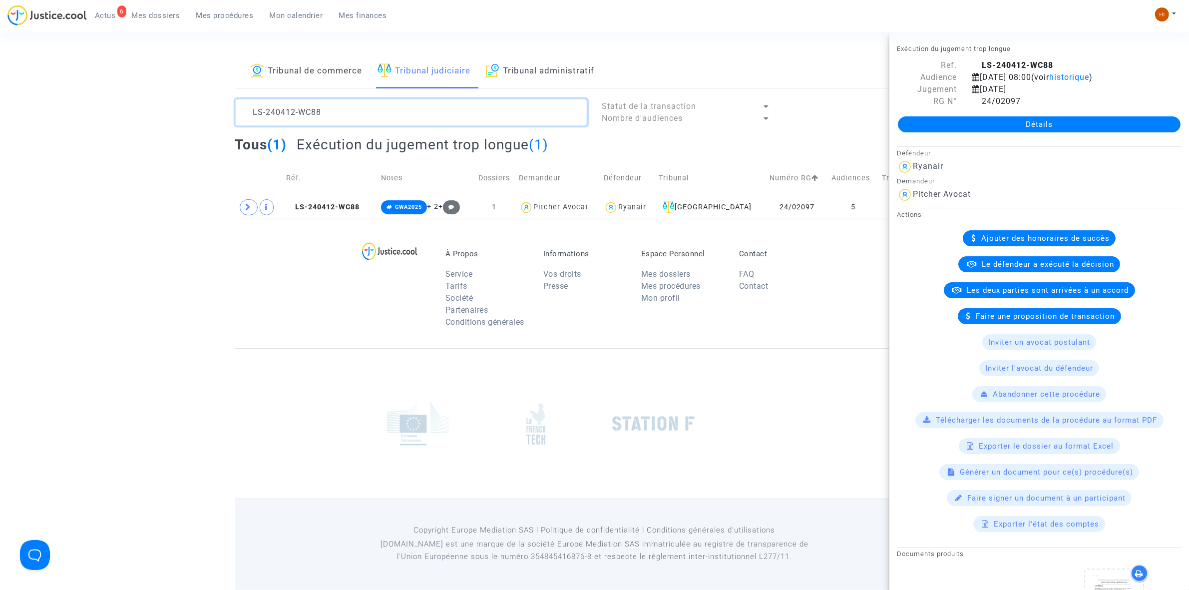
click at [346, 107] on textarea at bounding box center [411, 112] width 352 height 27
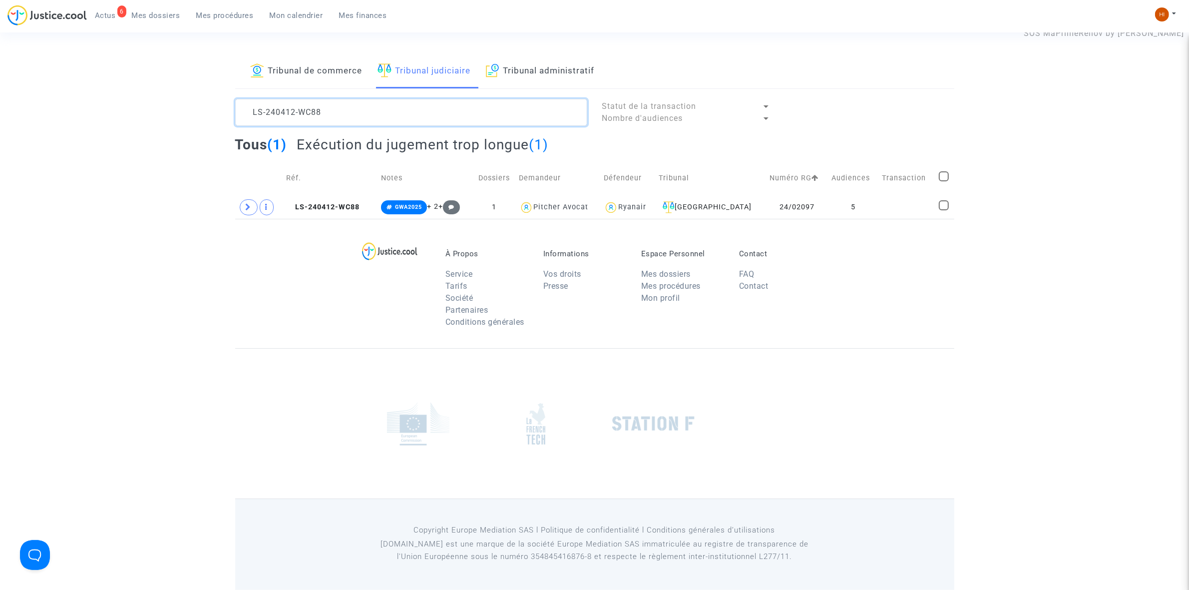
click at [346, 107] on textarea at bounding box center [411, 112] width 352 height 27
paste textarea "50213-2MNC"
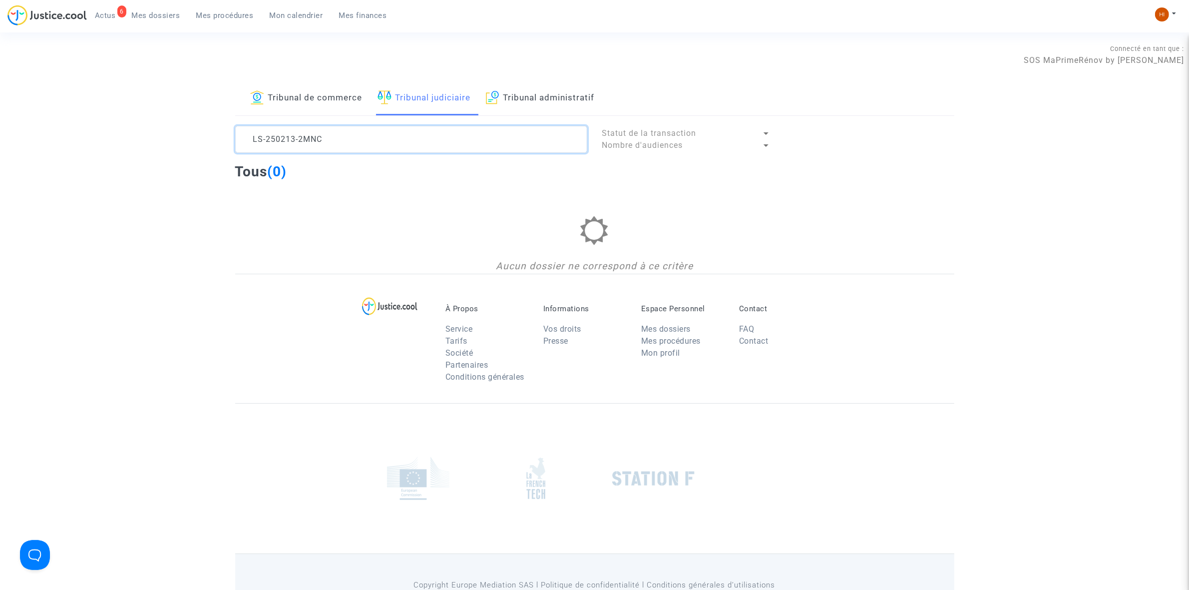
type textarea "LS-250213-2MNC"
click at [321, 102] on link "Tribunal de commerce" at bounding box center [306, 98] width 112 height 34
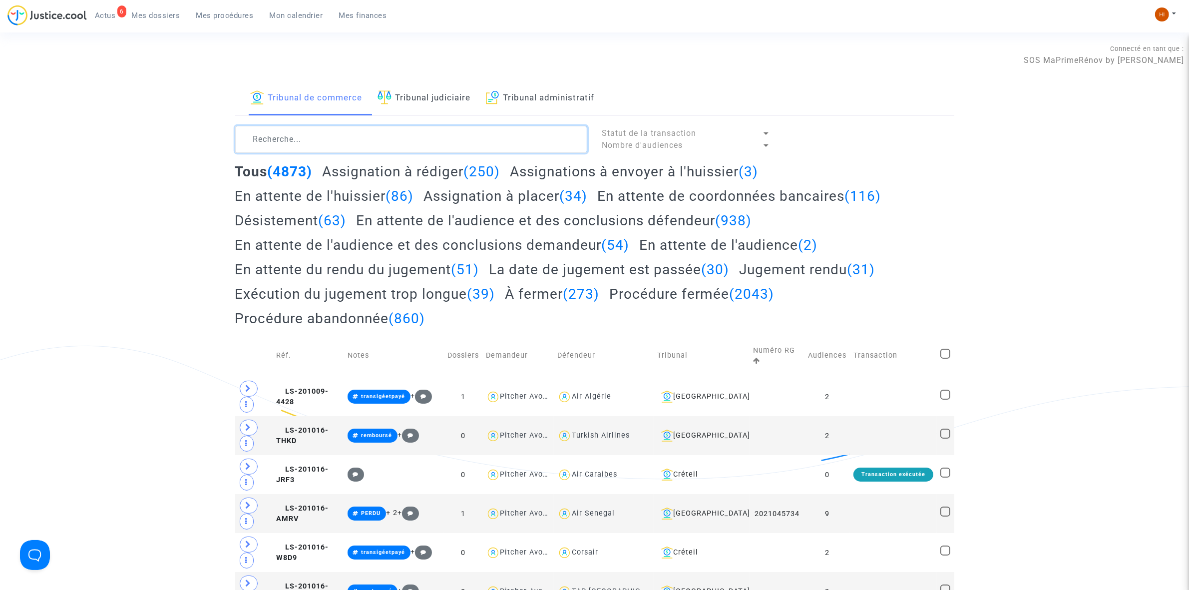
click at [328, 153] on textarea at bounding box center [411, 139] width 352 height 27
click at [320, 149] on textarea at bounding box center [411, 139] width 352 height 27
paste textarea "LS-250213-2MNC"
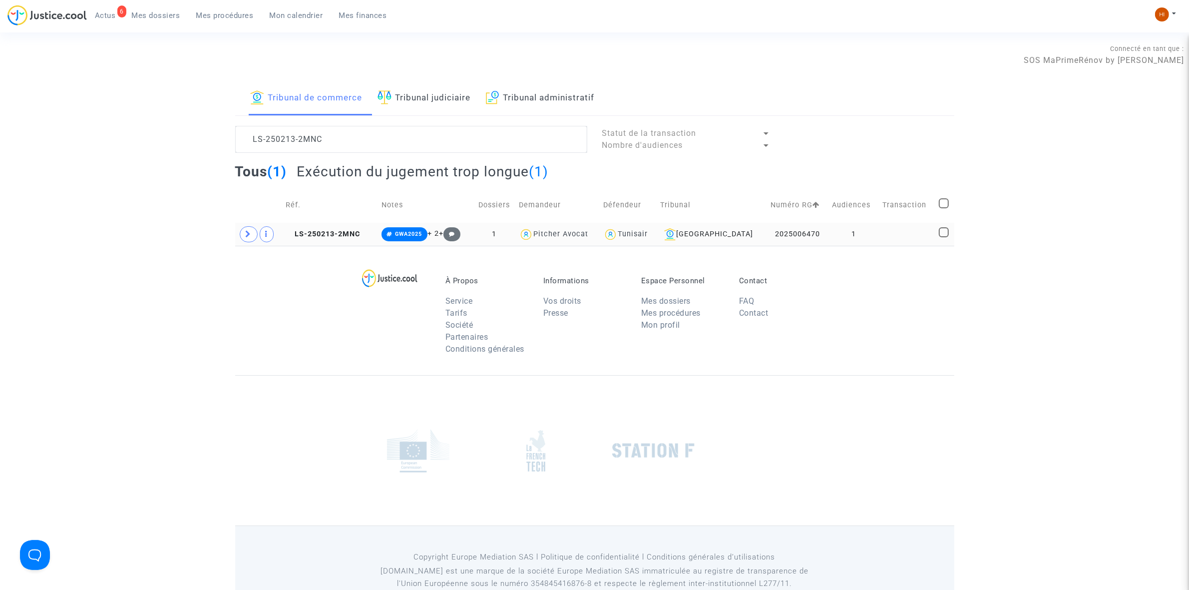
click at [860, 230] on td "1" at bounding box center [854, 234] width 50 height 23
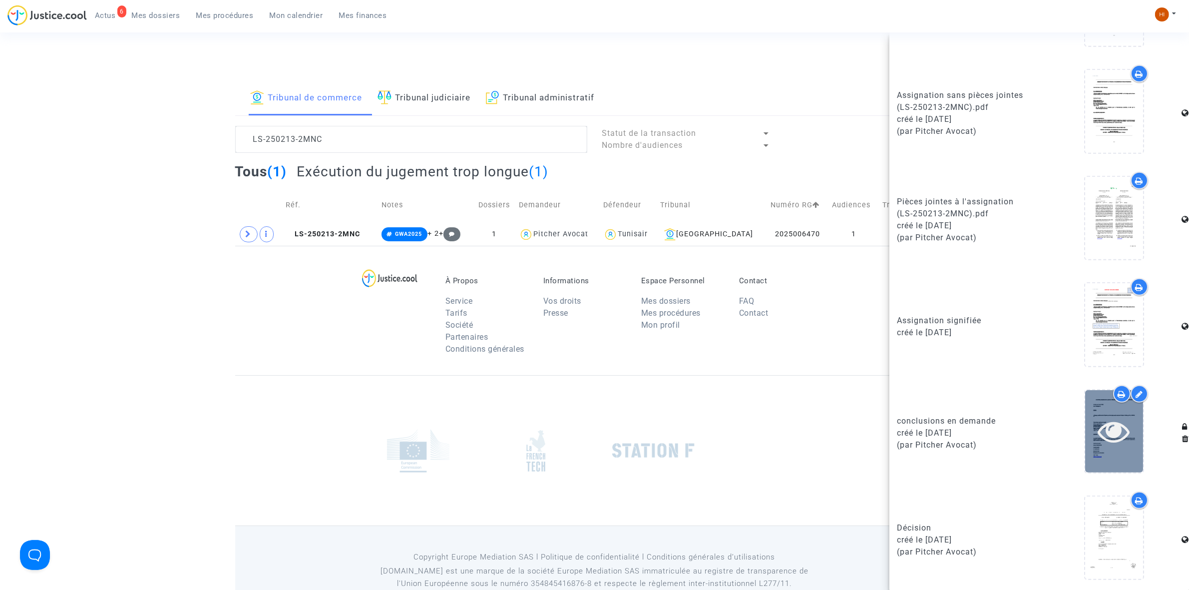
scroll to position [608, 0]
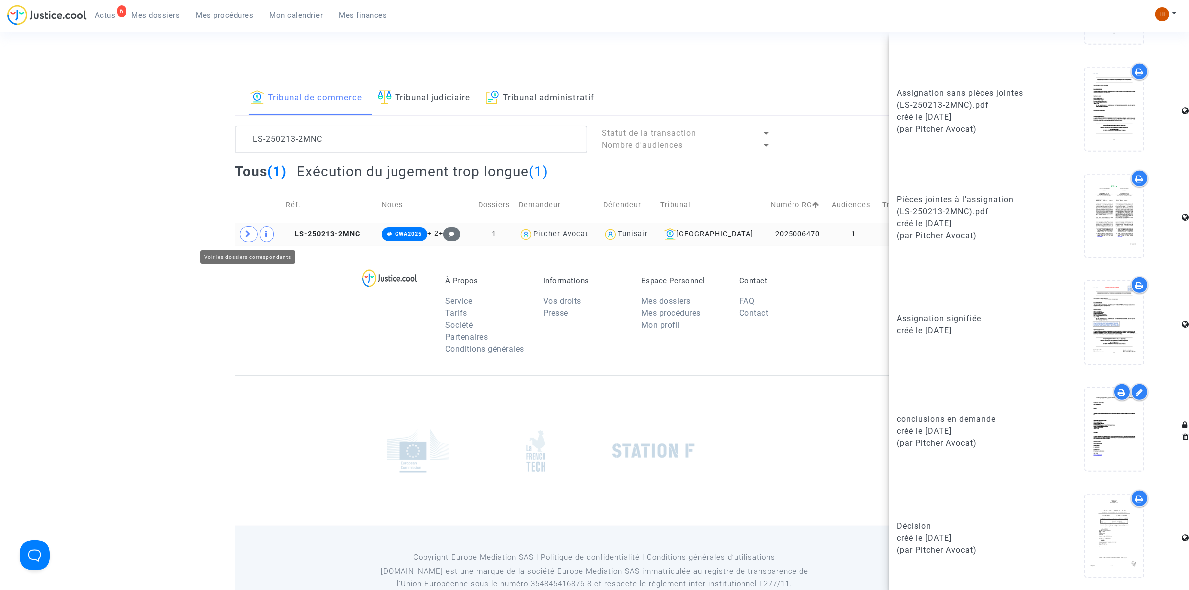
drag, startPoint x: 252, startPoint y: 229, endPoint x: 308, endPoint y: 225, distance: 55.5
click at [251, 228] on span at bounding box center [249, 234] width 18 height 16
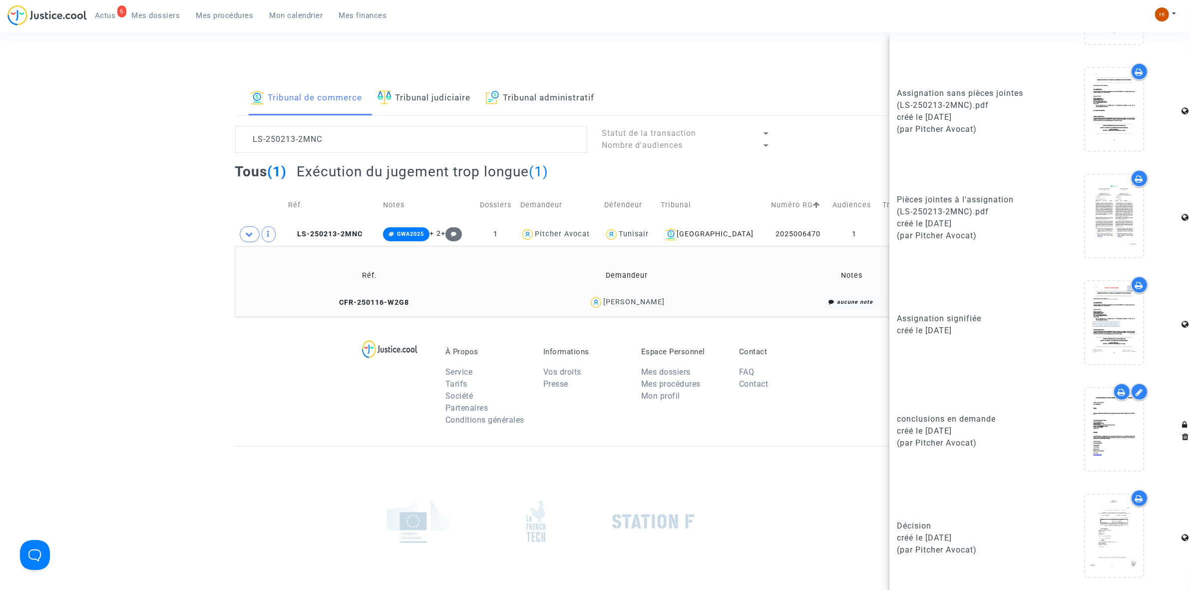
drag, startPoint x: 692, startPoint y: 301, endPoint x: 598, endPoint y: 303, distance: 93.9
click at [598, 303] on div "Ayoub Baccouche" at bounding box center [627, 302] width 246 height 14
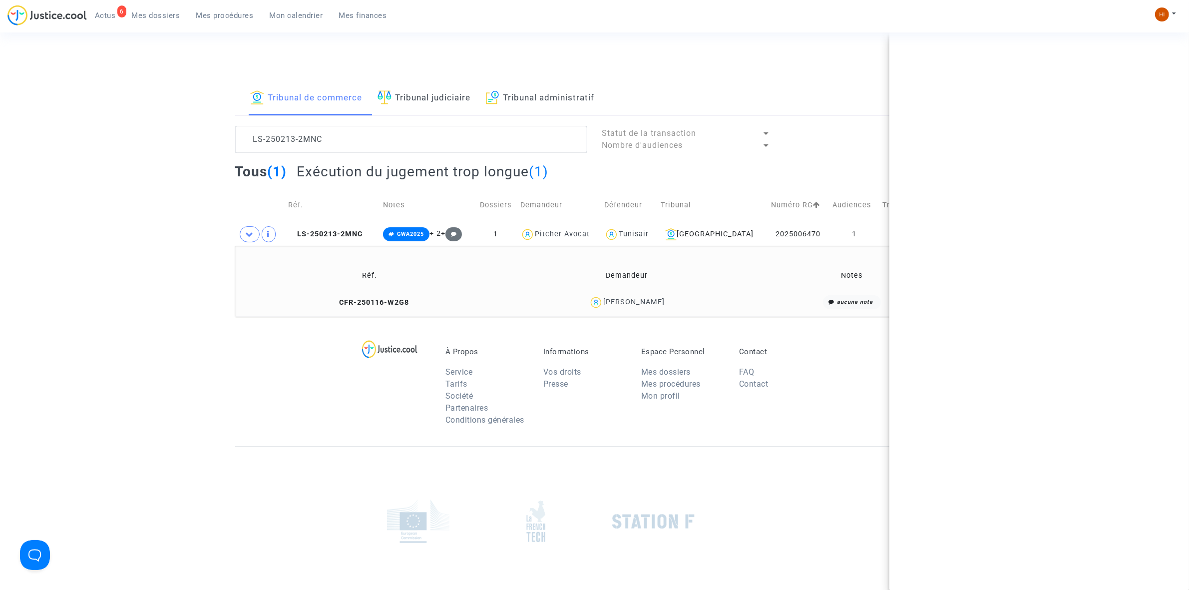
scroll to position [0, 0]
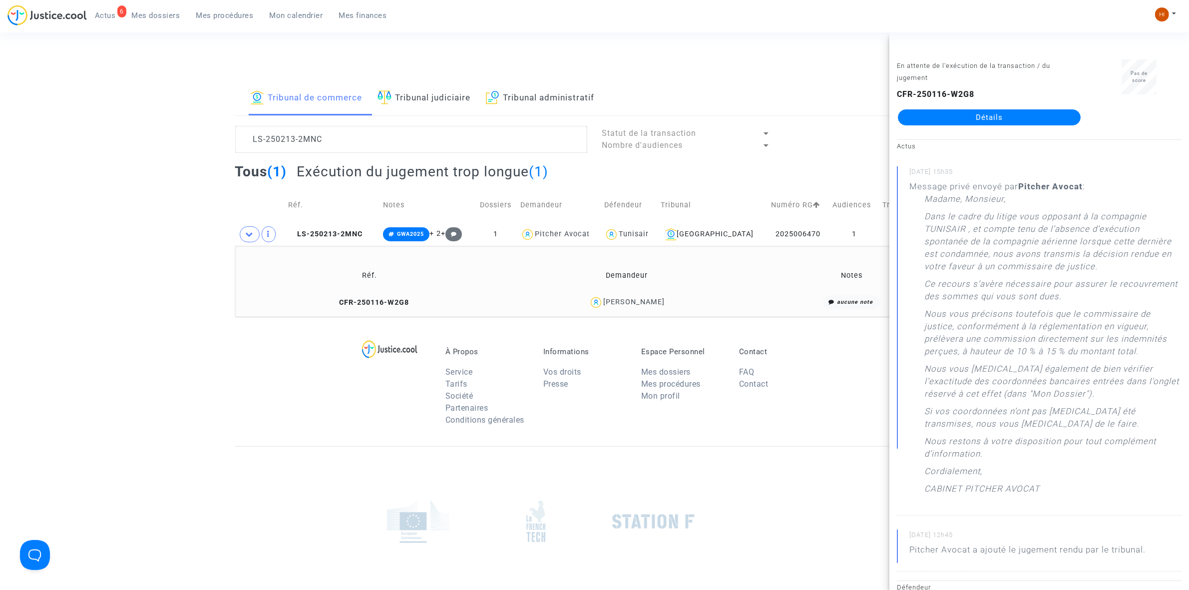
copy div "Ayoub Baccouche"
click at [376, 140] on textarea at bounding box center [411, 139] width 352 height 27
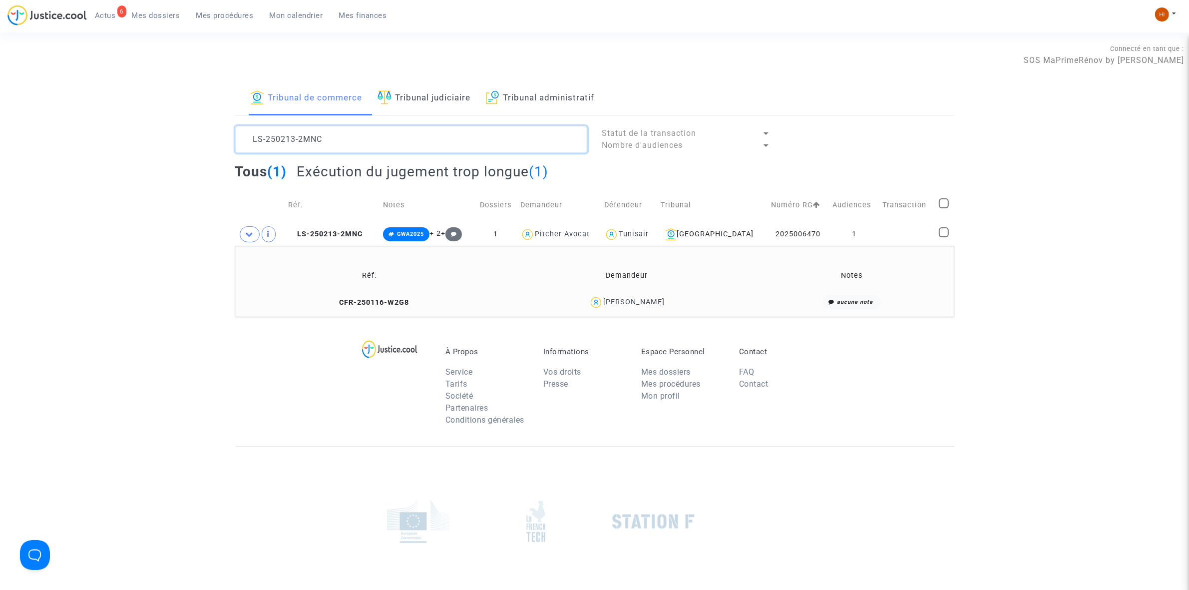
click at [376, 141] on textarea at bounding box center [411, 139] width 352 height 27
paste textarea "QFRQ"
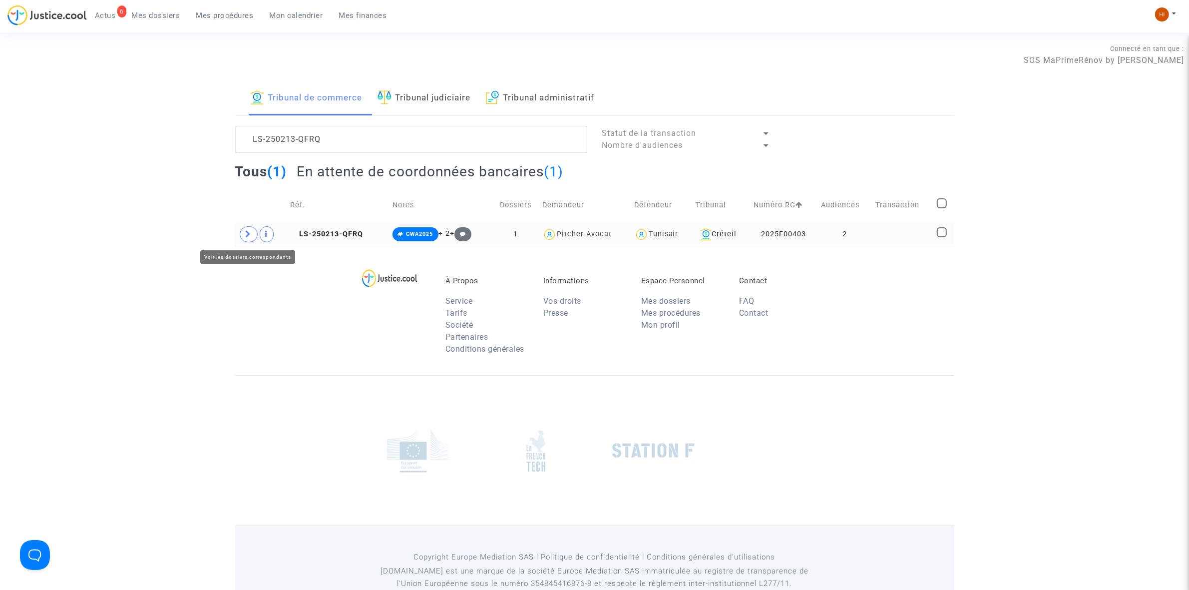
click at [246, 238] on icon at bounding box center [249, 233] width 6 height 7
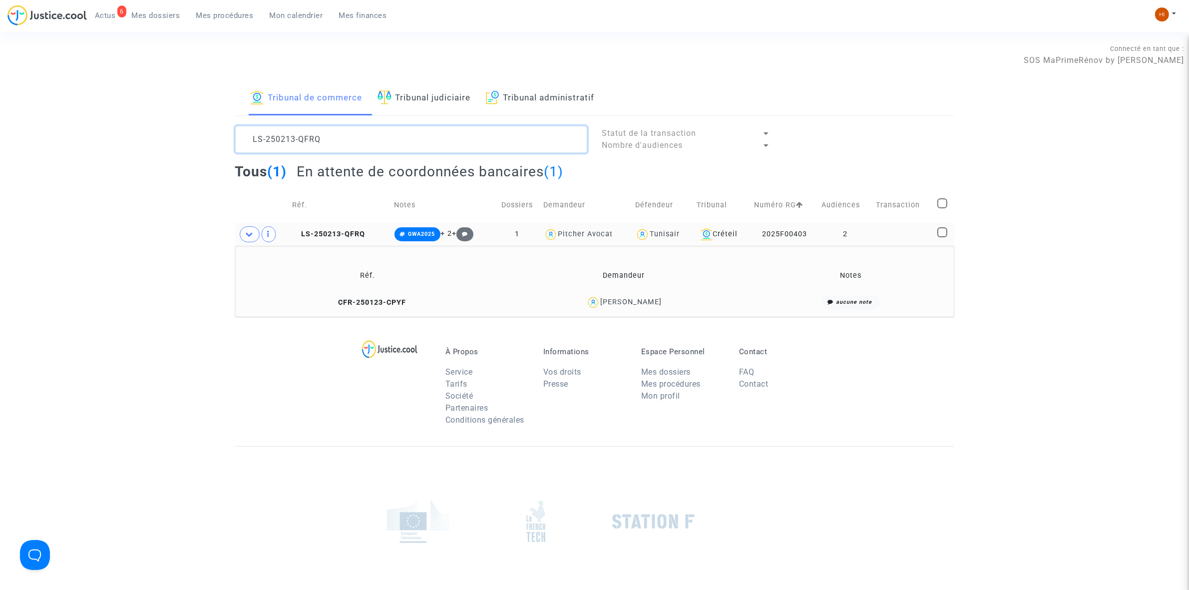
drag, startPoint x: 350, startPoint y: 140, endPoint x: 154, endPoint y: 135, distance: 195.8
click at [154, 135] on div "Tribunal de commerce Tribunal judiciaire Tribunal administratif LS-250213-QFRQ …" at bounding box center [594, 198] width 1189 height 235
paste textarea "41218-ZJXE"
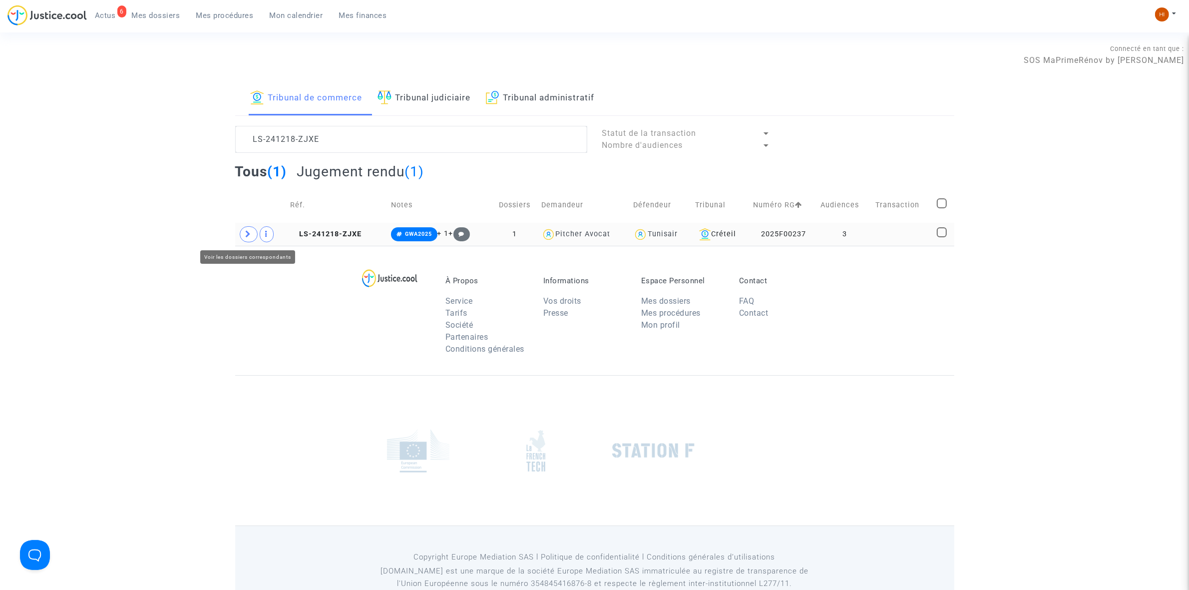
drag, startPoint x: 247, startPoint y: 240, endPoint x: 280, endPoint y: 240, distance: 33.0
click at [246, 240] on span at bounding box center [249, 234] width 18 height 16
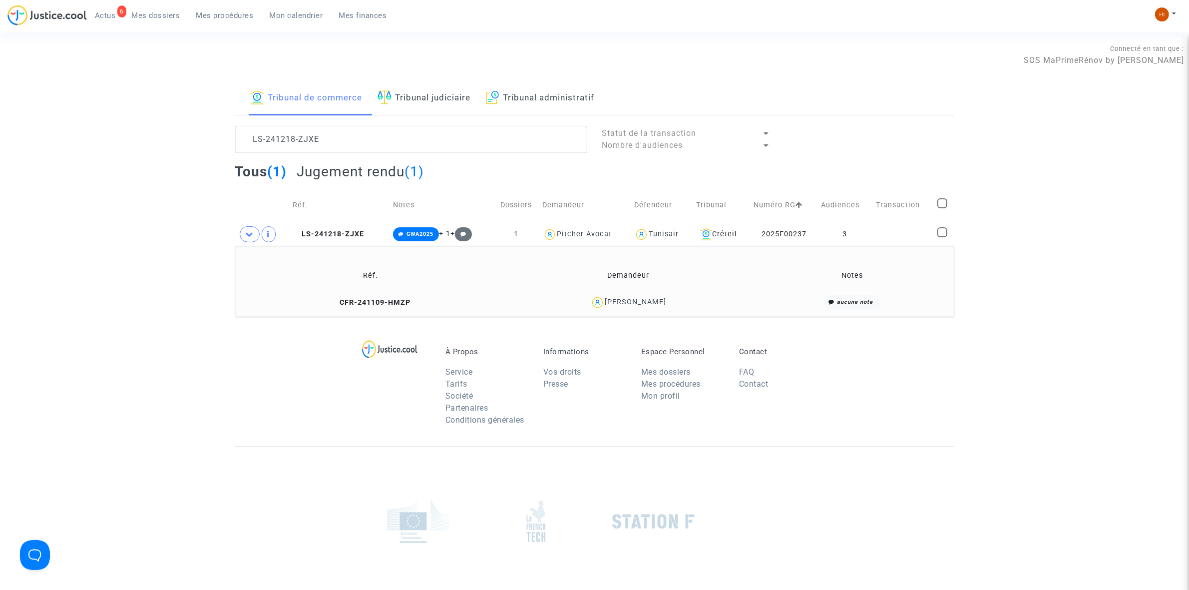
drag, startPoint x: 708, startPoint y: 302, endPoint x: 603, endPoint y: 298, distance: 105.5
click at [603, 298] on div "Sebastien Gloron" at bounding box center [628, 302] width 245 height 14
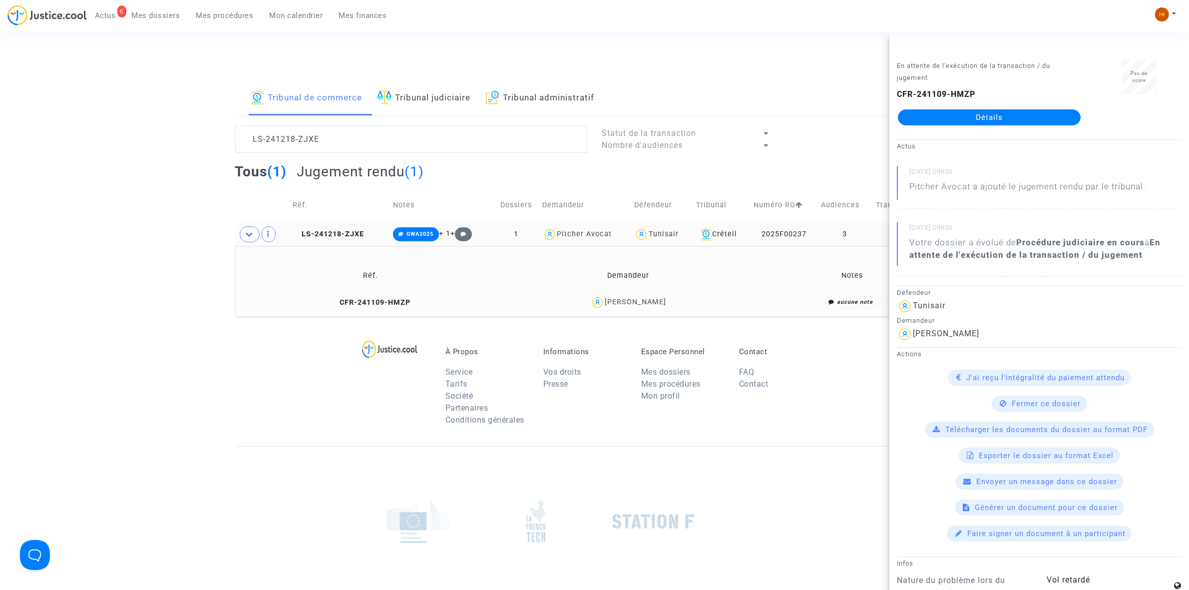
click at [816, 239] on td "2025F00237" at bounding box center [784, 234] width 67 height 23
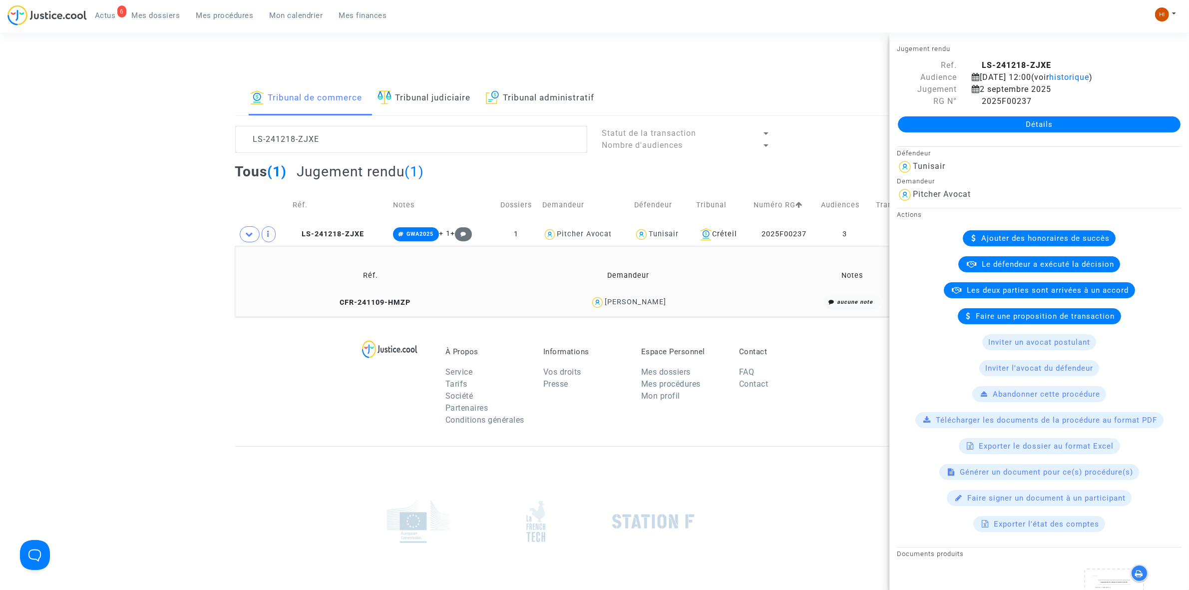
drag, startPoint x: 684, startPoint y: 305, endPoint x: 599, endPoint y: 298, distance: 85.2
click at [599, 298] on div "Sebastien Gloron" at bounding box center [628, 302] width 245 height 14
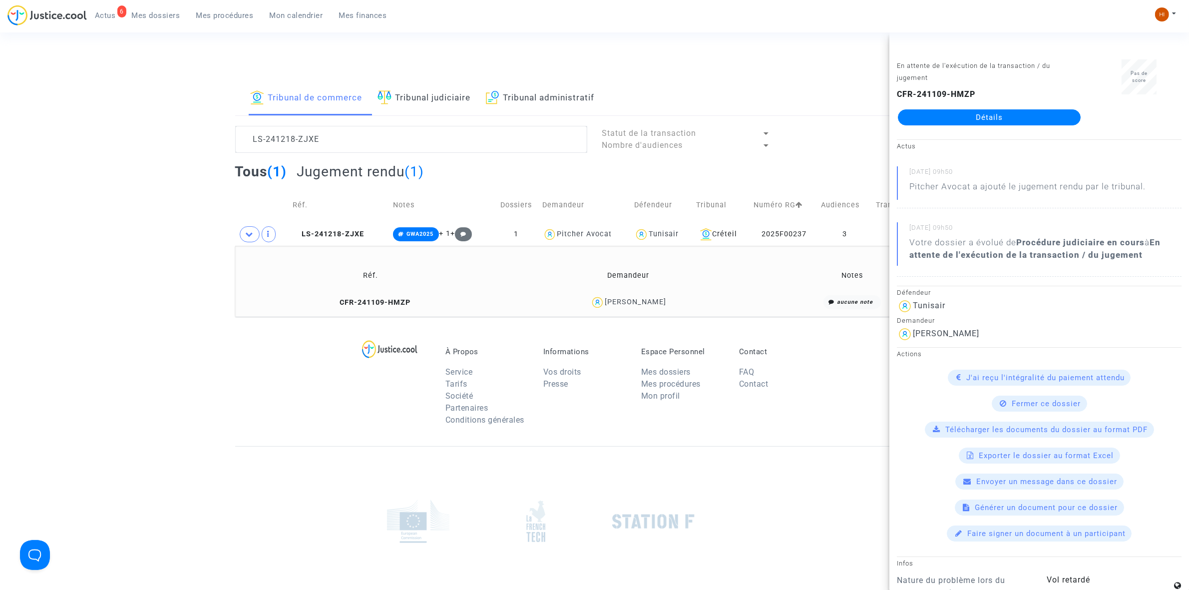
copy div "Sebastien Gloron"
drag, startPoint x: 112, startPoint y: 195, endPoint x: 314, endPoint y: 138, distance: 209.1
click at [112, 195] on div "Tribunal de commerce Tribunal judiciaire Tribunal administratif LS-241218-ZJXE …" at bounding box center [594, 198] width 1189 height 235
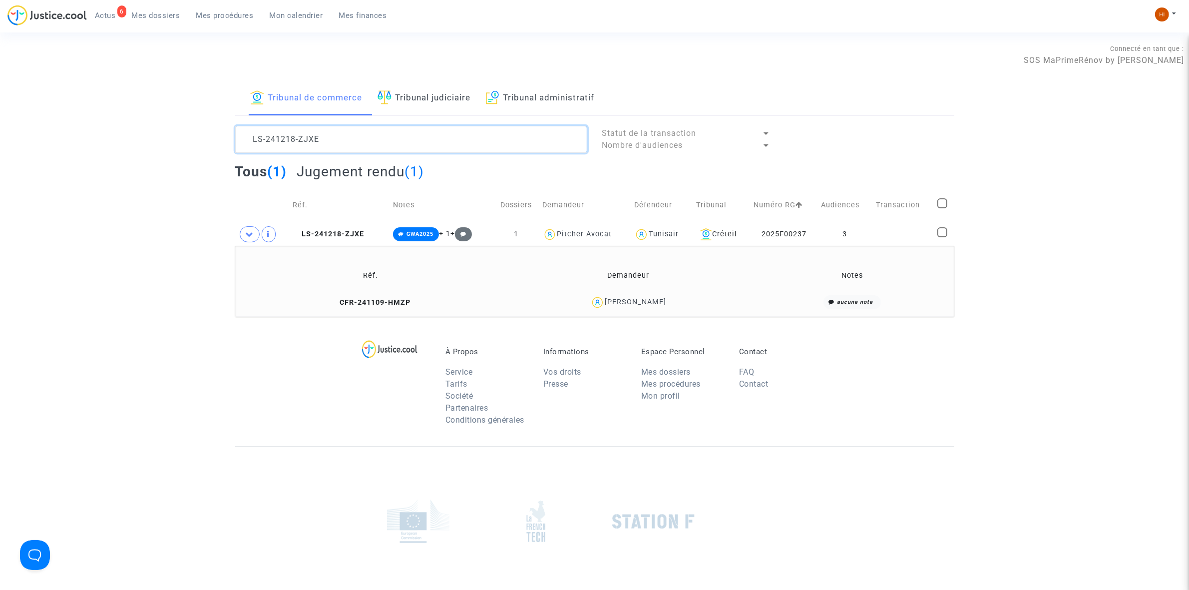
click at [336, 145] on textarea at bounding box center [411, 139] width 352 height 27
paste textarea "YQED"
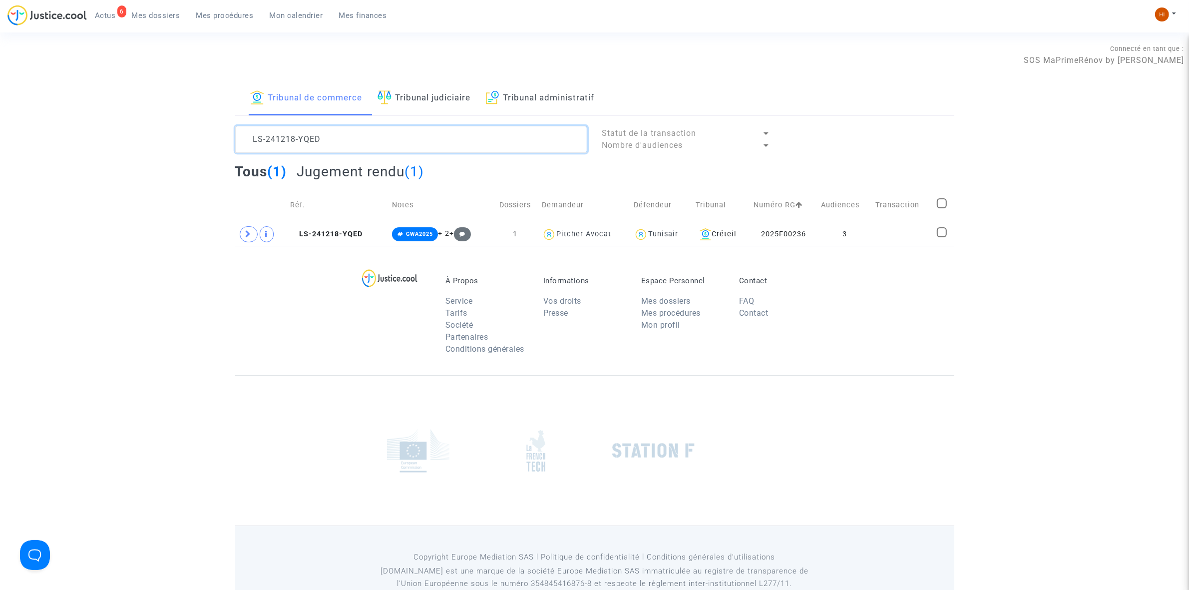
click at [404, 130] on textarea at bounding box center [411, 139] width 352 height 27
paste textarea "V8MM"
type textarea "LS-241218-V8MM"
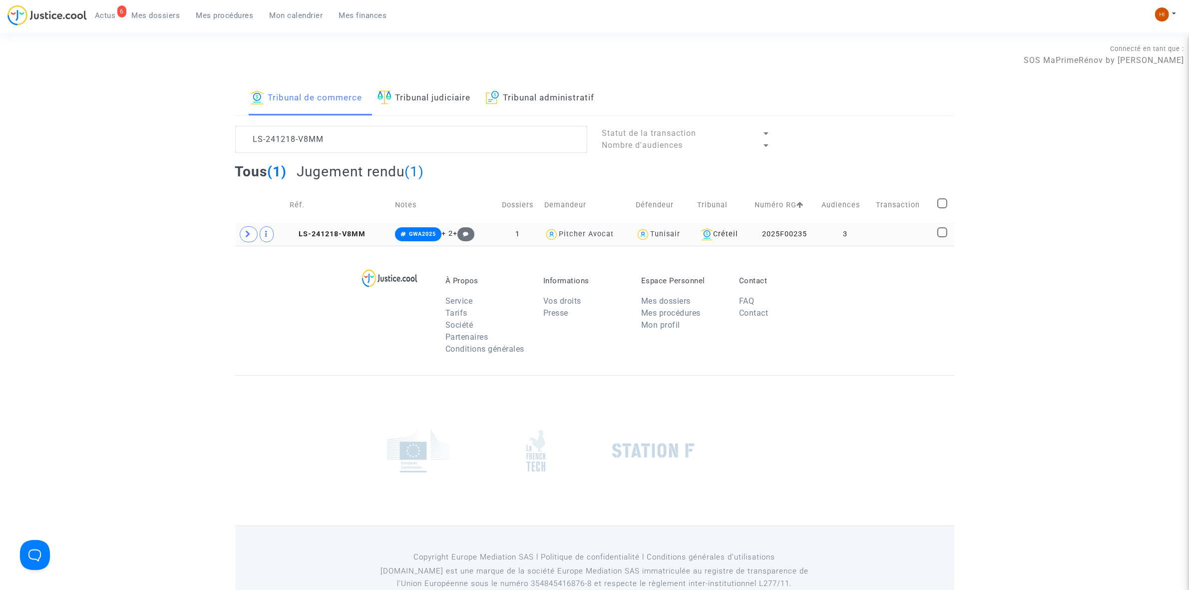
click at [895, 243] on td at bounding box center [902, 234] width 61 height 23
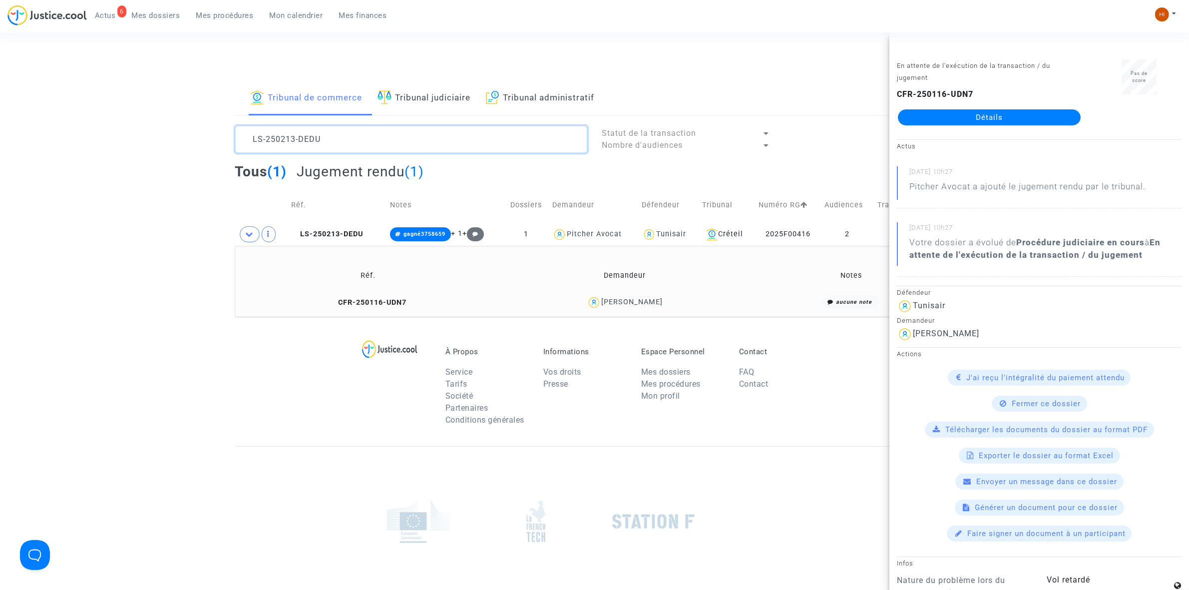
click at [343, 127] on textarea at bounding box center [411, 139] width 352 height 27
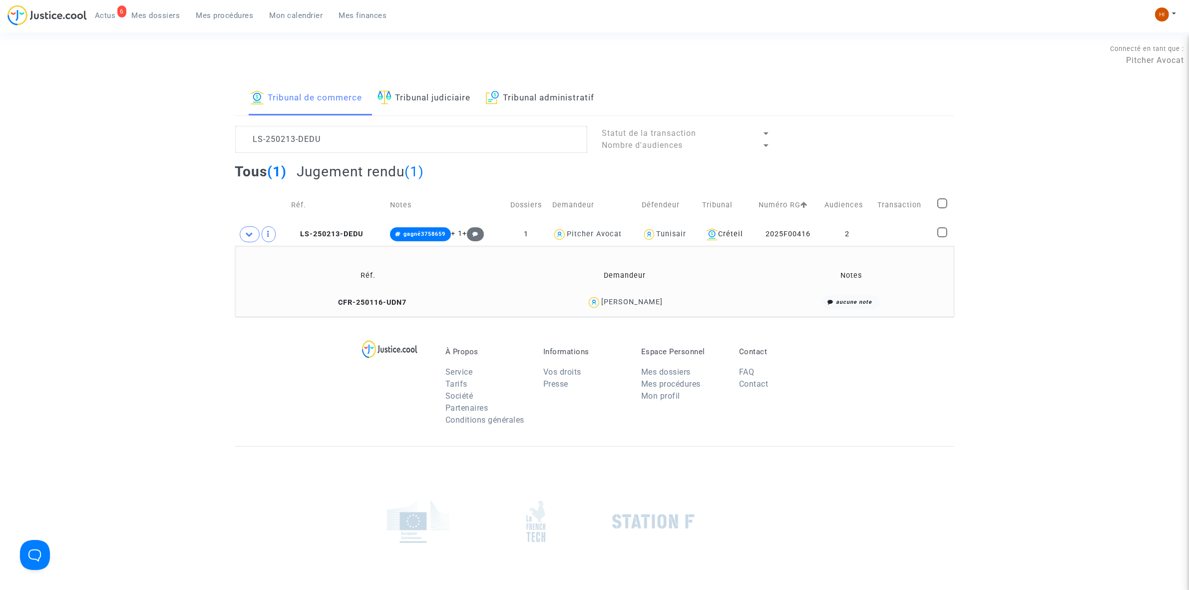
click at [381, 113] on link "Tribunal judiciaire" at bounding box center [424, 98] width 93 height 34
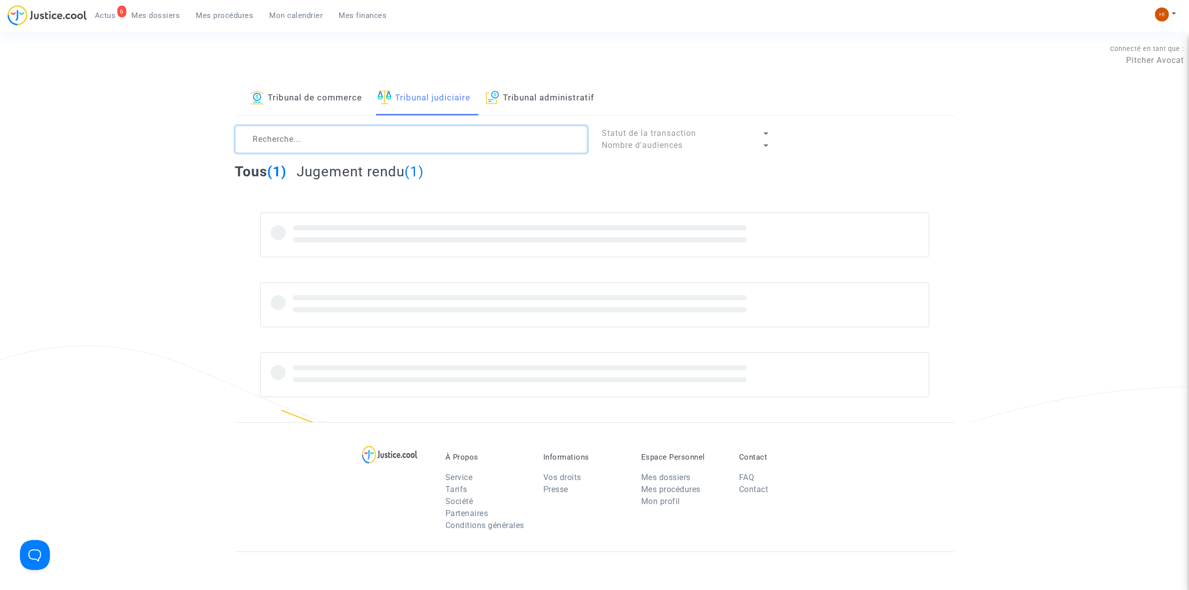
click at [352, 143] on textarea at bounding box center [411, 139] width 352 height 27
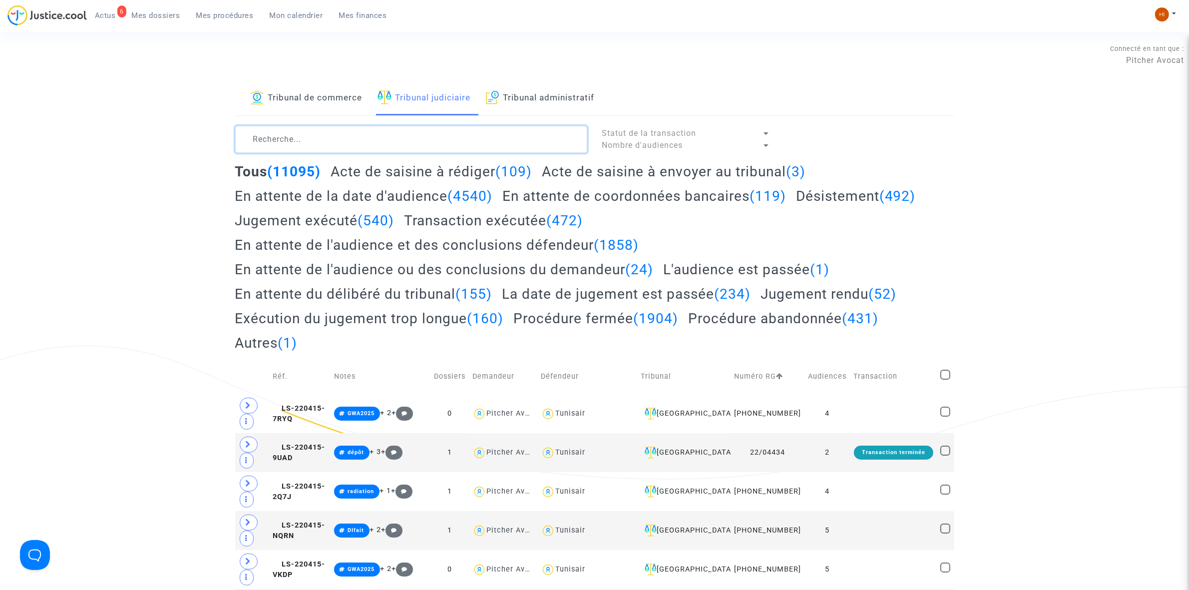
paste textarea "LS-230623-Q32Y"
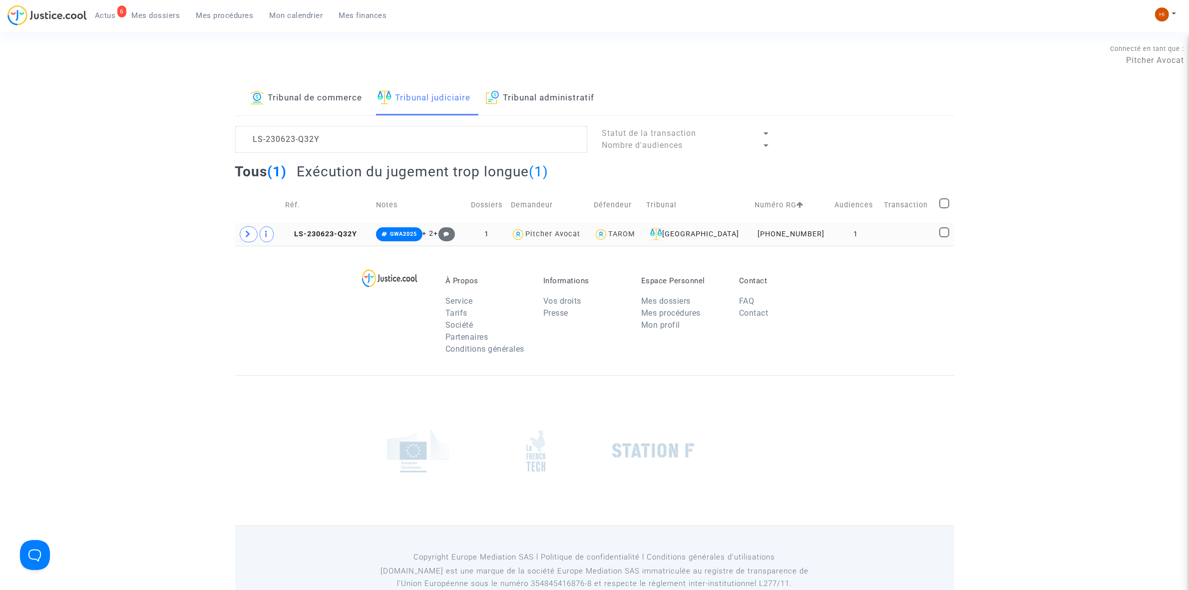
click at [865, 233] on td "1" at bounding box center [855, 234] width 49 height 23
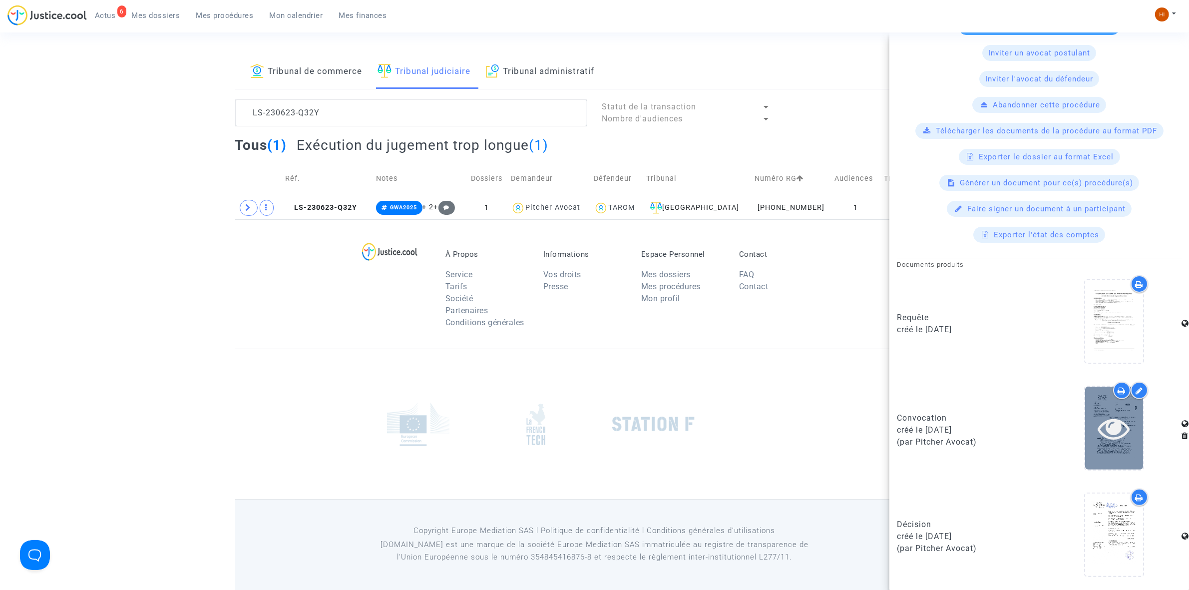
scroll to position [27, 0]
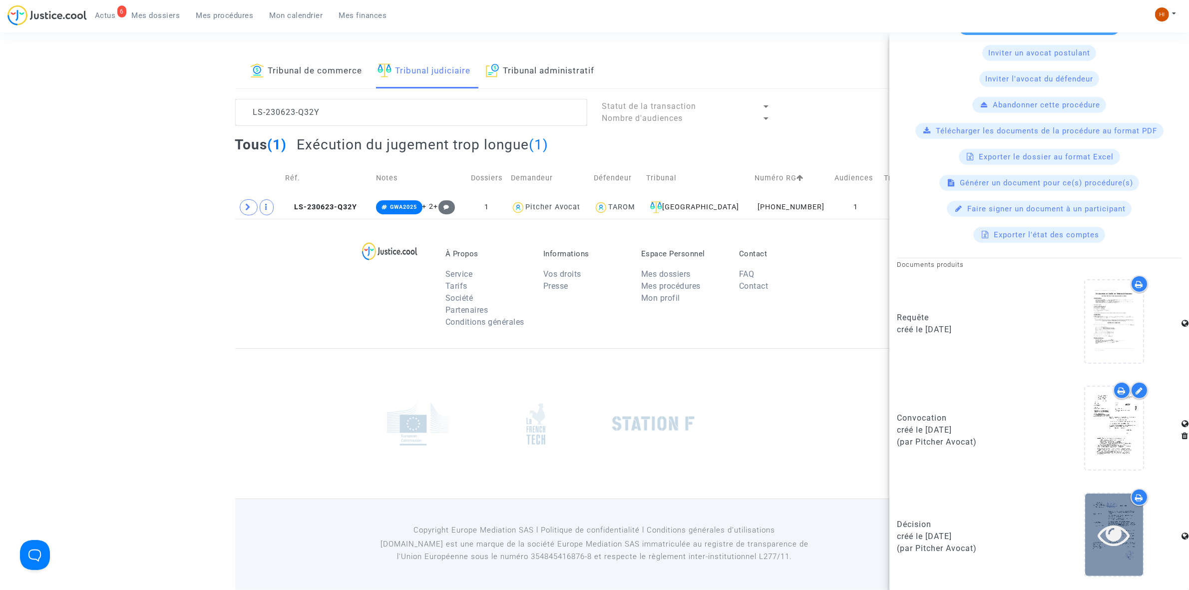
click at [1103, 530] on icon at bounding box center [1114, 534] width 32 height 32
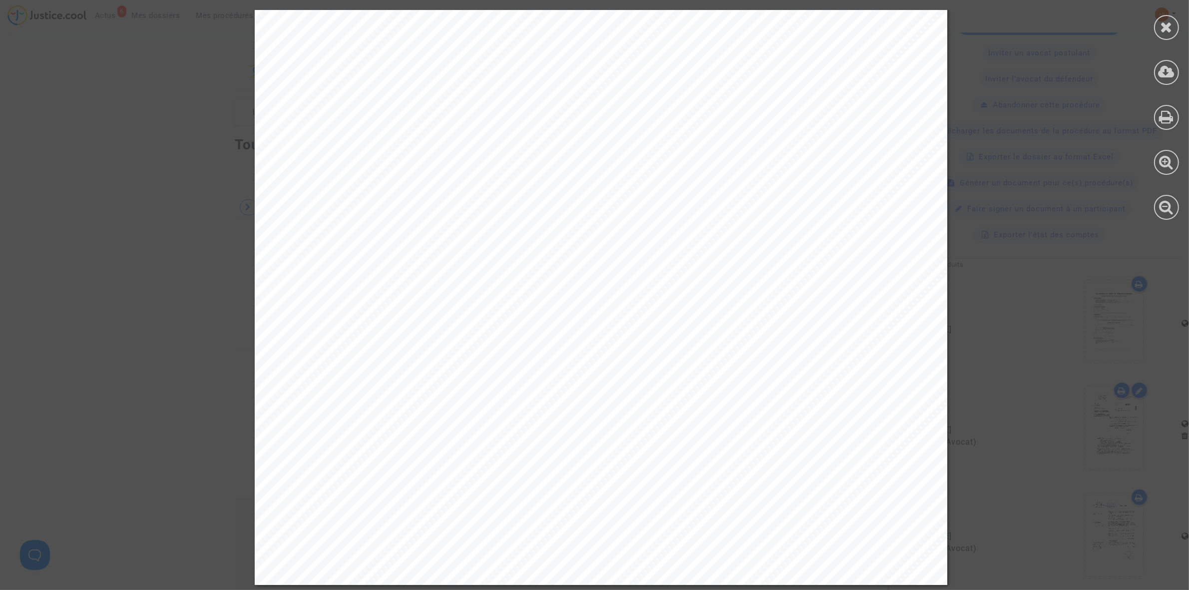
scroll to position [4588, 0]
click at [1167, 26] on icon at bounding box center [1167, 26] width 12 height 15
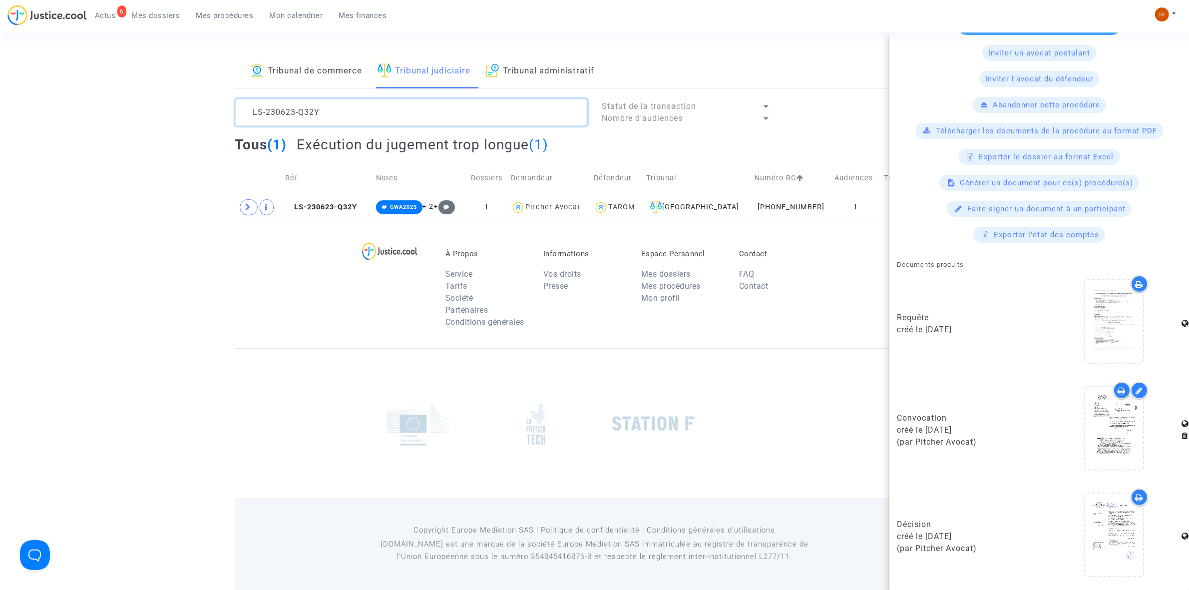
click at [353, 111] on textarea at bounding box center [411, 112] width 352 height 27
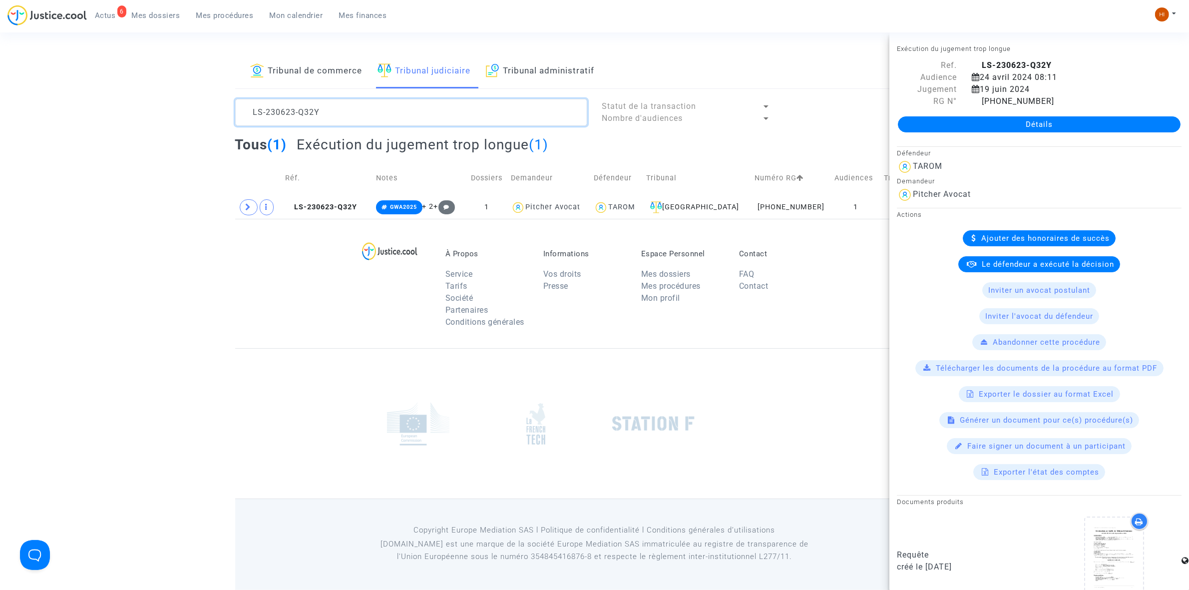
click at [353, 111] on textarea at bounding box center [411, 112] width 352 height 27
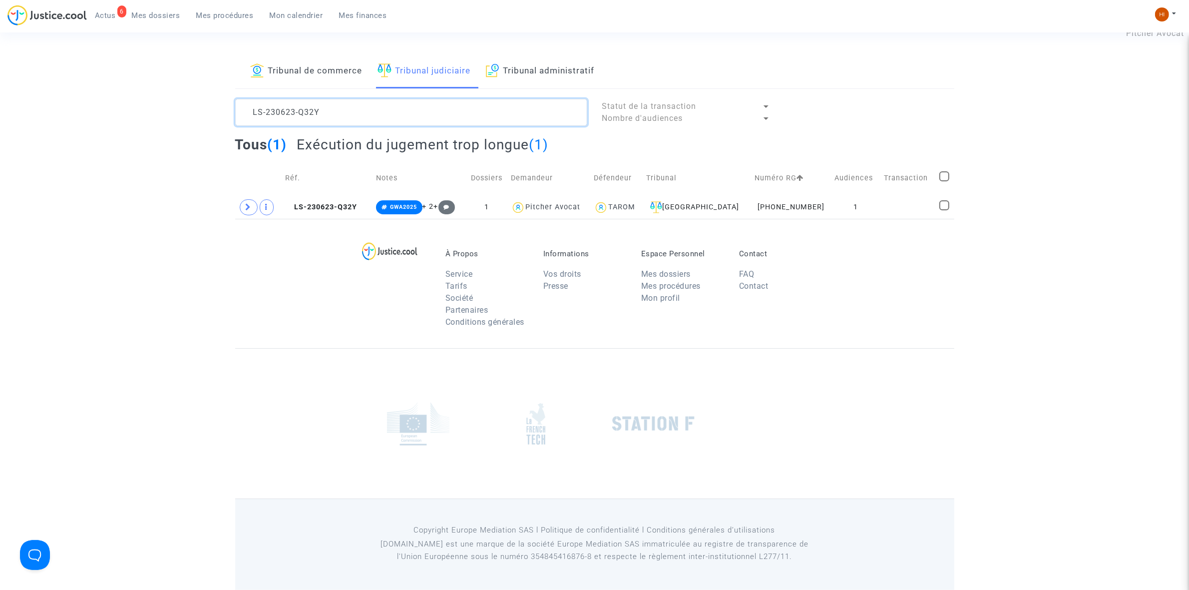
click at [353, 111] on textarea at bounding box center [411, 112] width 352 height 27
paste textarea "Rachida Belhajeplouati"
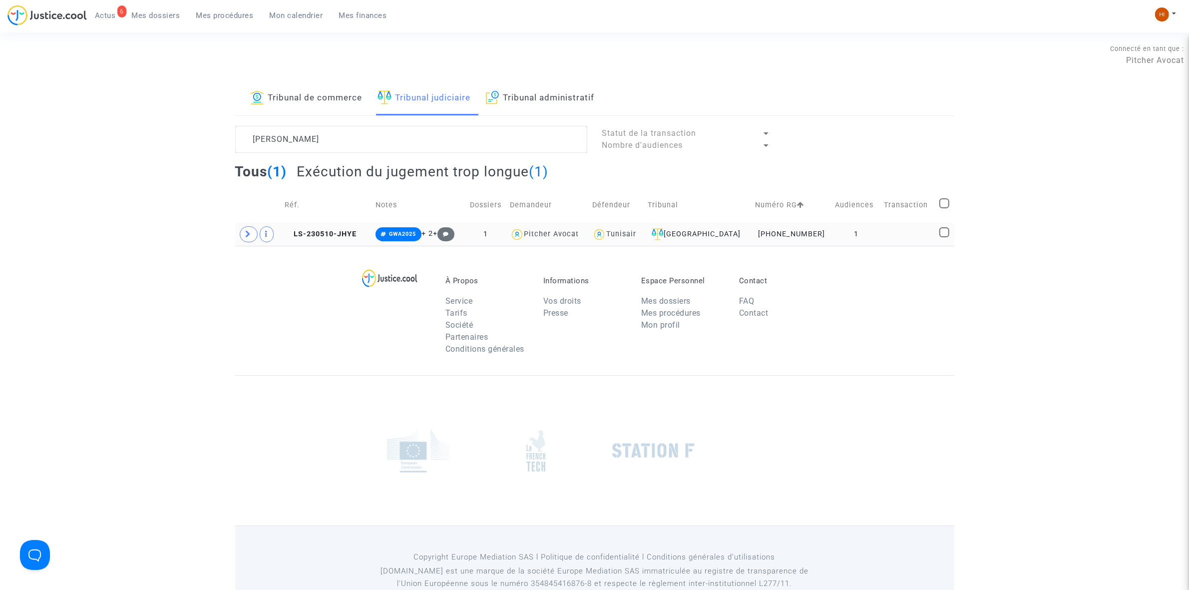
click at [849, 236] on td "1" at bounding box center [855, 234] width 49 height 23
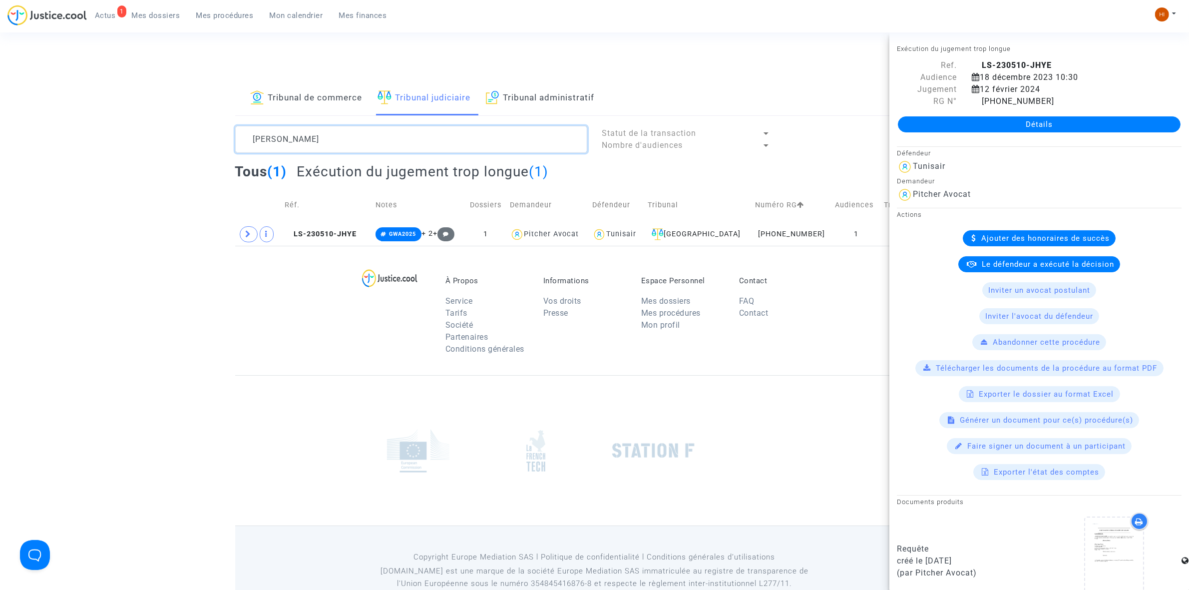
click at [400, 153] on textarea at bounding box center [411, 139] width 352 height 27
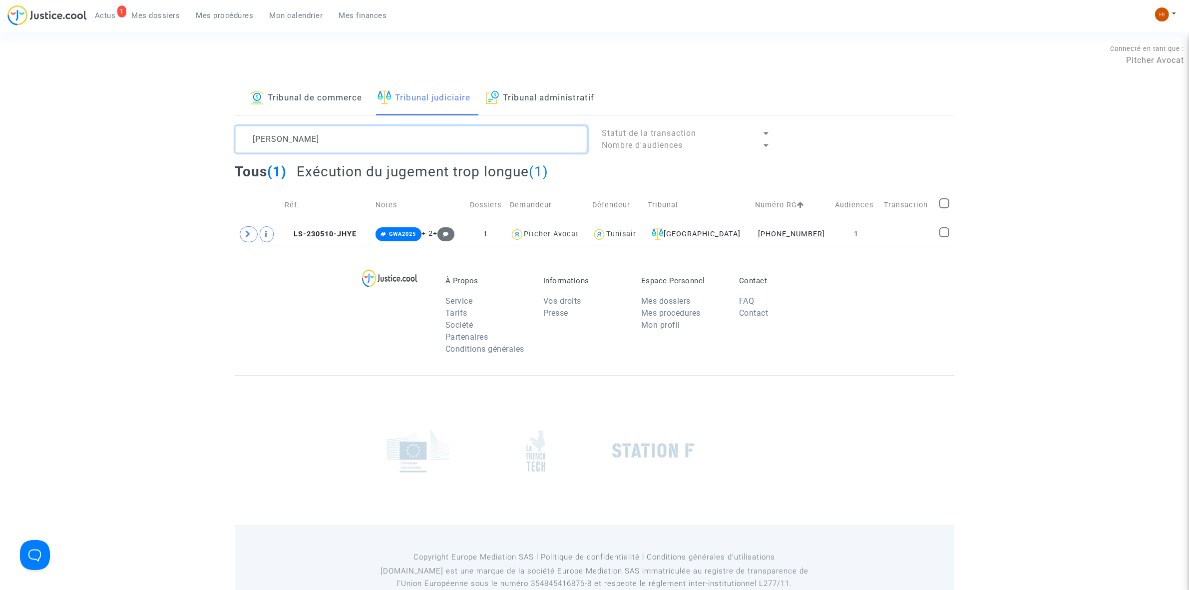
click at [400, 153] on textarea at bounding box center [411, 139] width 352 height 27
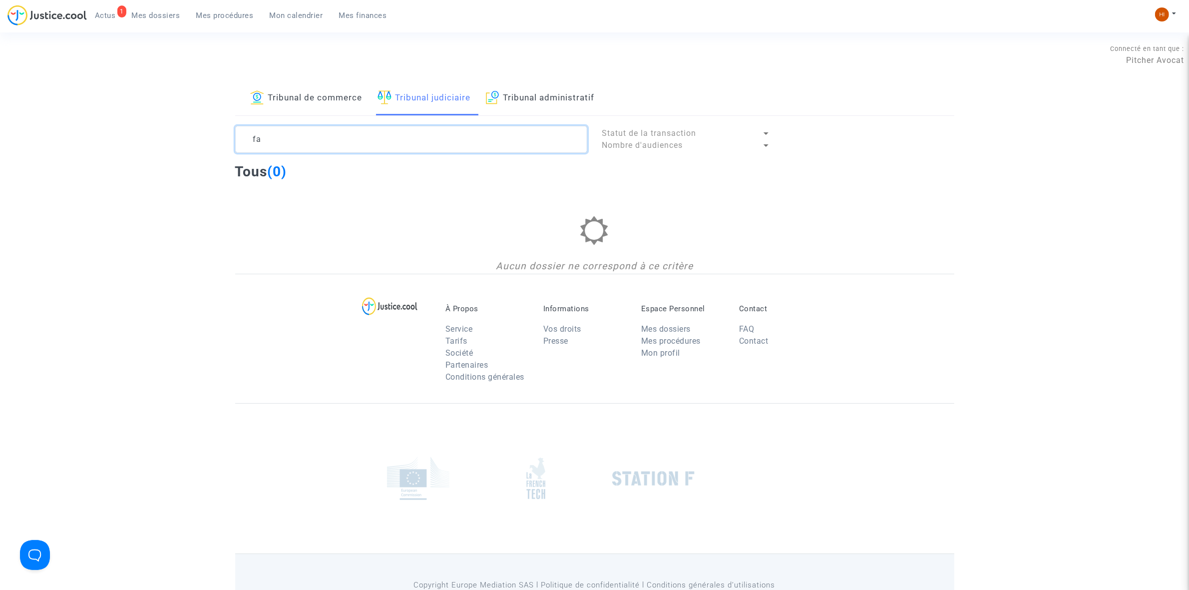
type textarea "f"
click at [1164, 16] on img at bounding box center [1162, 14] width 14 height 14
click at [1130, 49] on link "Changer de compte" at bounding box center [1125, 51] width 101 height 16
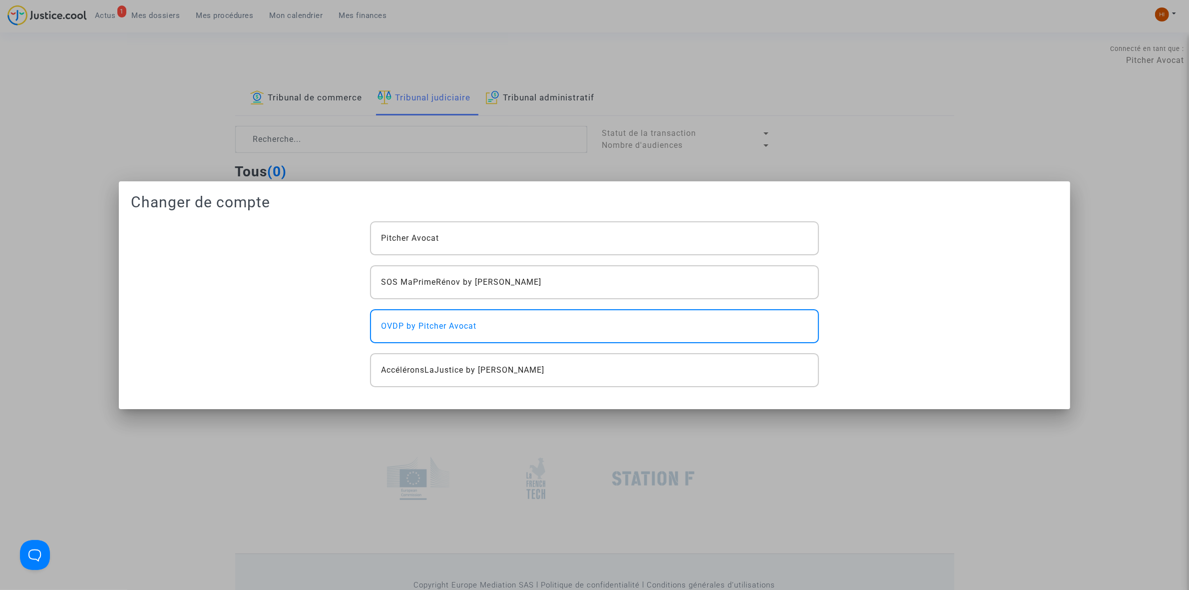
click at [563, 259] on div "Pitcher Avocat SOS MaPrimeRénov by Pitcher Avocat OVDP by Pitcher Avocat Accélé…" at bounding box center [594, 304] width 463 height 166
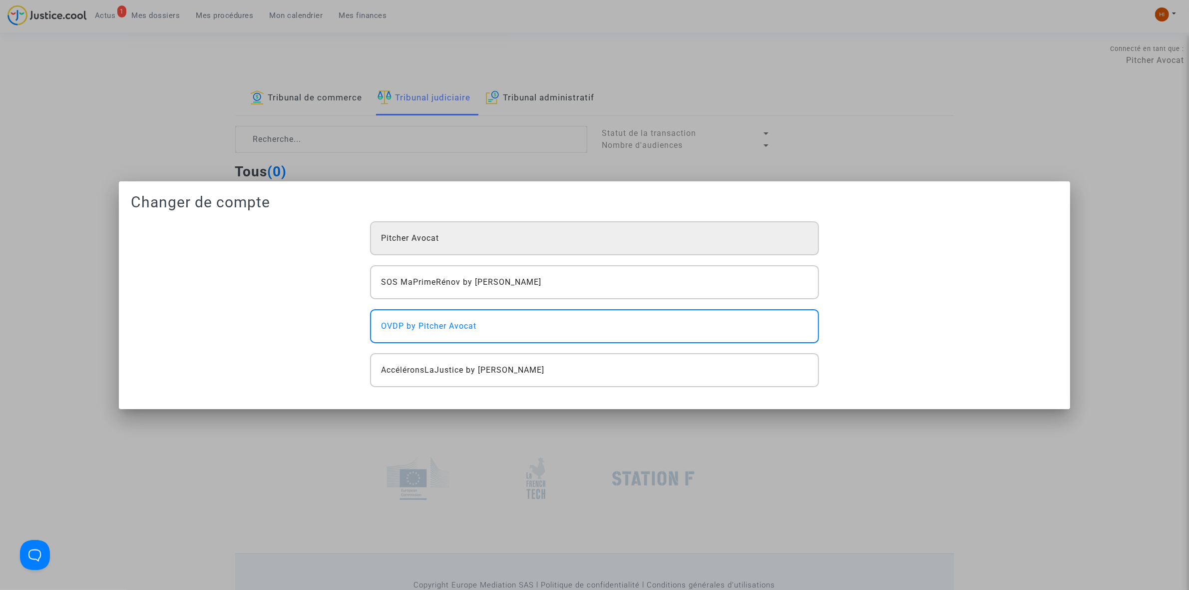
click at [568, 241] on div "Pitcher Avocat" at bounding box center [594, 238] width 448 height 34
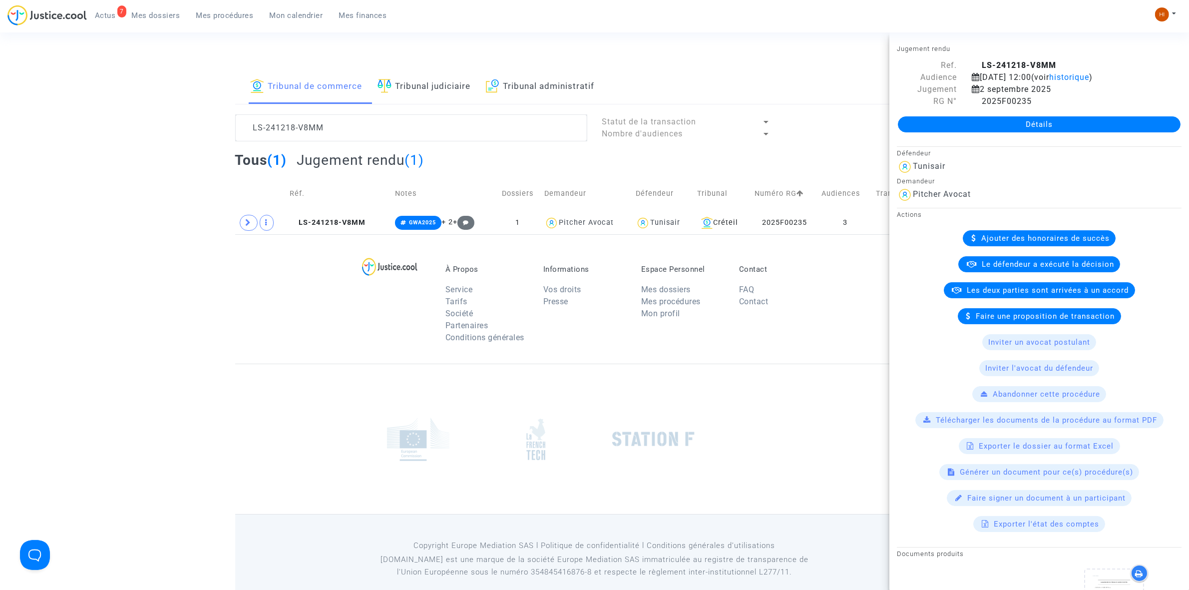
scroll to position [27, 0]
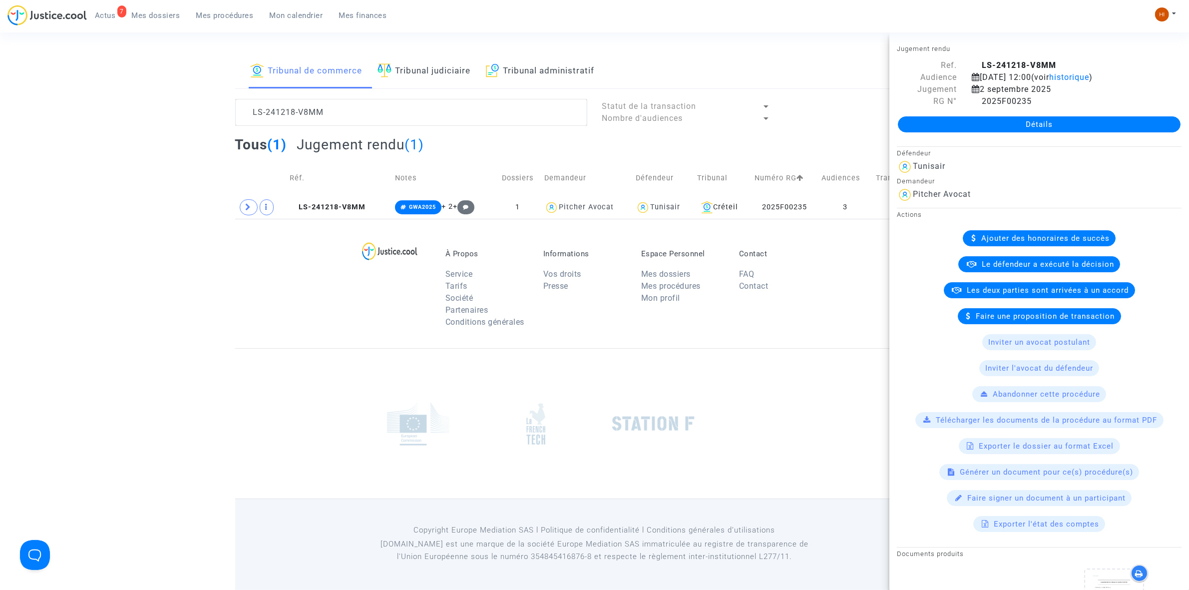
click at [255, 345] on div "À Propos Service Tarifs Société Partenaires Conditions générales Informations V…" at bounding box center [594, 283] width 719 height 129
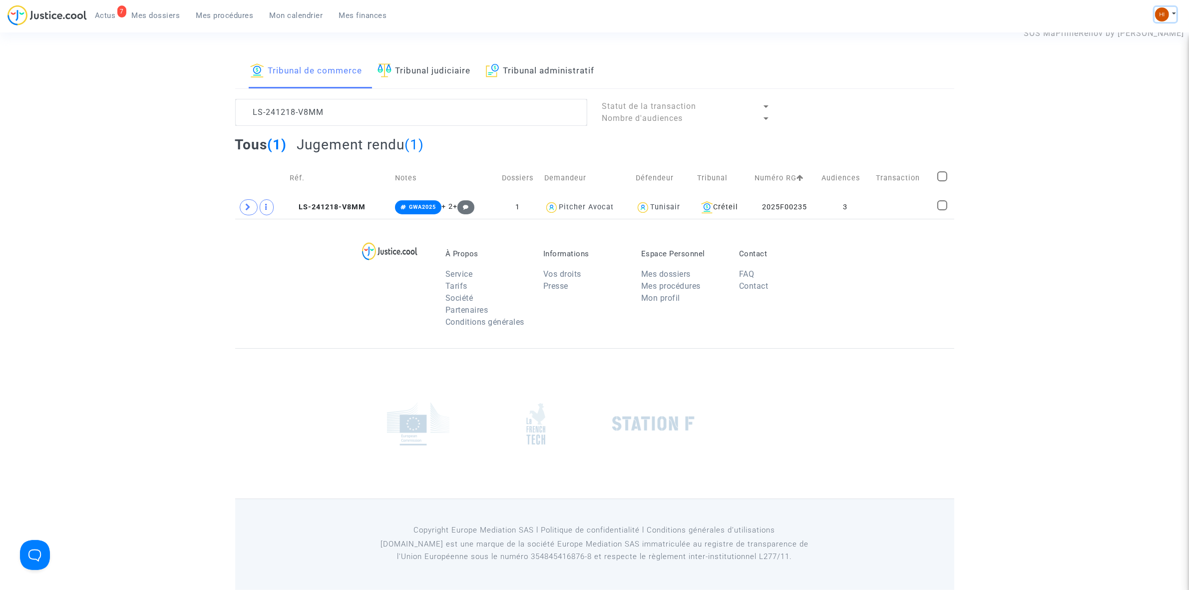
click at [1165, 8] on img at bounding box center [1162, 14] width 14 height 14
click at [1140, 48] on link "Changer de compte" at bounding box center [1125, 51] width 101 height 16
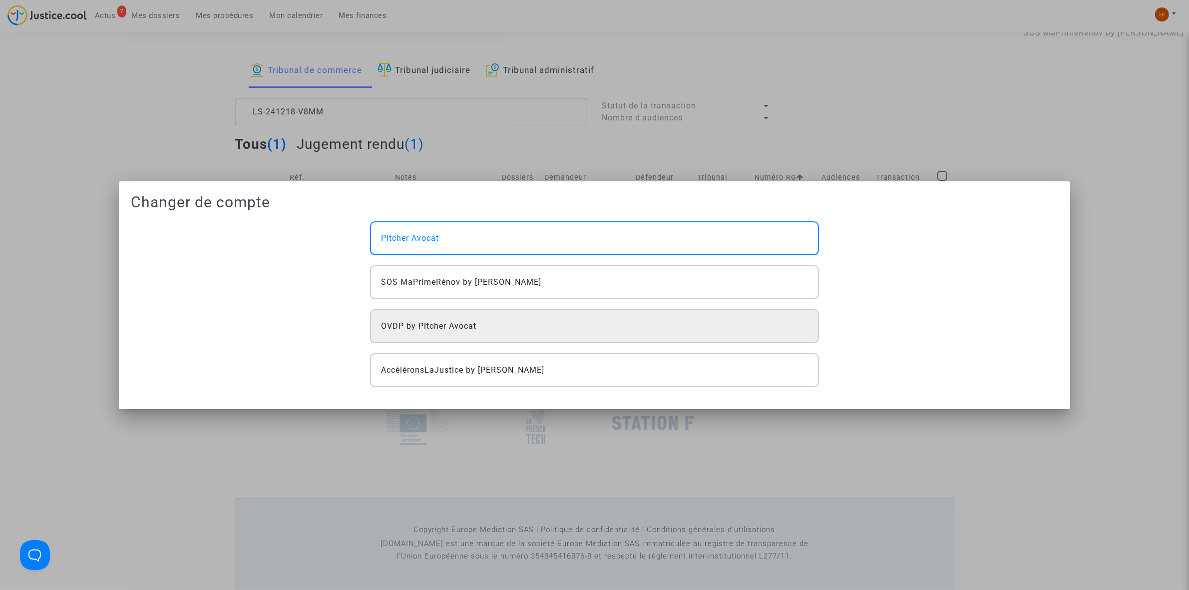
click at [507, 320] on div "OVDP by Pitcher Avocat" at bounding box center [594, 326] width 448 height 34
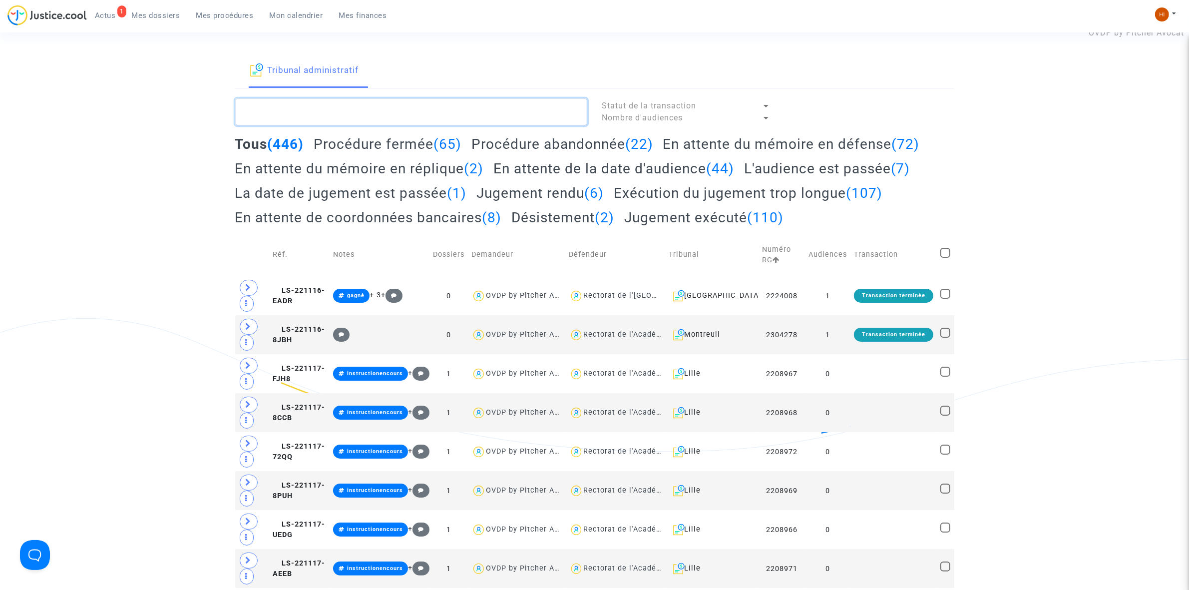
click at [277, 111] on textarea at bounding box center [411, 111] width 352 height 27
type textarea "2200"
